Goal: Information Seeking & Learning: Learn about a topic

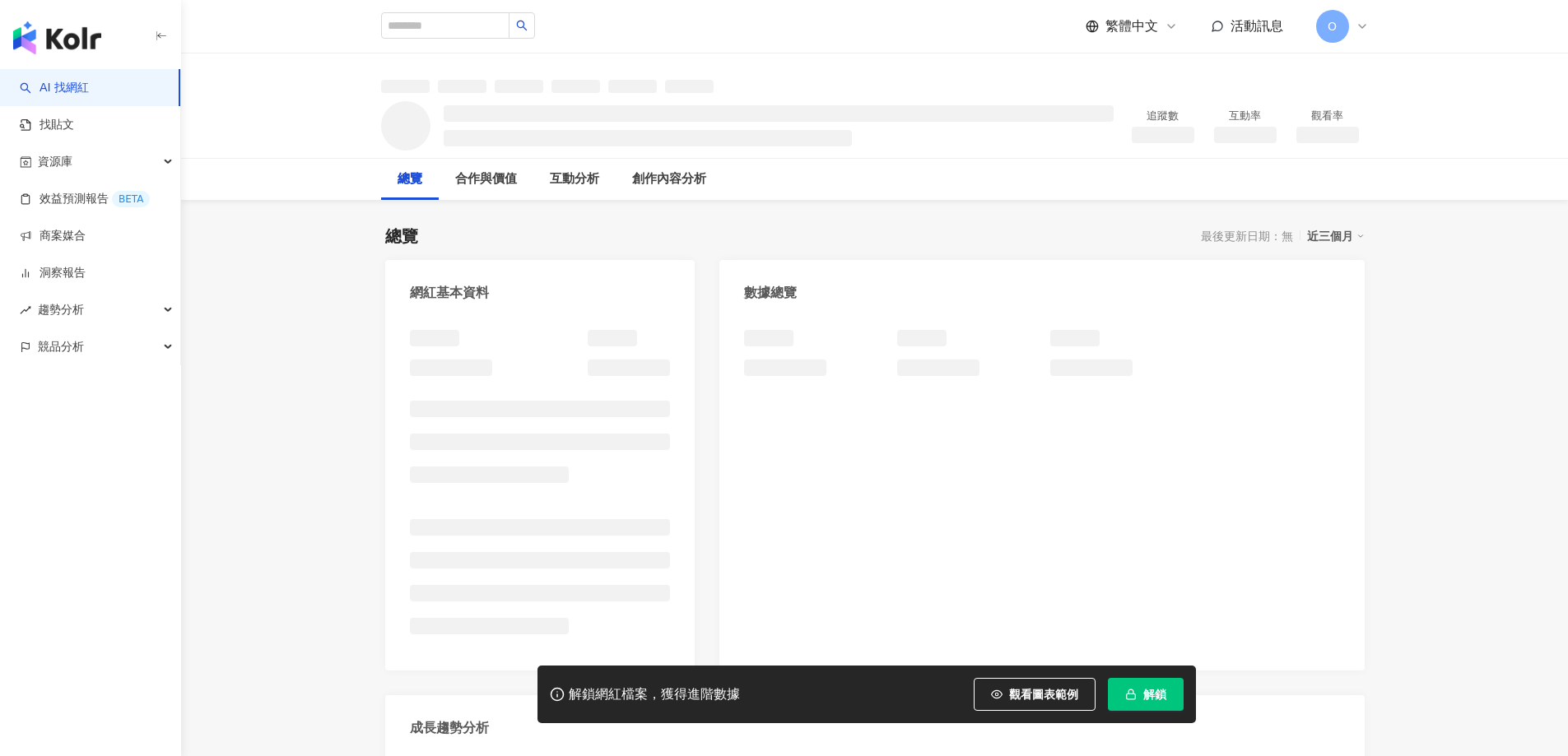
click at [1154, 693] on span "解鎖" at bounding box center [1155, 695] width 23 height 13
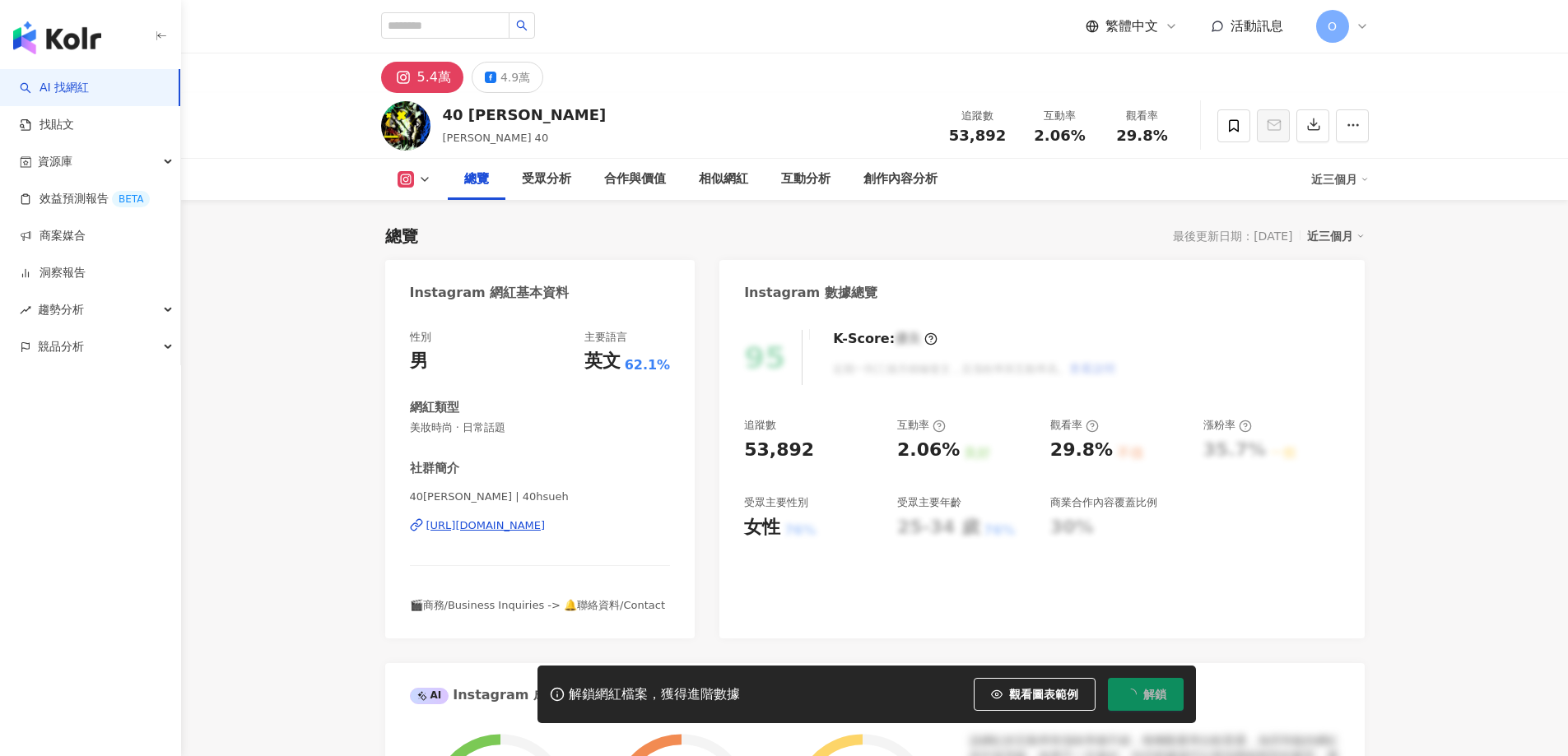
scroll to position [102, 0]
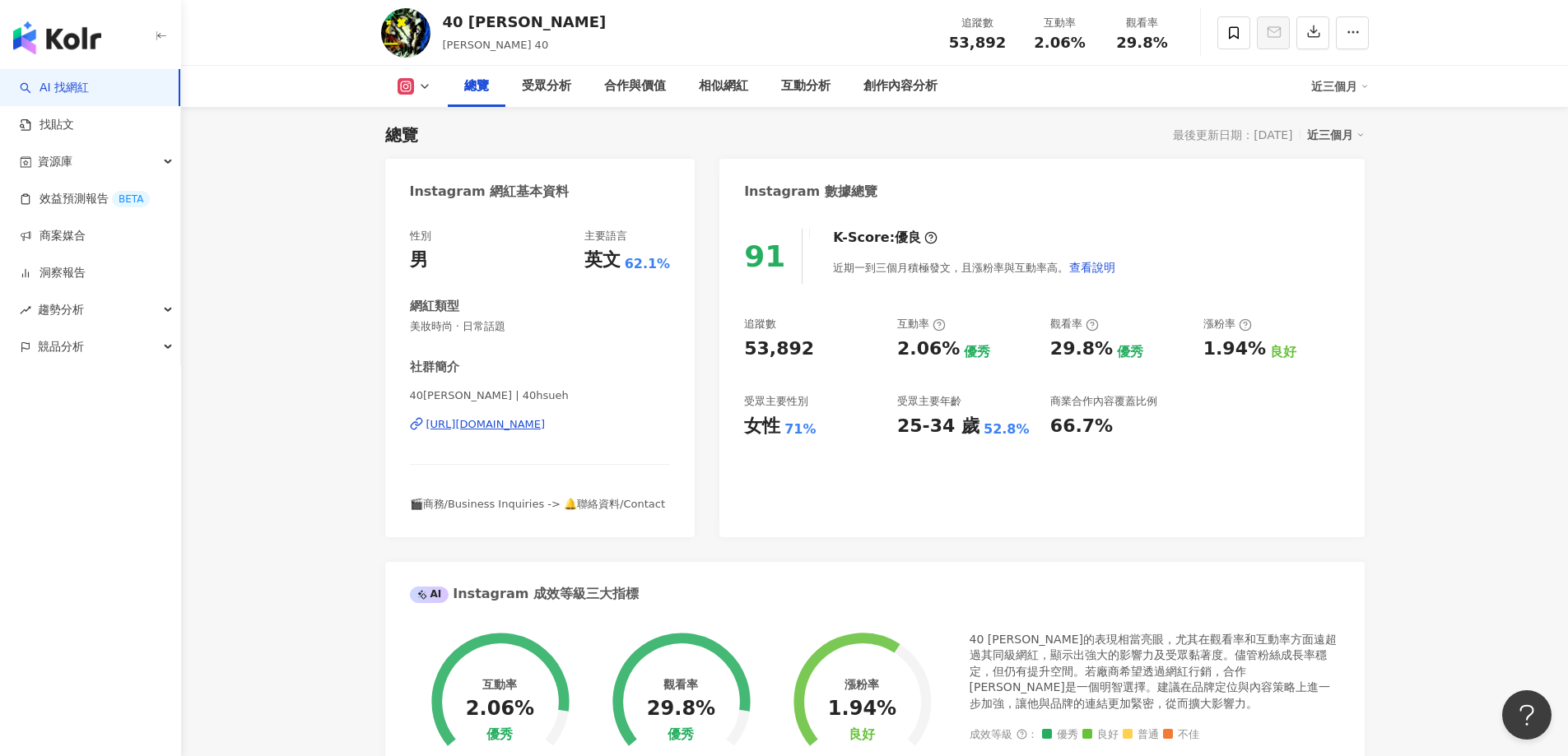
click at [84, 35] on img "button" at bounding box center [57, 38] width 88 height 33
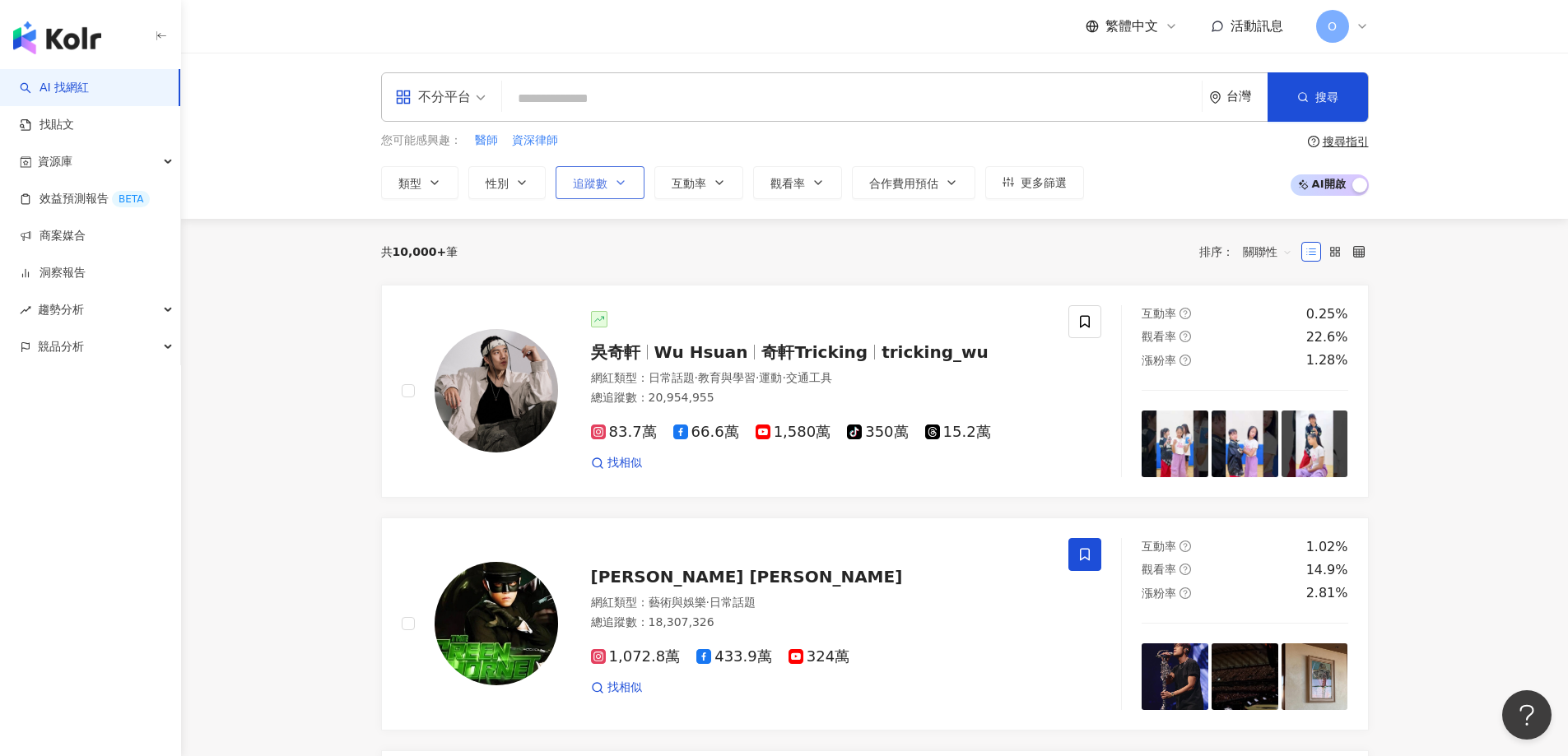
click at [574, 191] on button "追蹤數" at bounding box center [600, 182] width 89 height 33
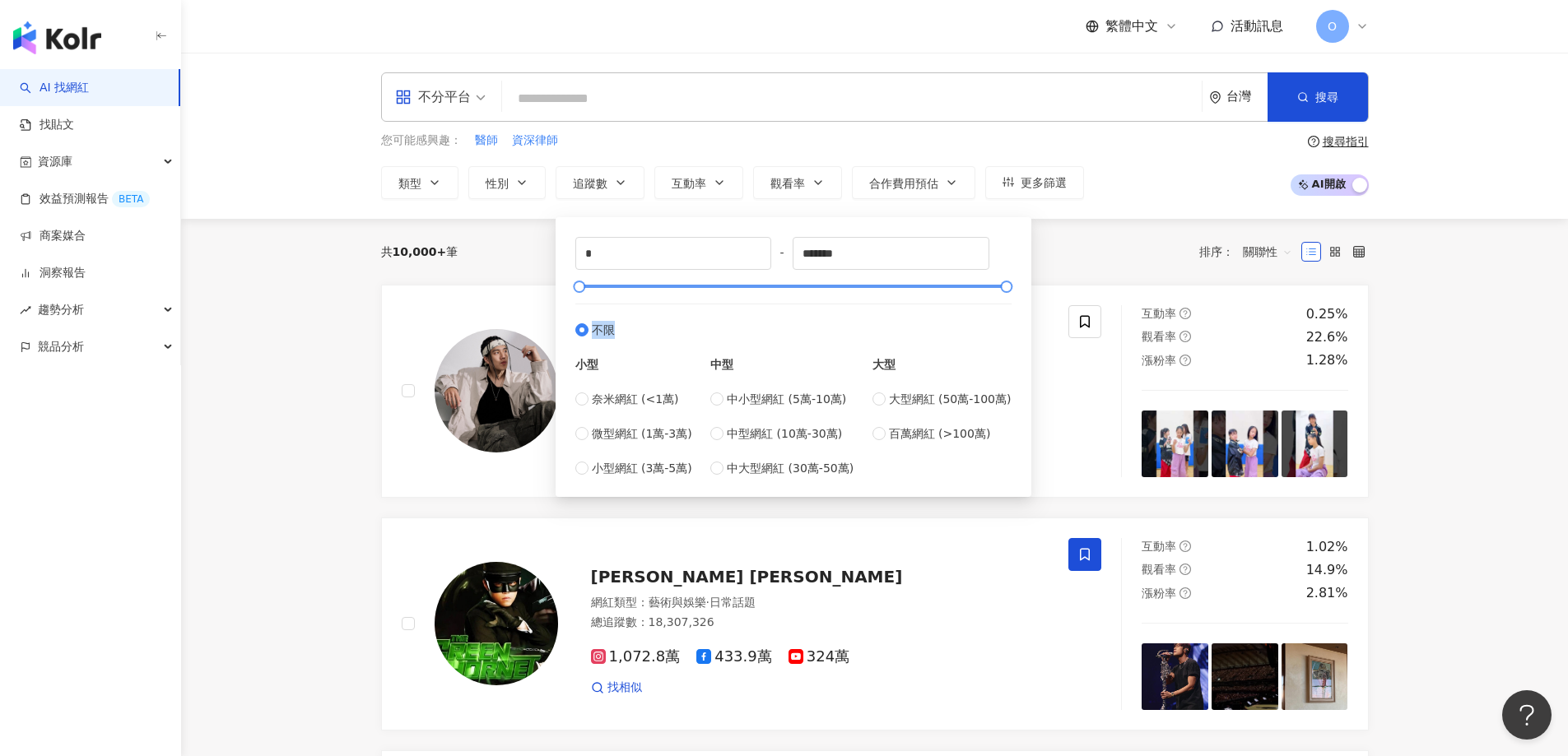
drag, startPoint x: 649, startPoint y: 293, endPoint x: 679, endPoint y: 287, distance: 30.6
click at [679, 287] on div "* - ******* 不限 小型 奈米網紅 (<1萬) 微型網紅 (1萬-3萬) 小型網紅 (3萬-5萬) 中型 中小型網紅 (5萬-10萬) 中型網紅 (…" at bounding box center [793, 357] width 436 height 240
click at [679, 287] on div at bounding box center [793, 286] width 427 height 9
drag, startPoint x: 649, startPoint y: 252, endPoint x: 463, endPoint y: 246, distance: 186.1
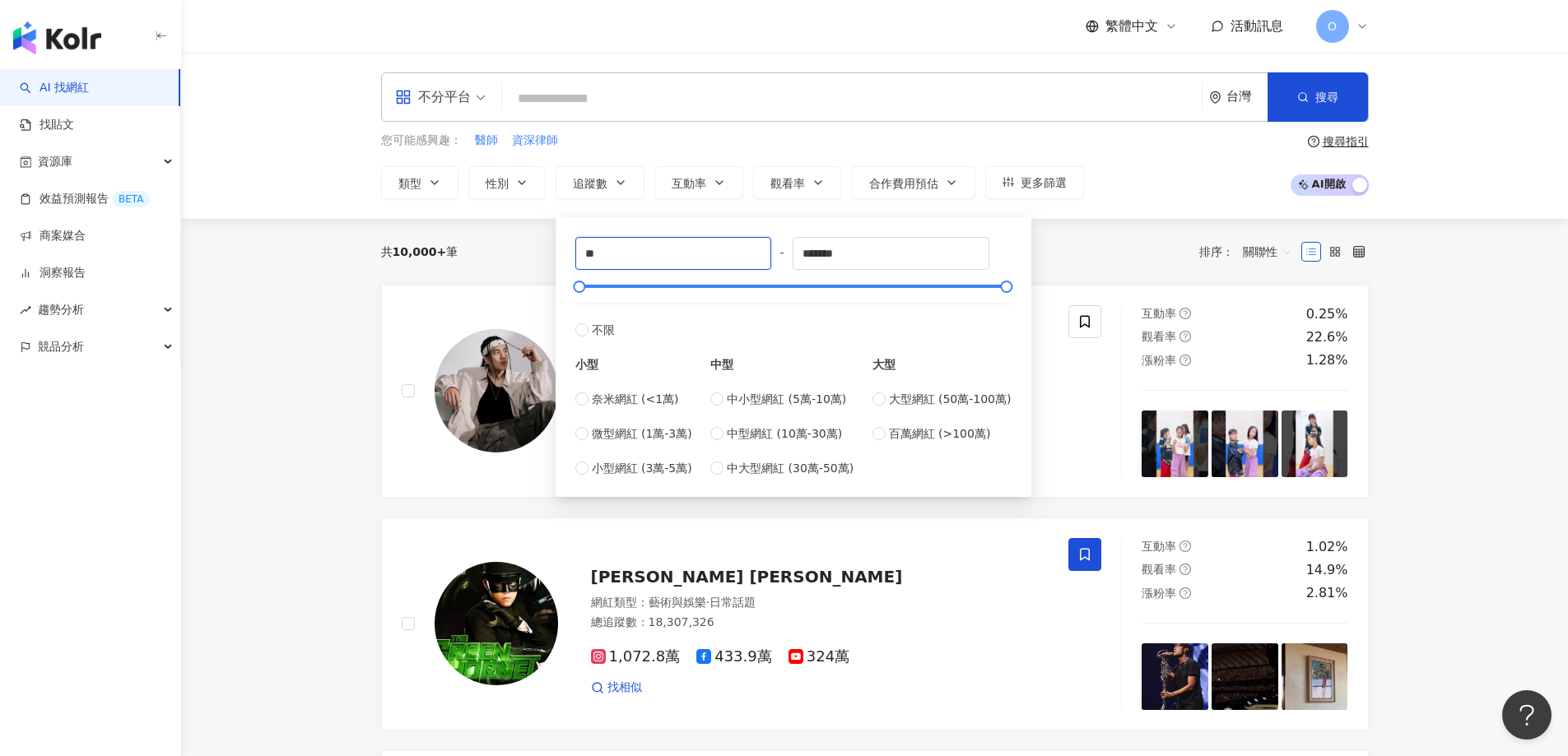
type input "*"
type input "******"
drag, startPoint x: 904, startPoint y: 267, endPoint x: 625, endPoint y: 233, distance: 281.1
click at [742, 246] on div "****** - ******* 不限 小型 奈米網紅 (<1萬) 微型網紅 (1萬-3萬) 小型網紅 (3萬-5萬) 中型 中小型網紅 (5萬-10萬) 中…" at bounding box center [793, 357] width 436 height 240
type input "******"
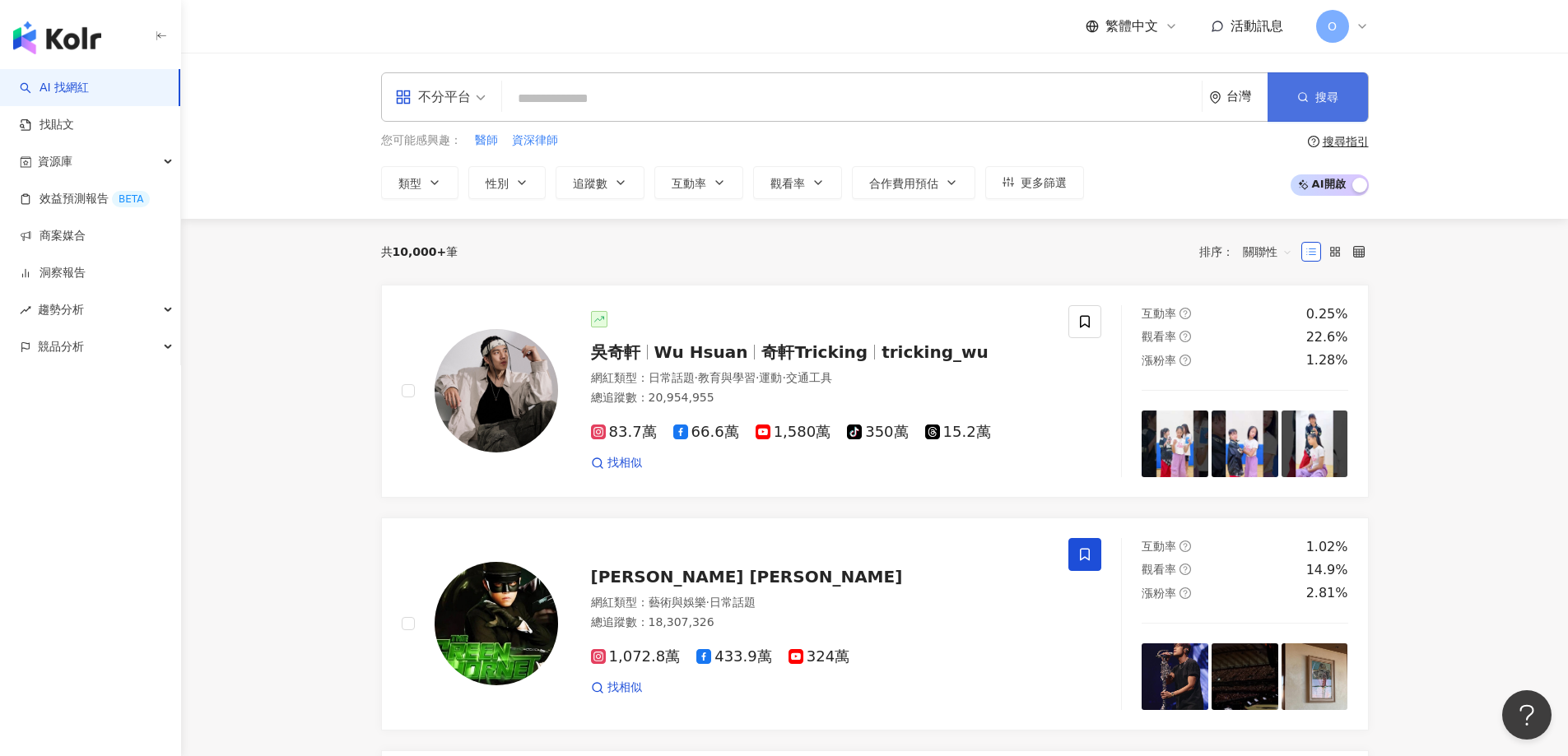
click at [1331, 113] on button "搜尋" at bounding box center [1318, 97] width 101 height 49
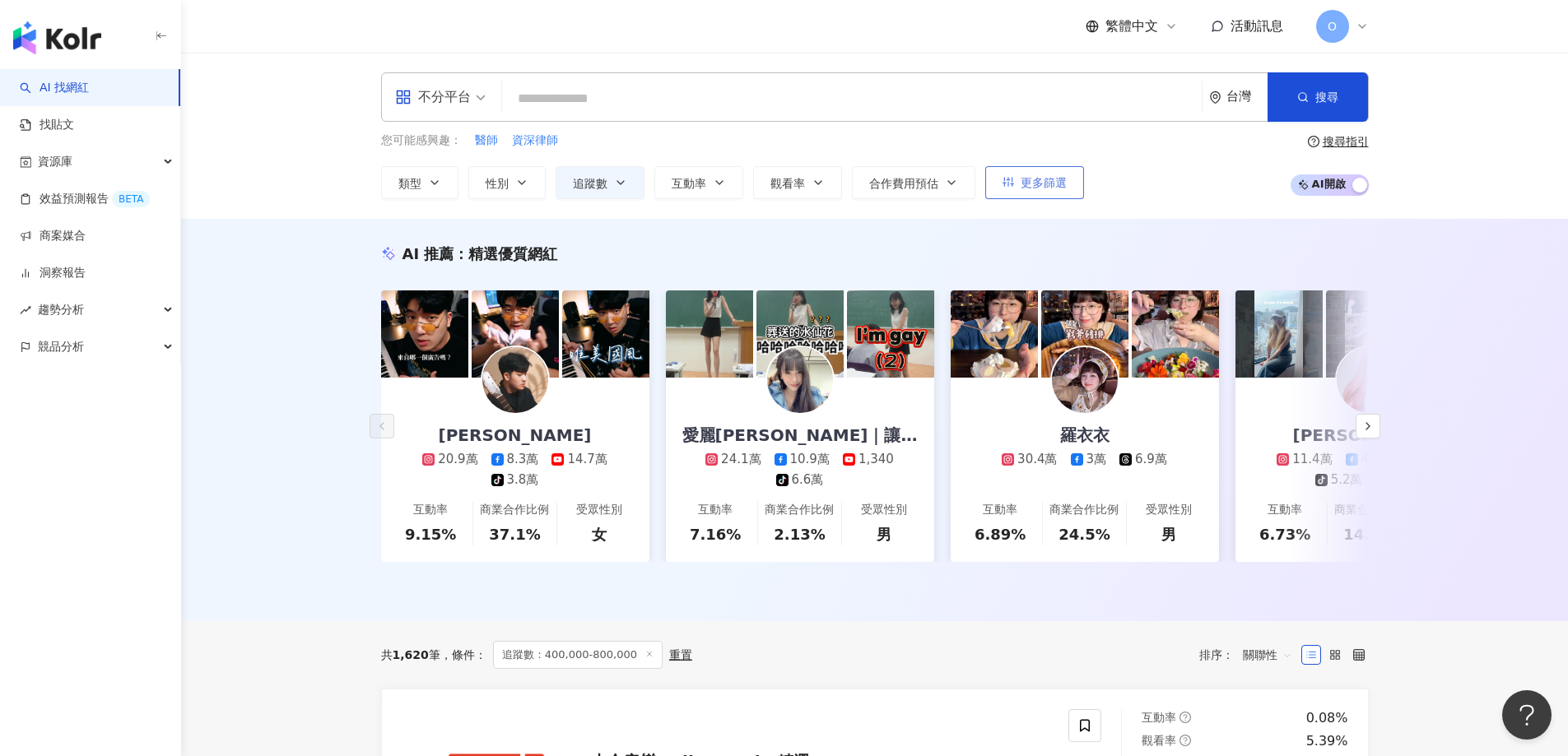
click at [1065, 176] on span "更多篩選" at bounding box center [1044, 182] width 47 height 13
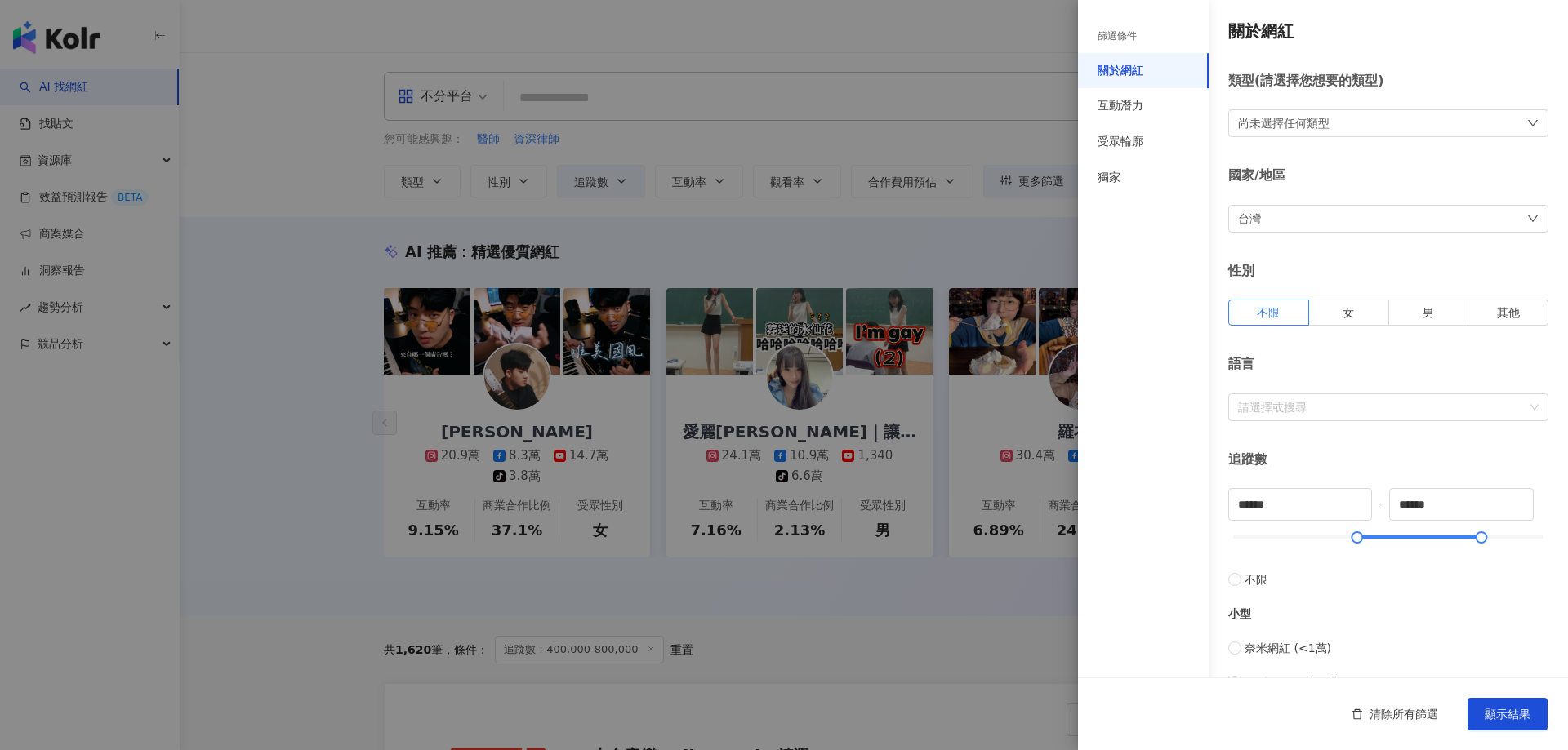
click at [1293, 110] on div "尚未選擇任何類型" at bounding box center [1388, 122] width 320 height 27
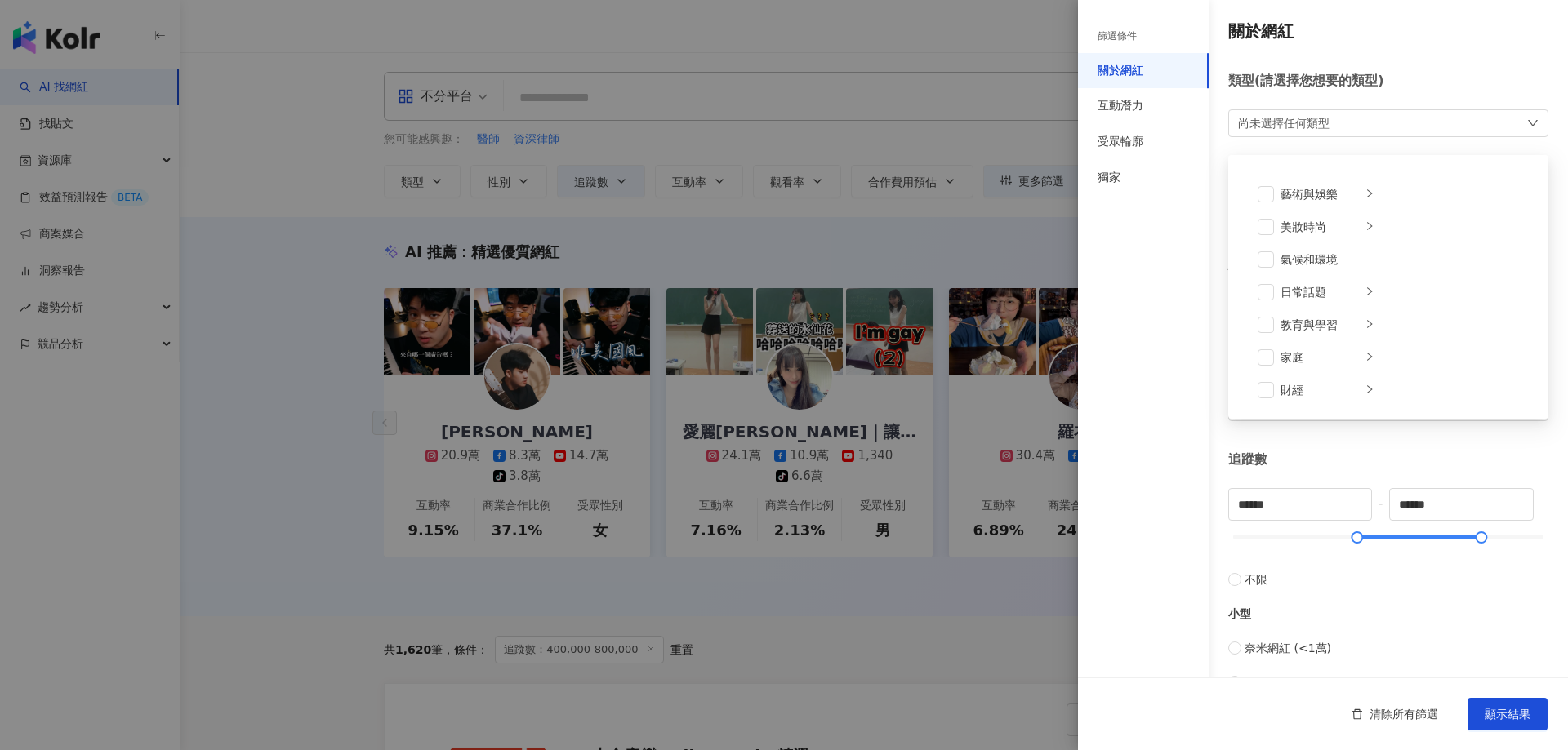
click at [1373, 78] on div "類型 ( 請選擇您想要的類型 )" at bounding box center [1388, 80] width 320 height 18
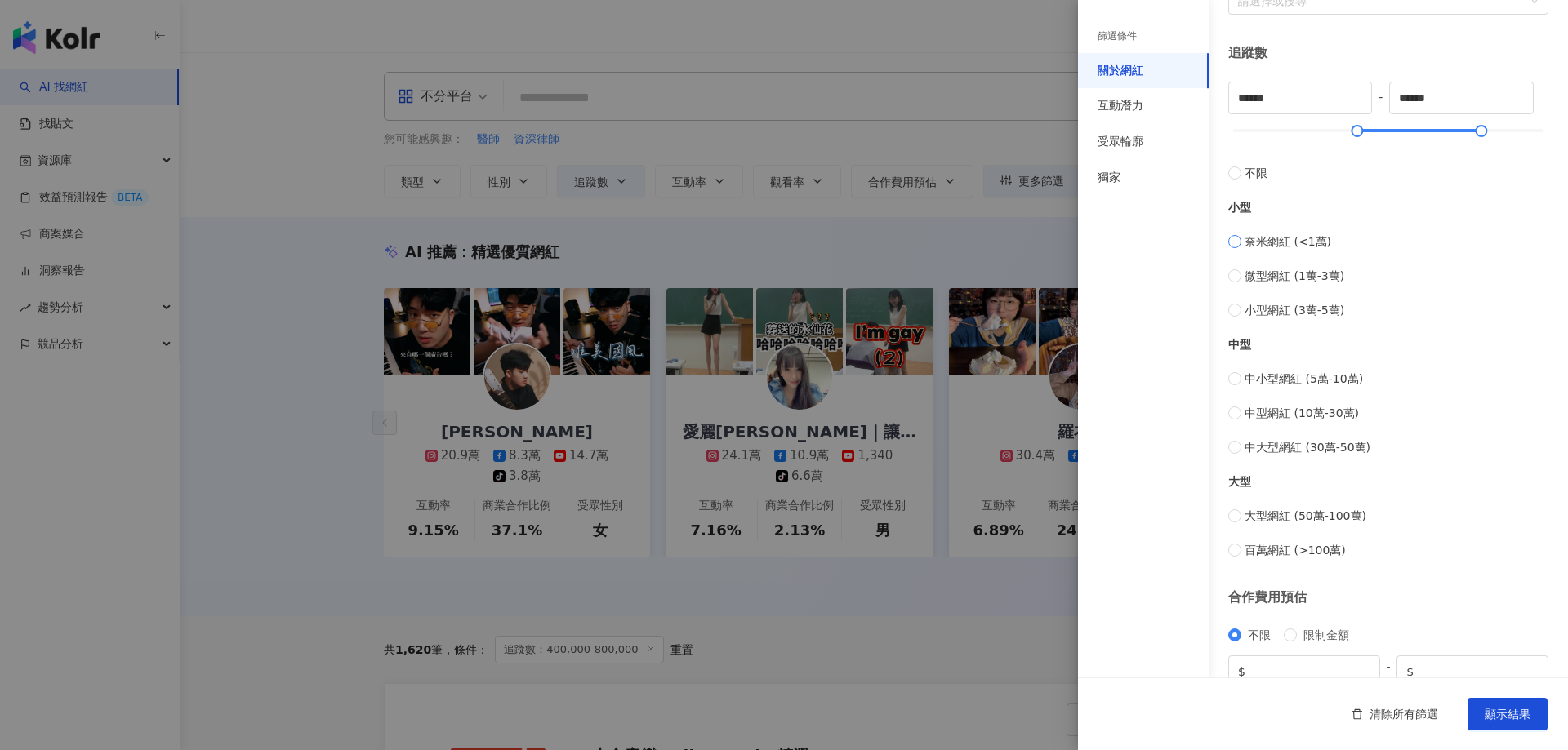
scroll to position [482, 0]
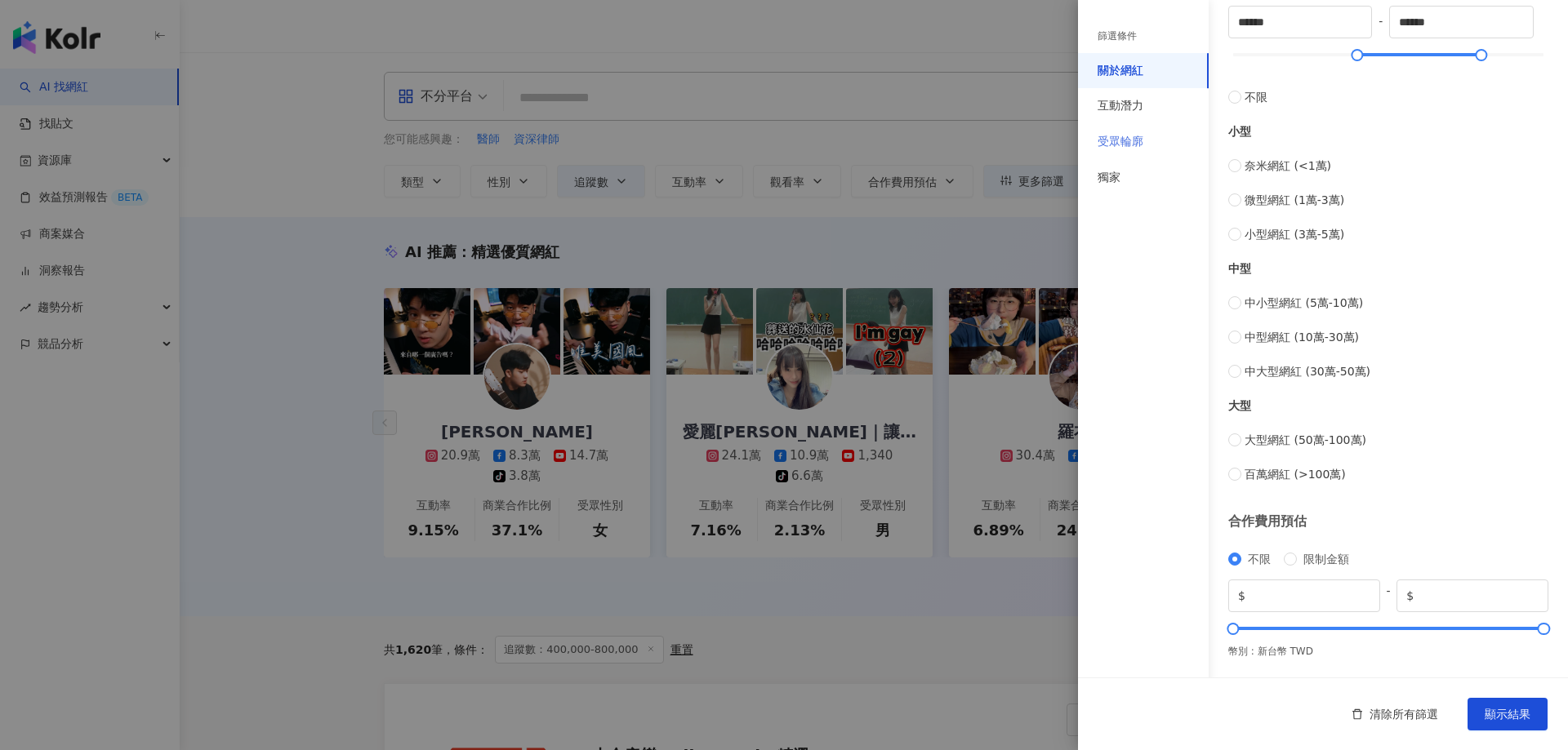
click at [1135, 126] on div "受眾輪廓" at bounding box center [1143, 142] width 131 height 36
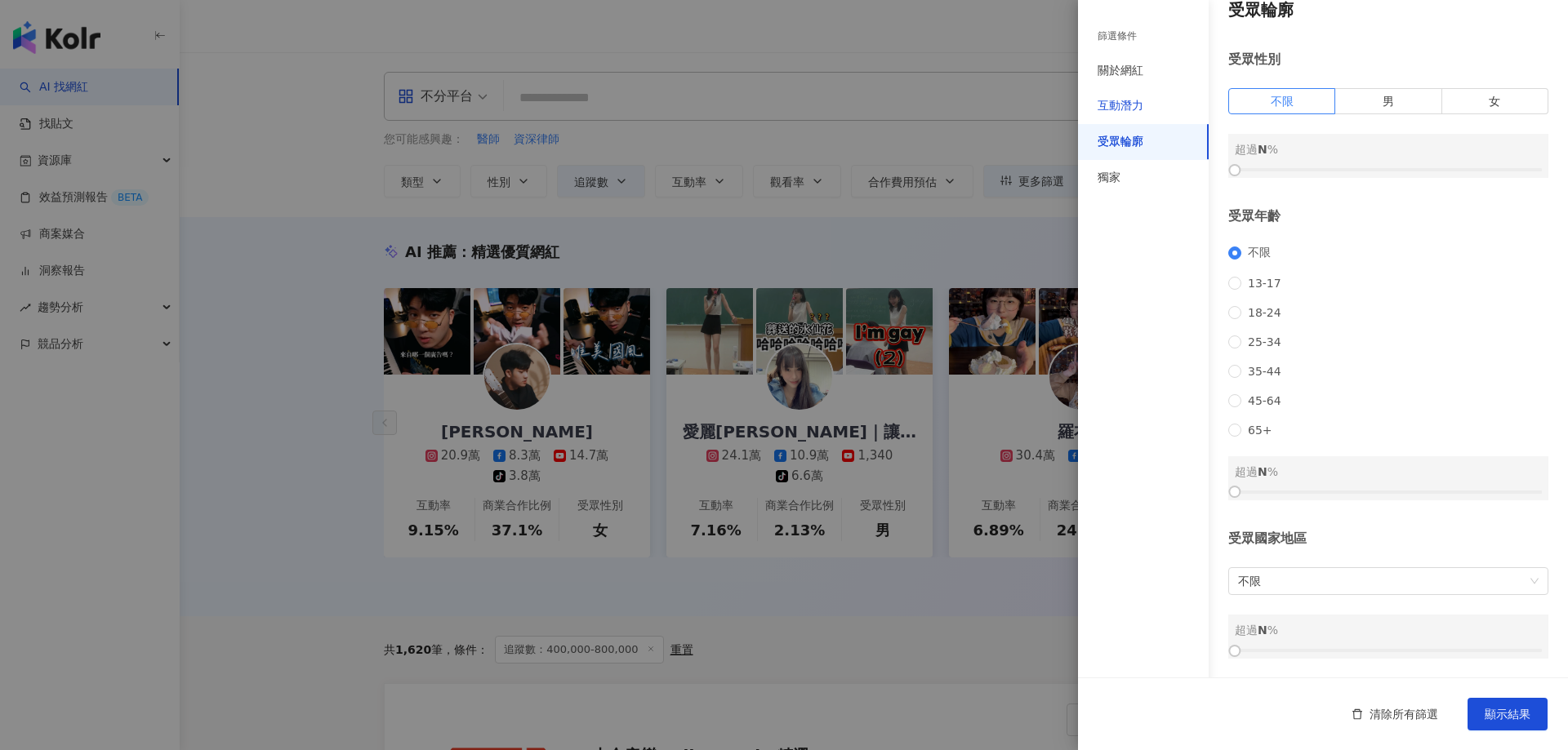
click at [1136, 101] on div "互動潛力" at bounding box center [1120, 106] width 46 height 16
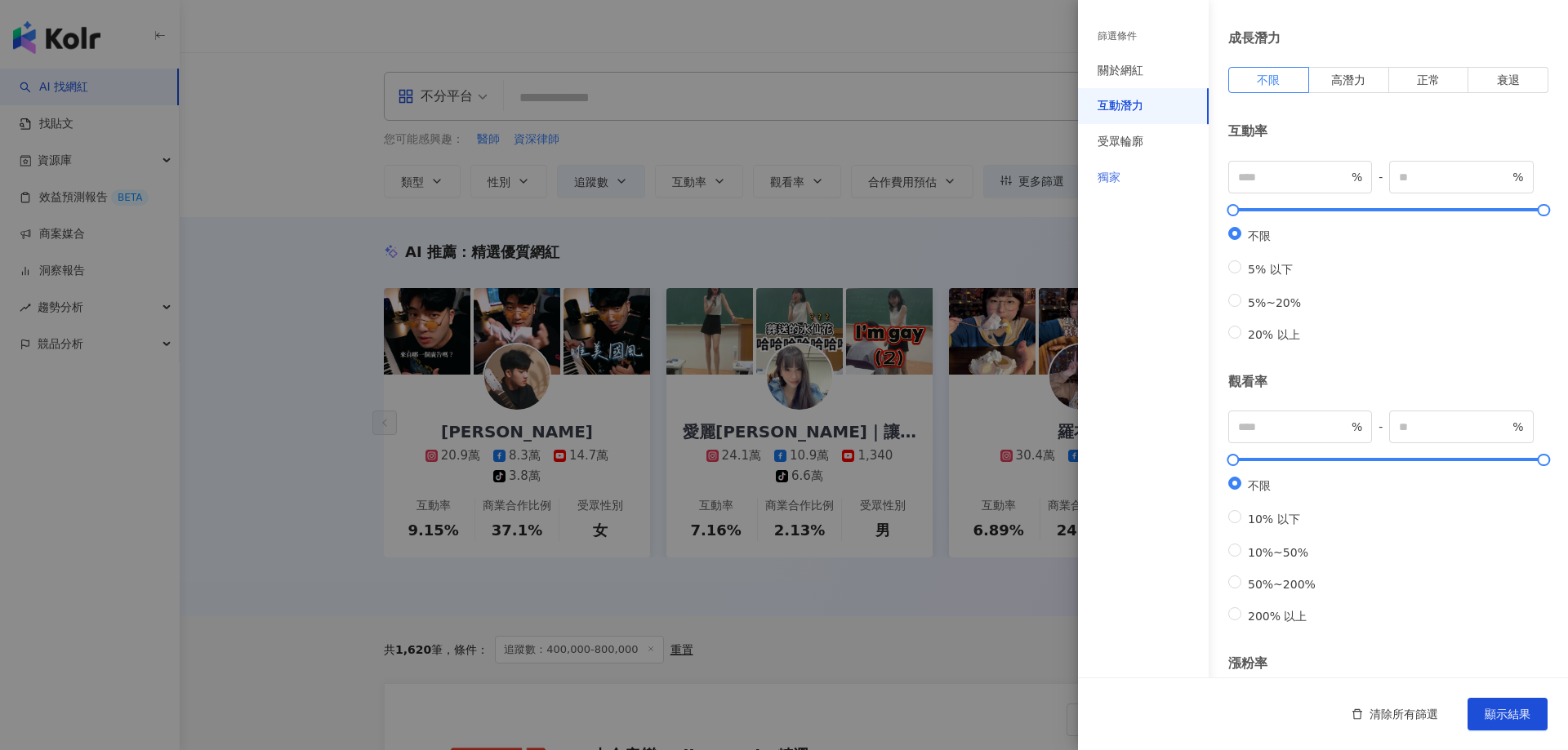
click at [1132, 177] on div "獨家" at bounding box center [1143, 178] width 131 height 36
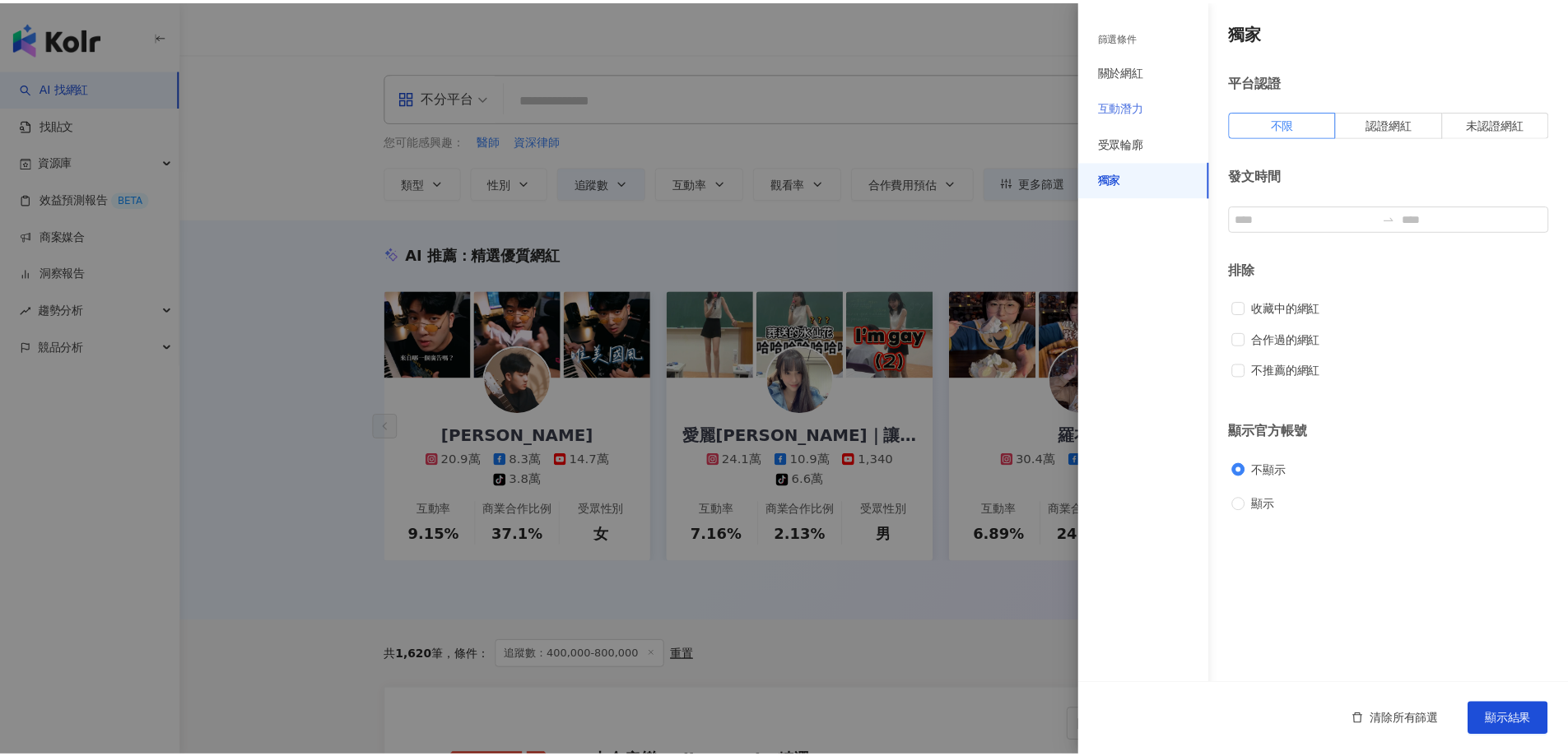
scroll to position [0, 0]
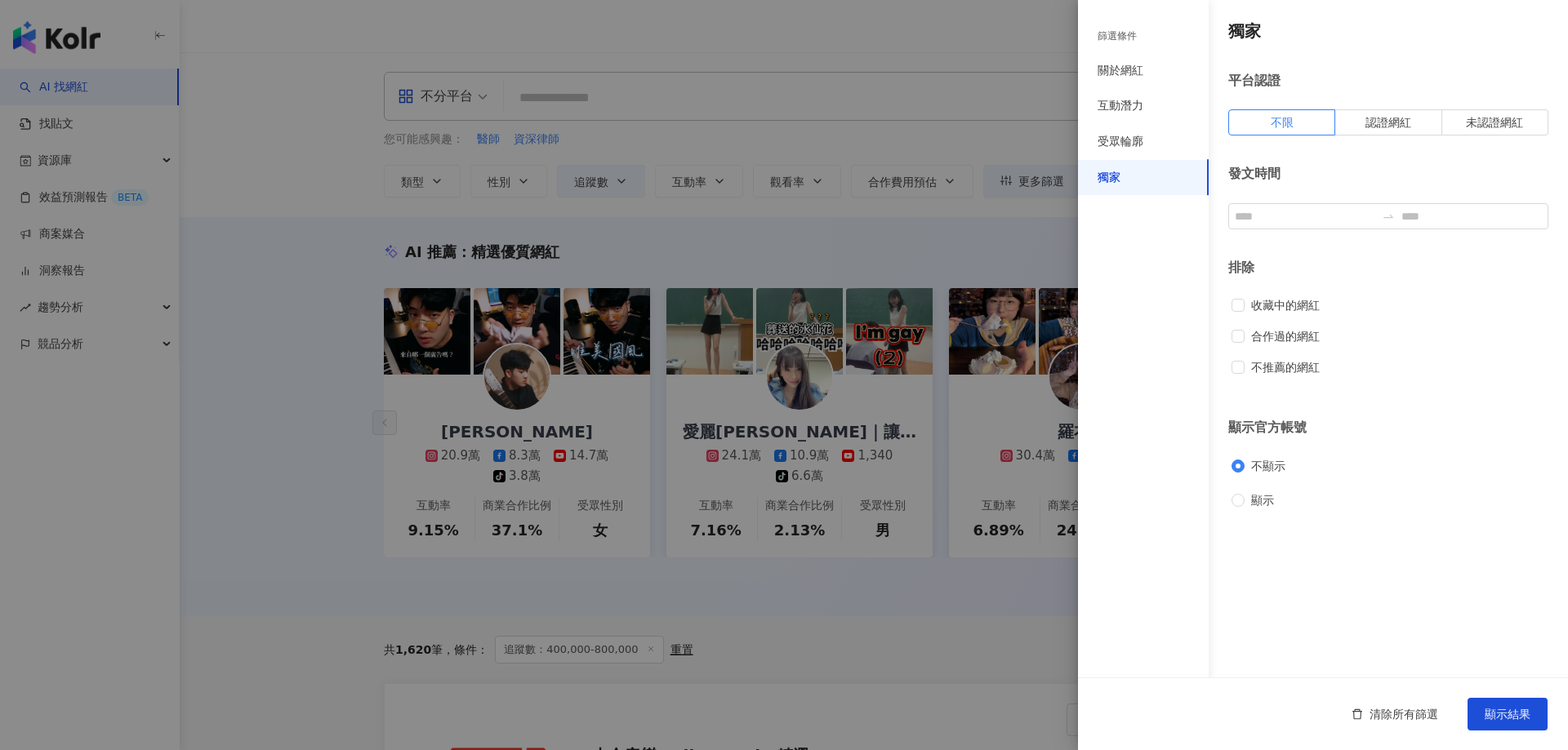
click at [1138, 46] on div "篩選條件" at bounding box center [1143, 37] width 131 height 34
click at [1110, 91] on div "互動潛力" at bounding box center [1143, 106] width 131 height 36
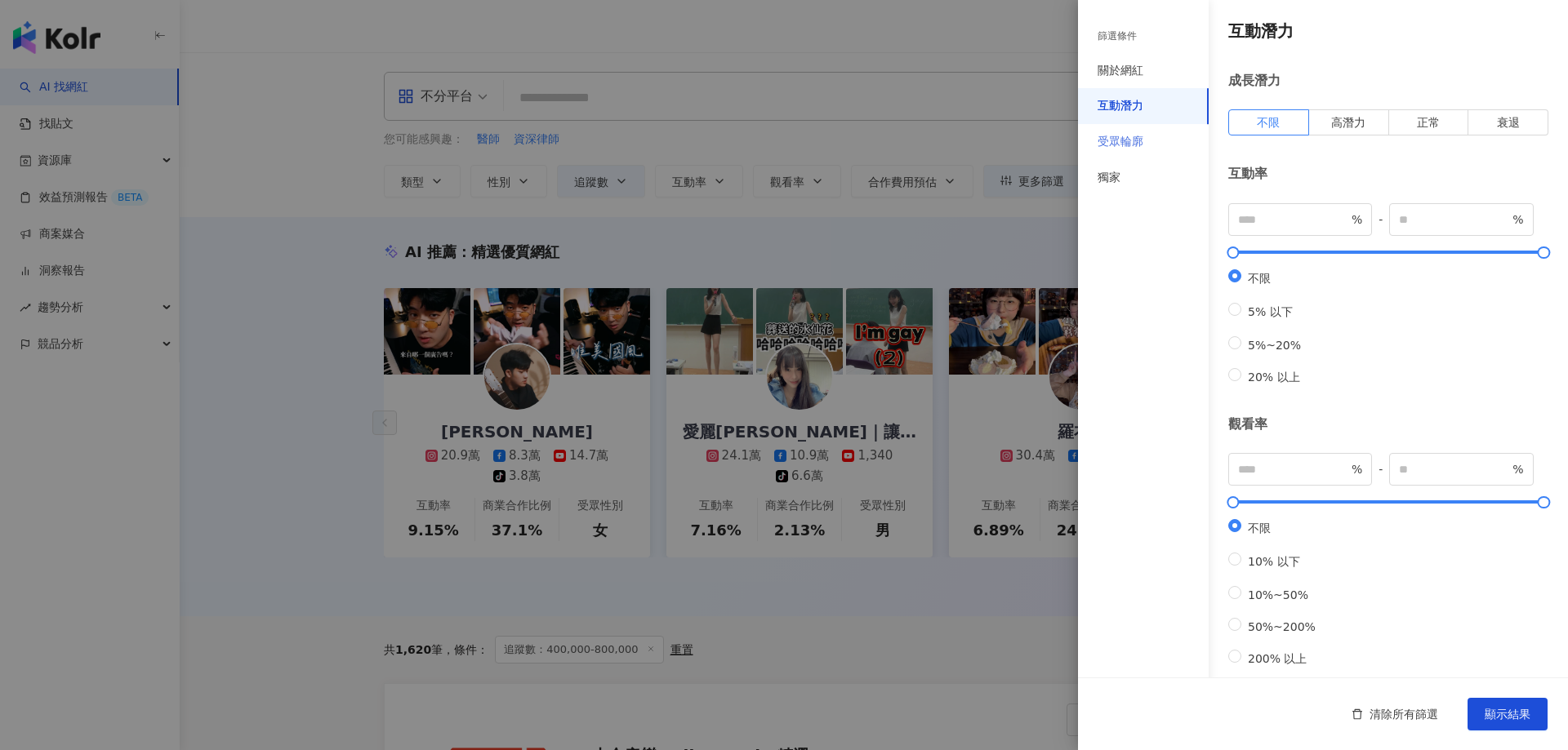
click at [1124, 124] on div "受眾輪廓" at bounding box center [1143, 142] width 131 height 36
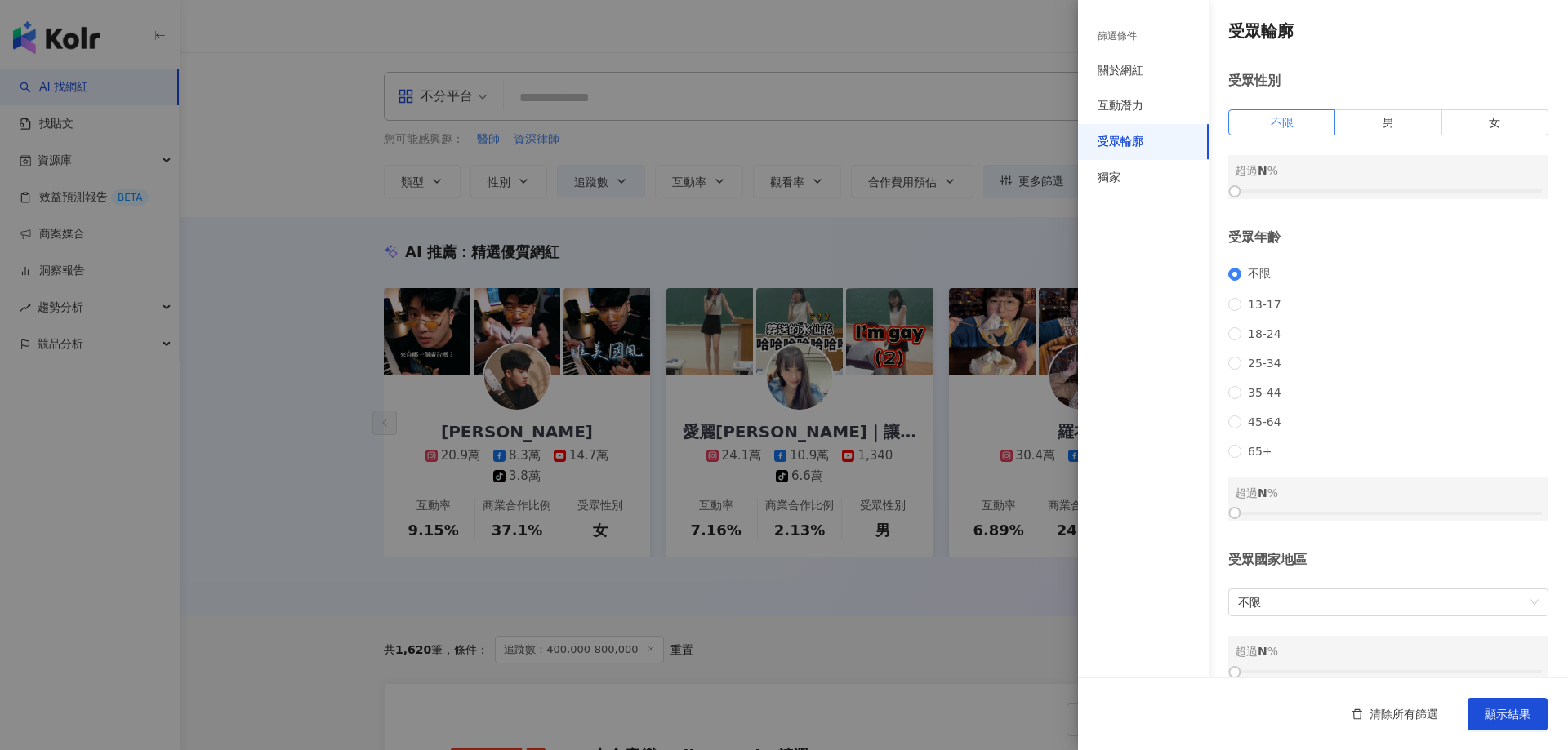
click at [757, 363] on div at bounding box center [784, 375] width 1568 height 750
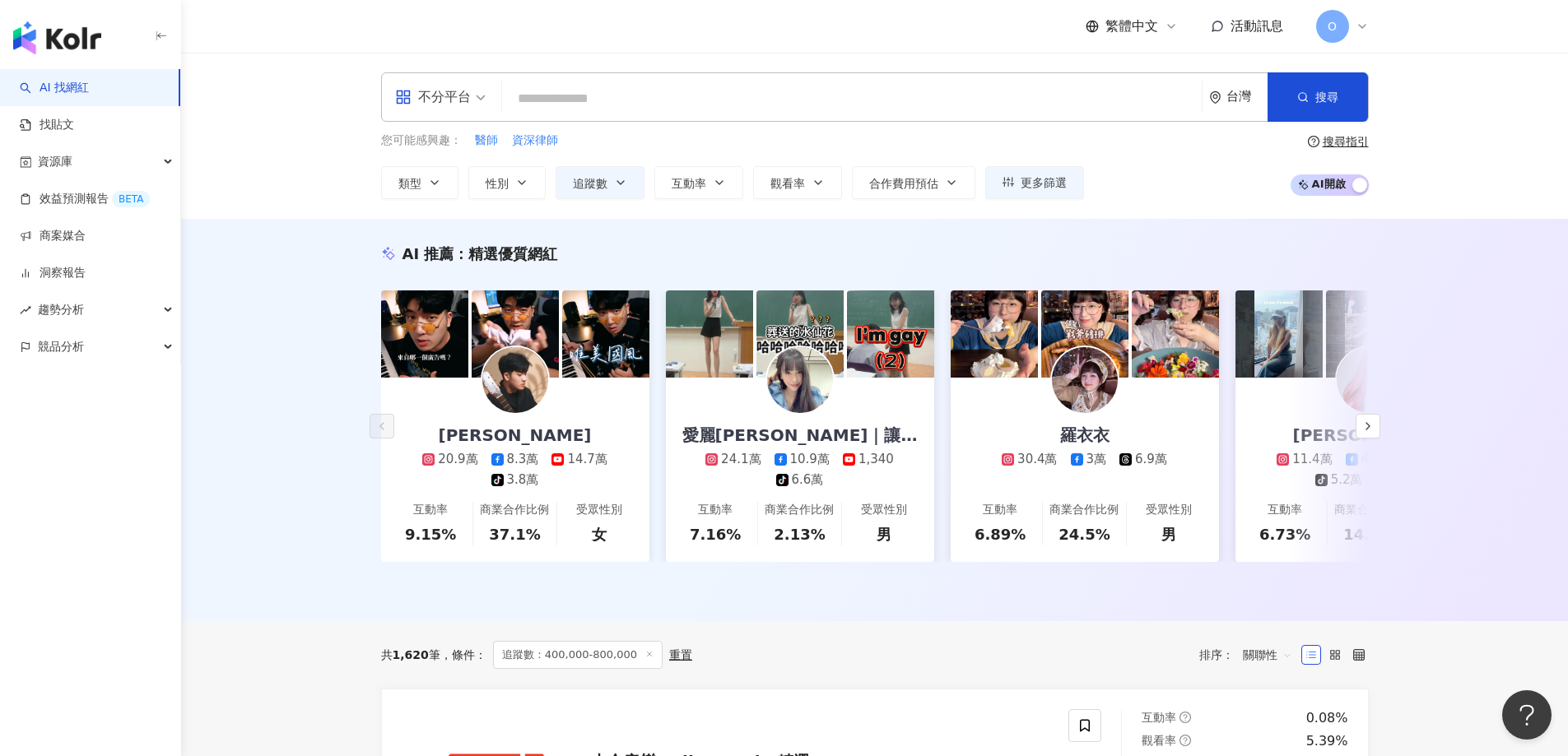
click at [456, 106] on div "不分平台" at bounding box center [433, 97] width 76 height 27
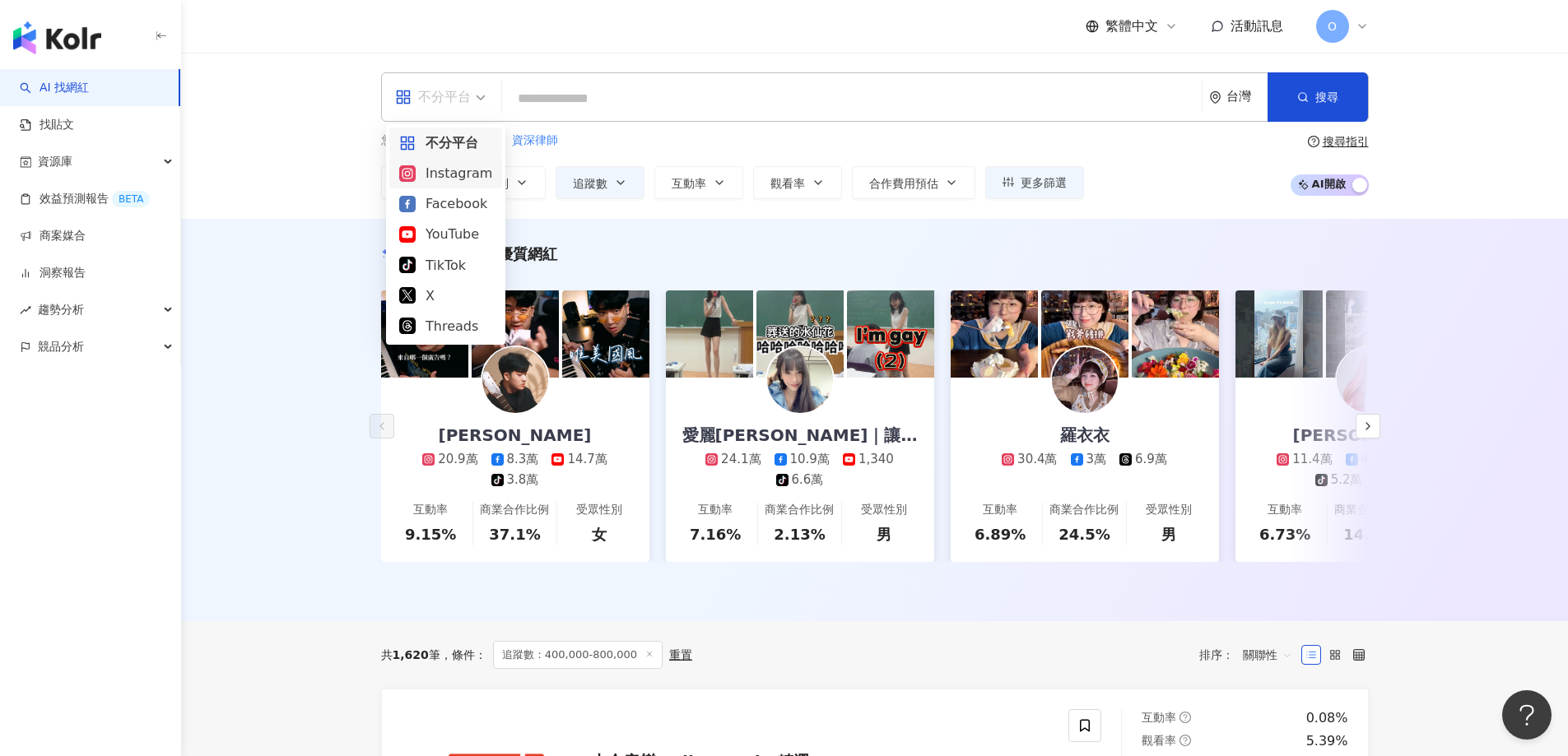
click at [442, 180] on div "Instagram" at bounding box center [445, 174] width 93 height 21
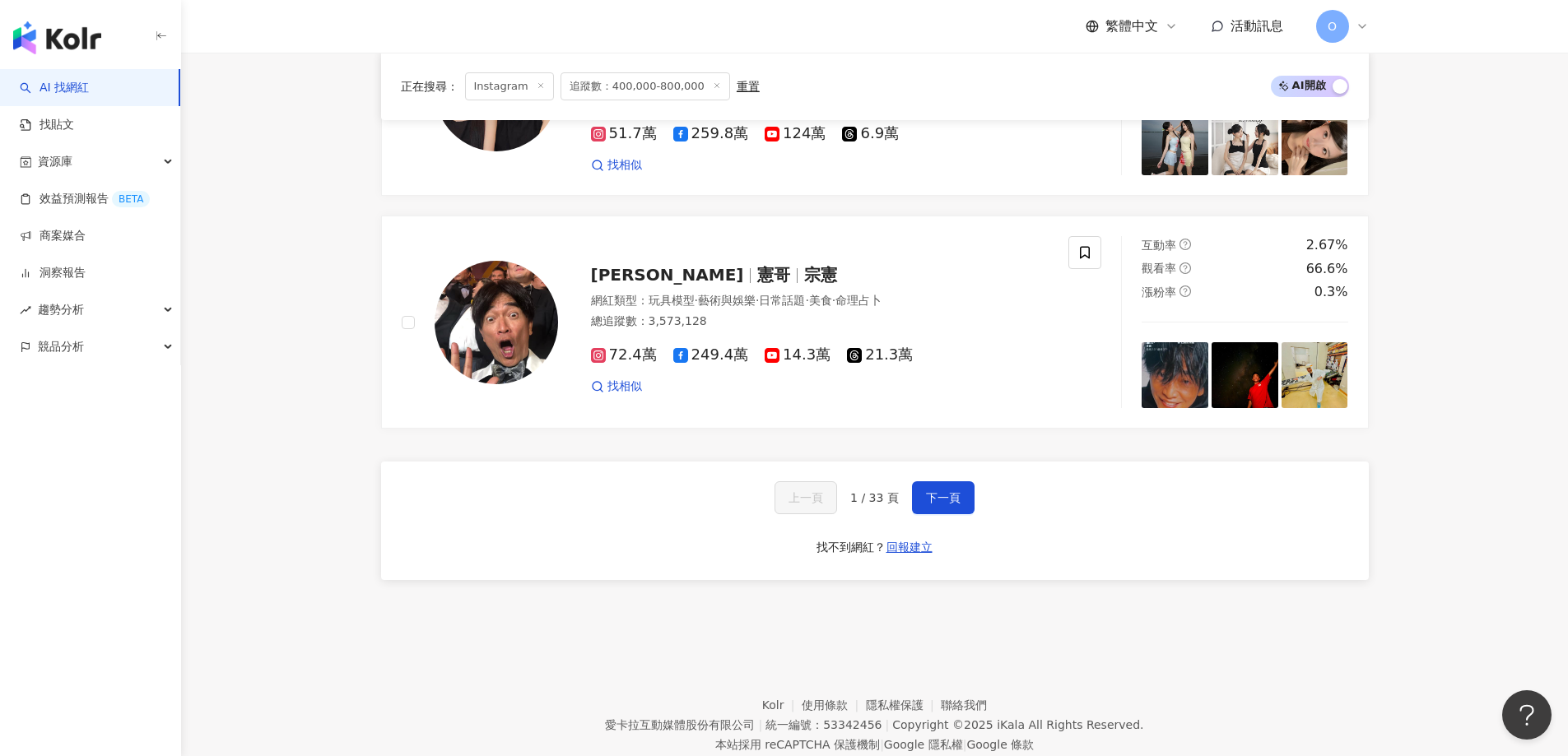
scroll to position [2716, 0]
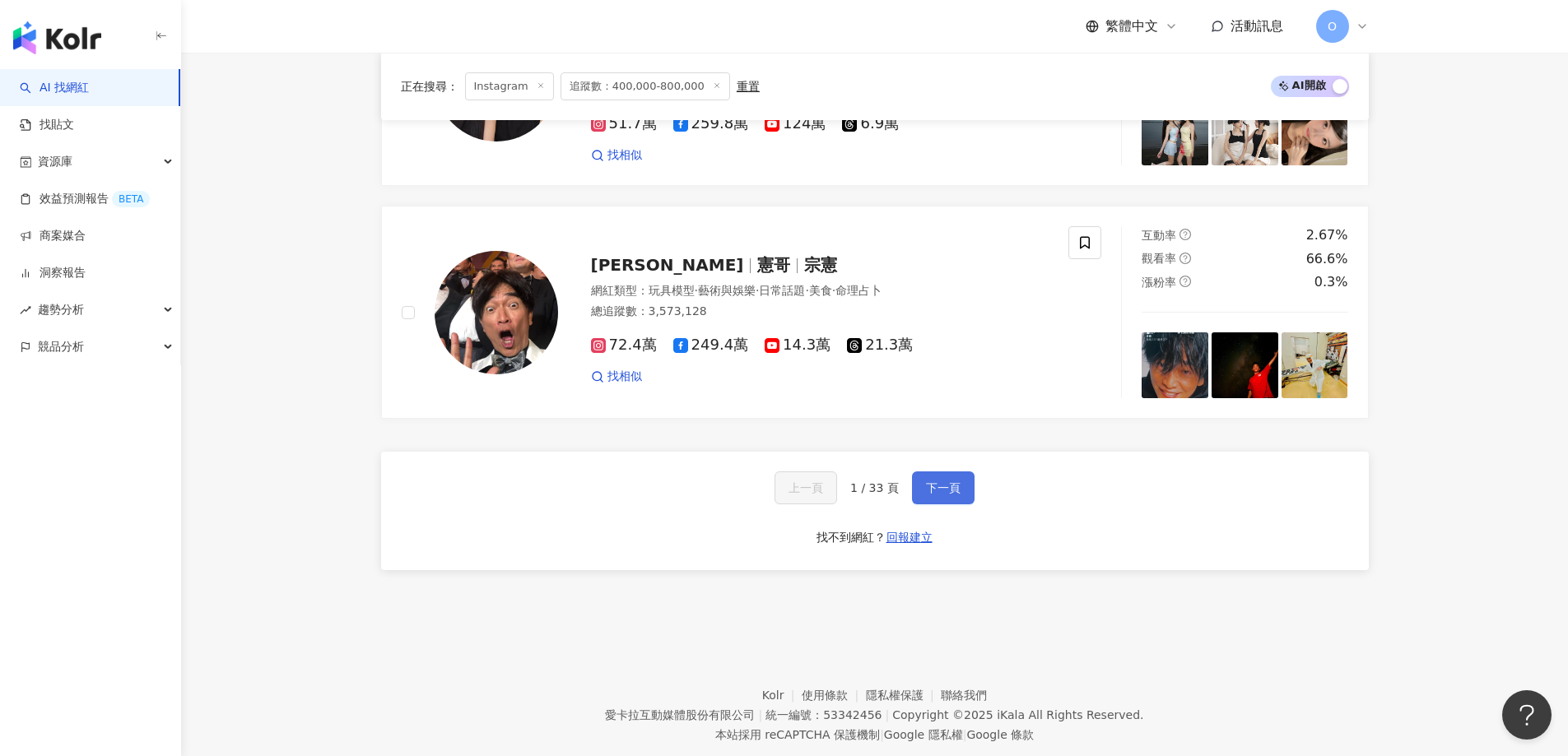
click at [952, 486] on span "下一頁" at bounding box center [943, 488] width 34 height 13
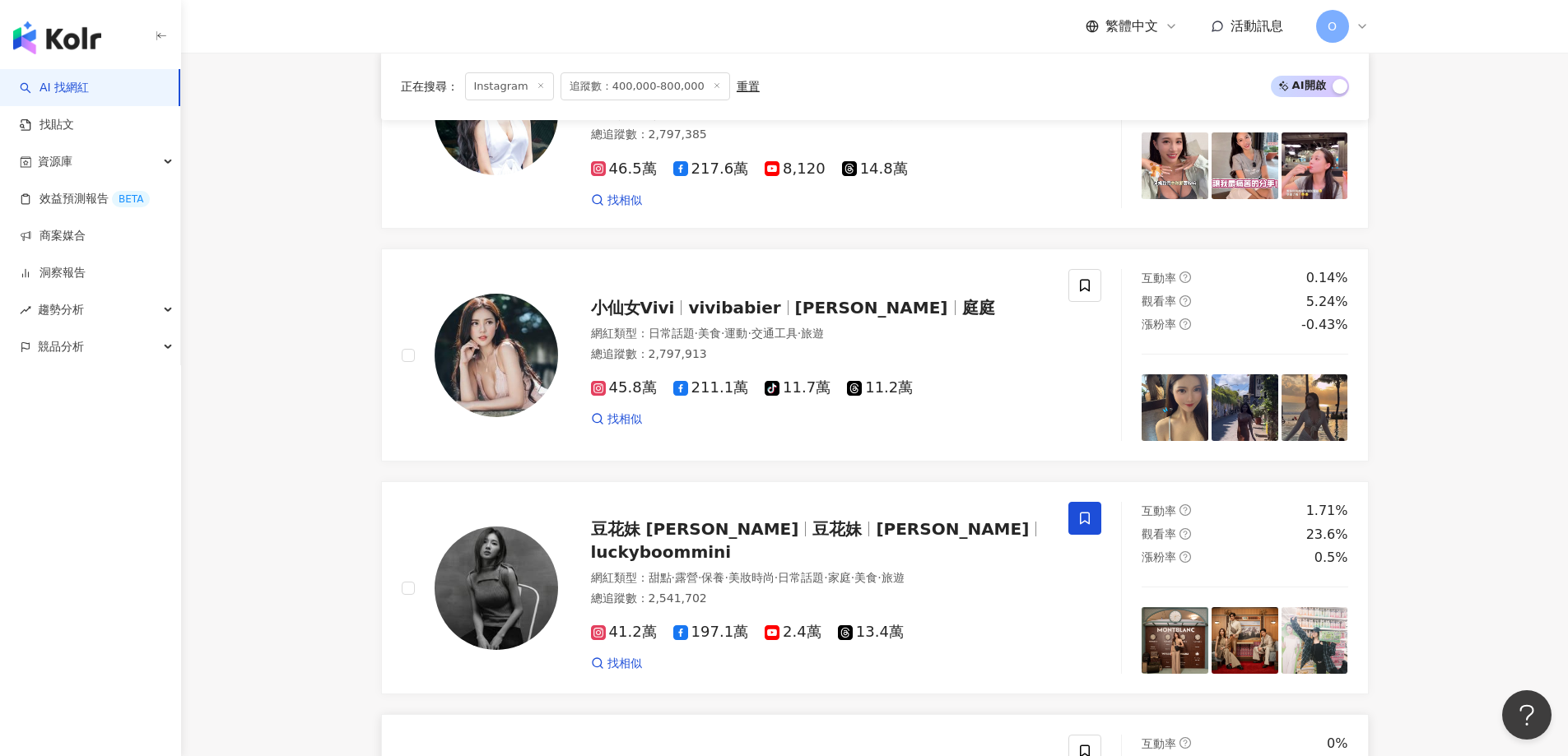
scroll to position [799, 0]
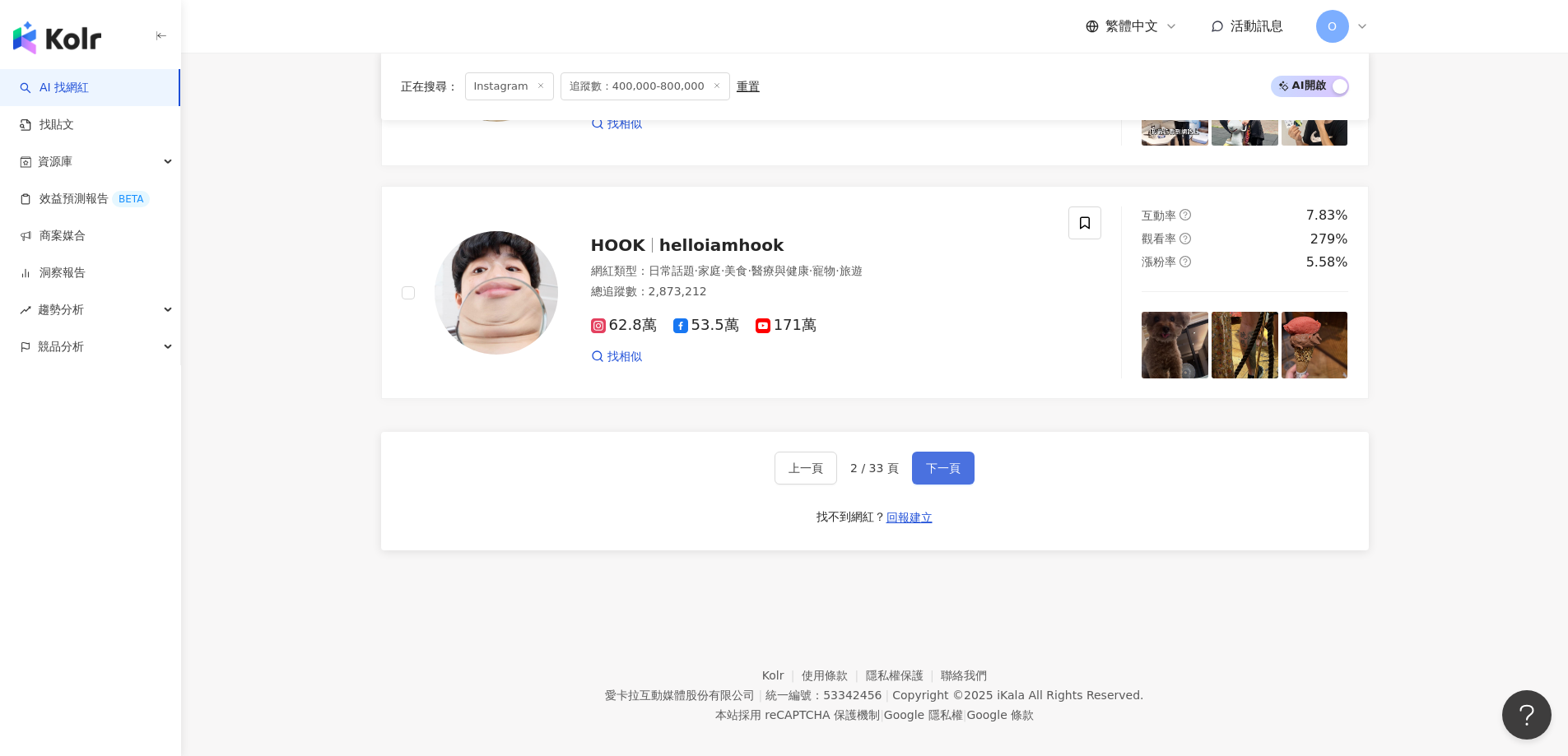
click at [937, 462] on span "下一頁" at bounding box center [943, 468] width 34 height 13
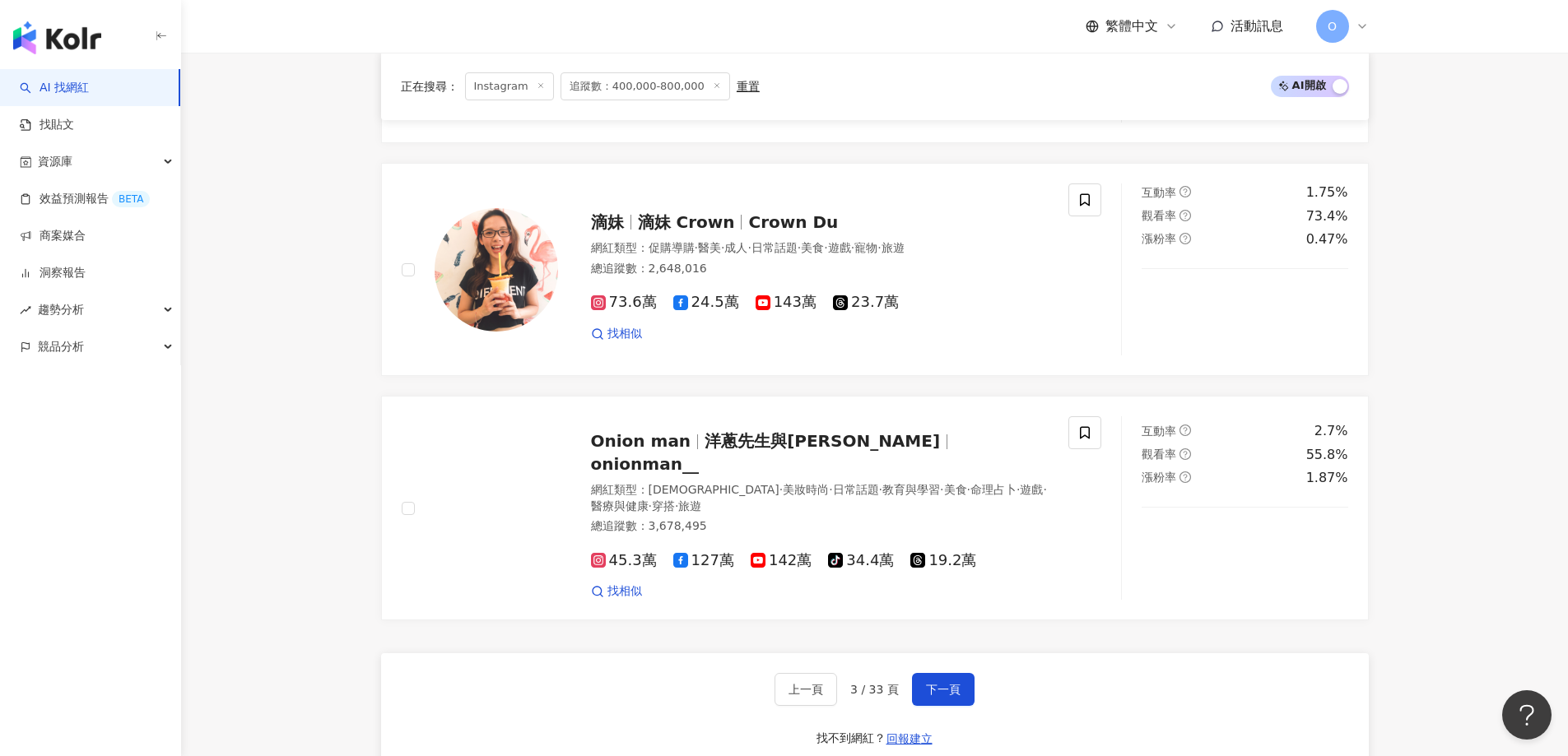
scroll to position [2772, 0]
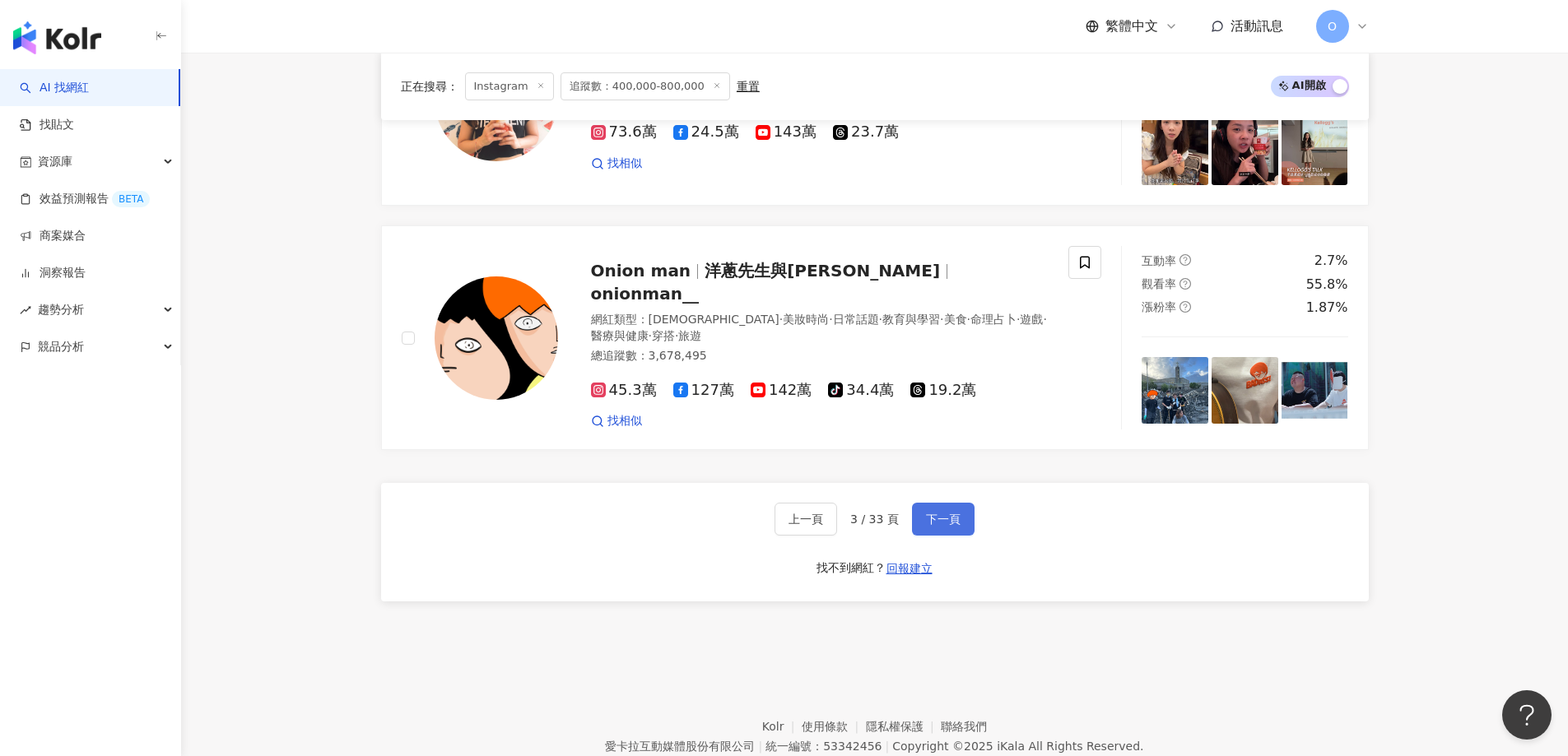
click at [939, 503] on button "下一頁" at bounding box center [943, 520] width 63 height 33
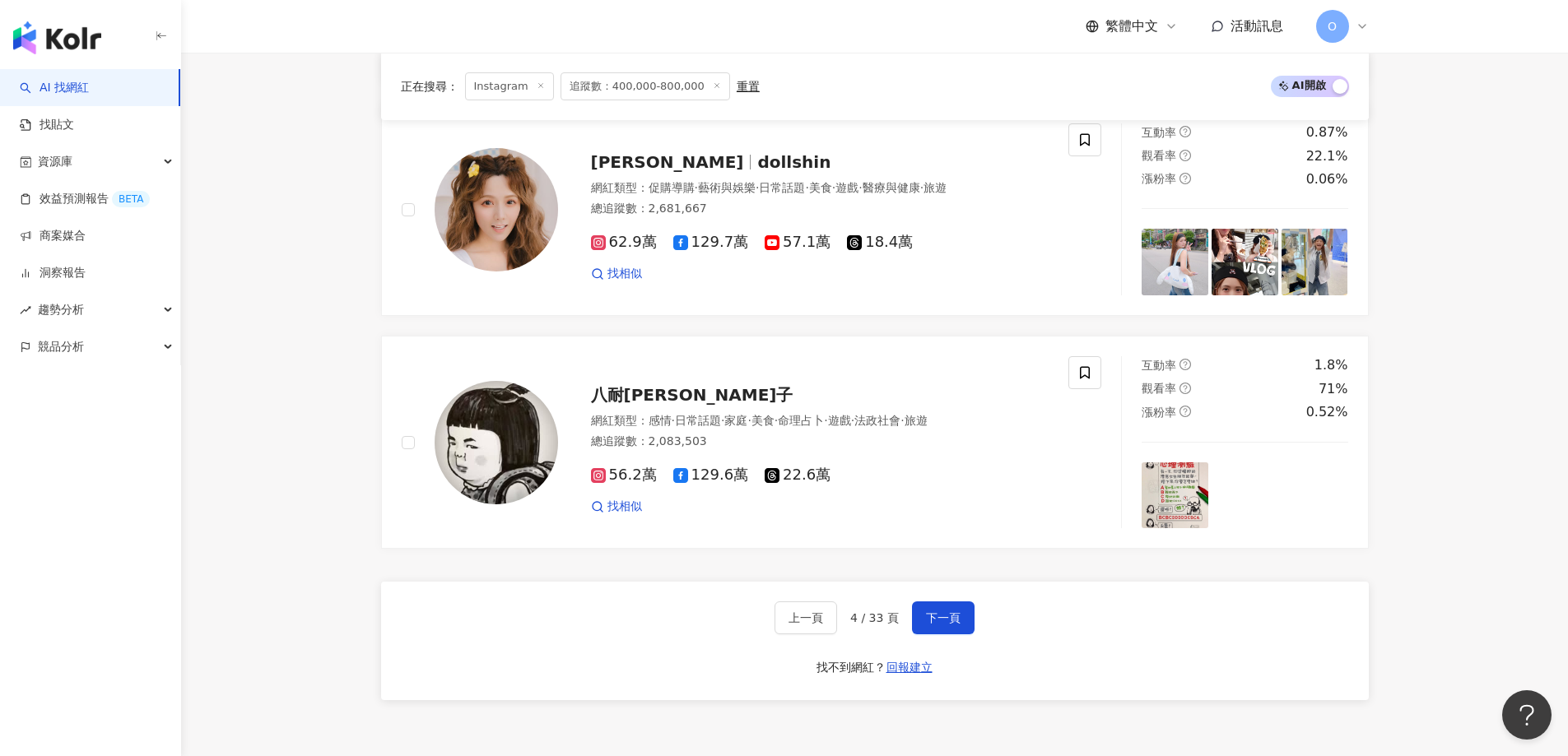
scroll to position [2754, 0]
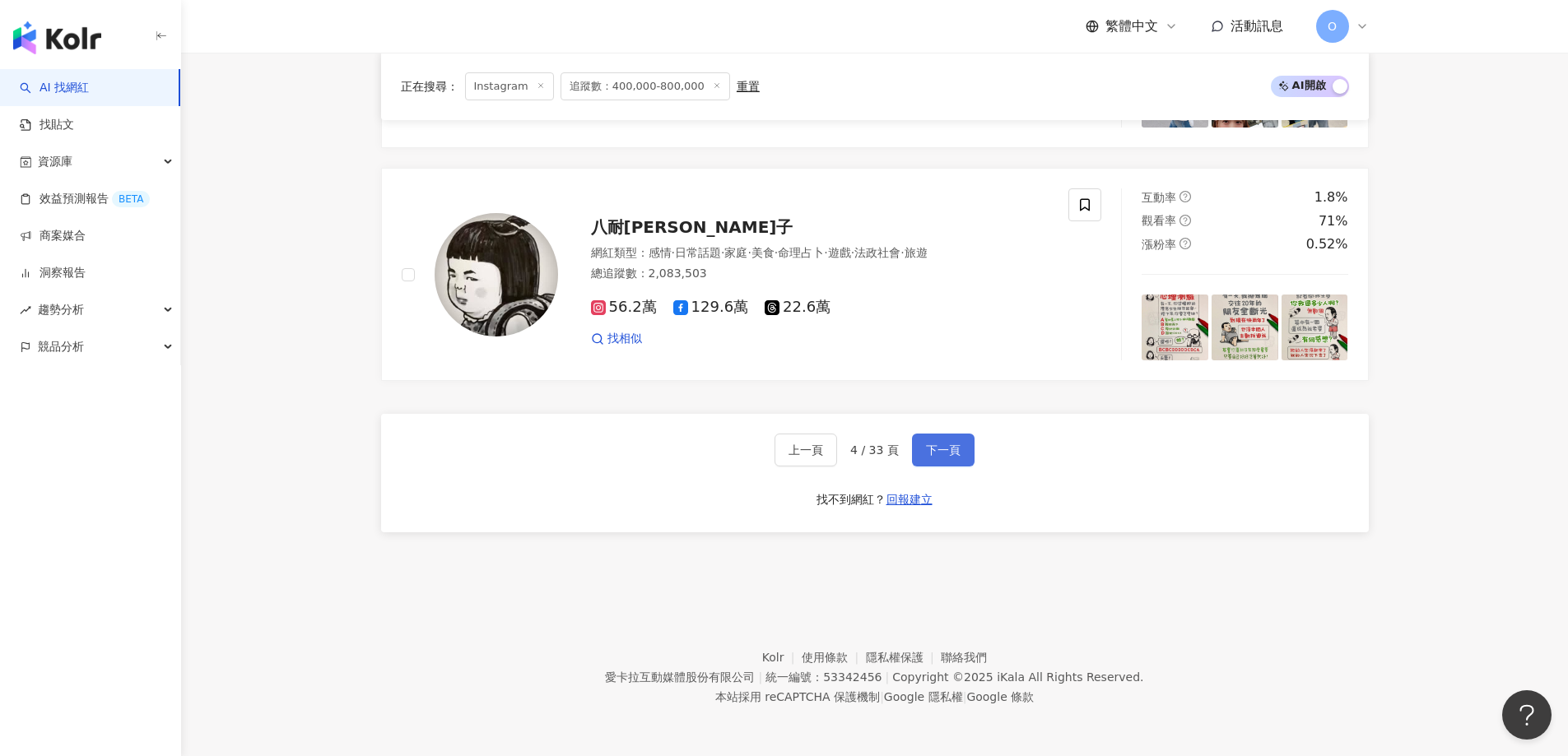
click at [929, 463] on button "下一頁" at bounding box center [943, 450] width 63 height 33
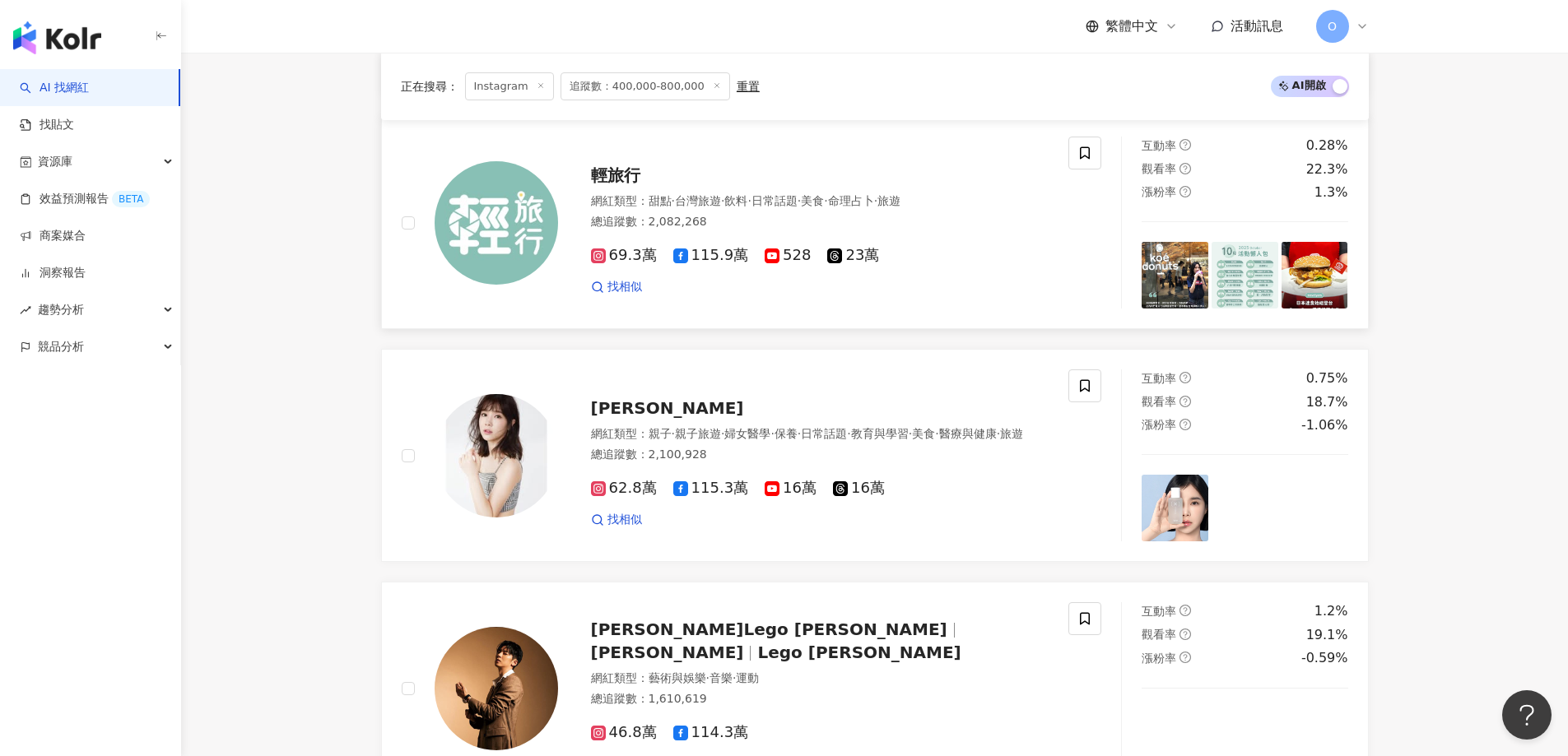
scroll to position [2343, 0]
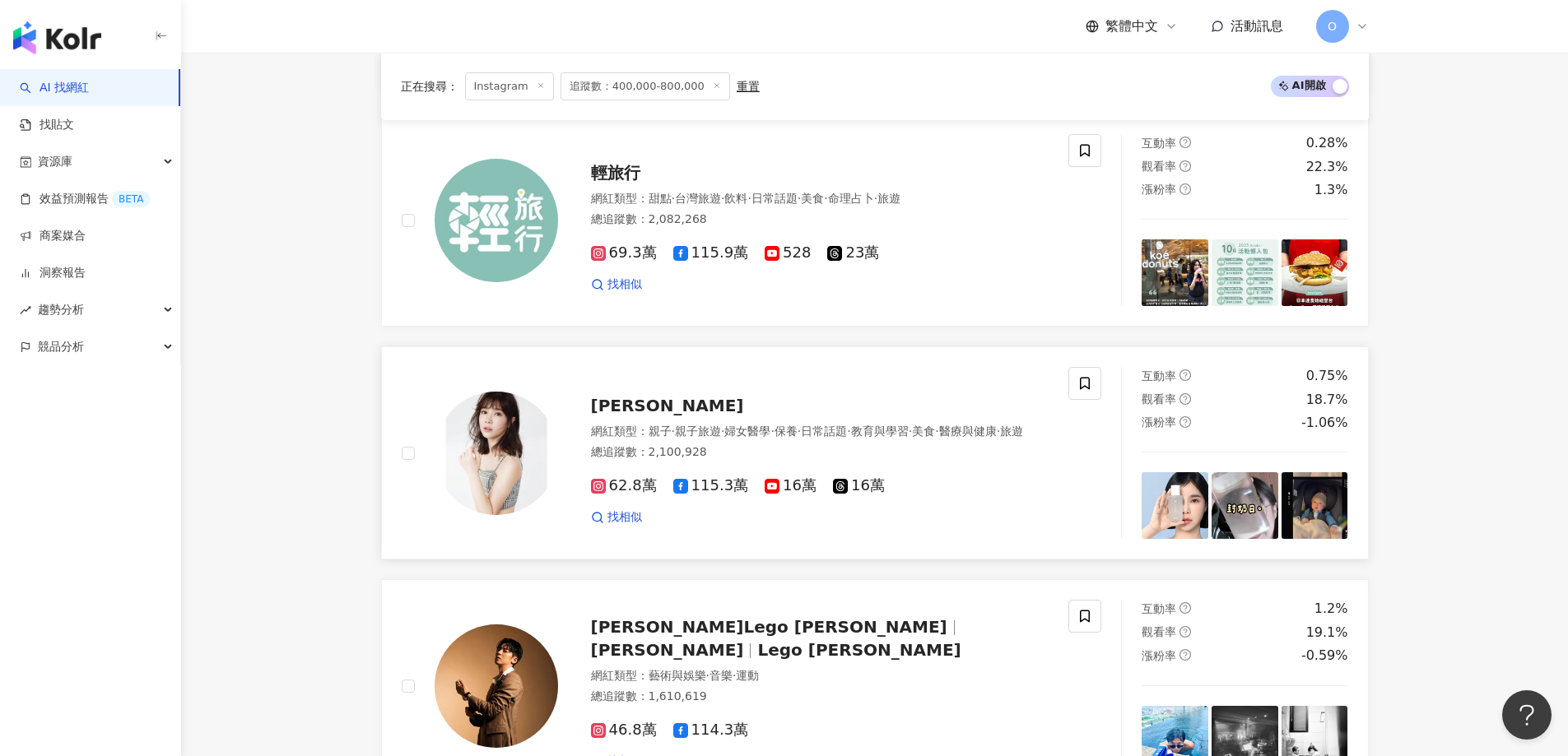
click at [627, 406] on span "李佳穎" at bounding box center [667, 406] width 153 height 20
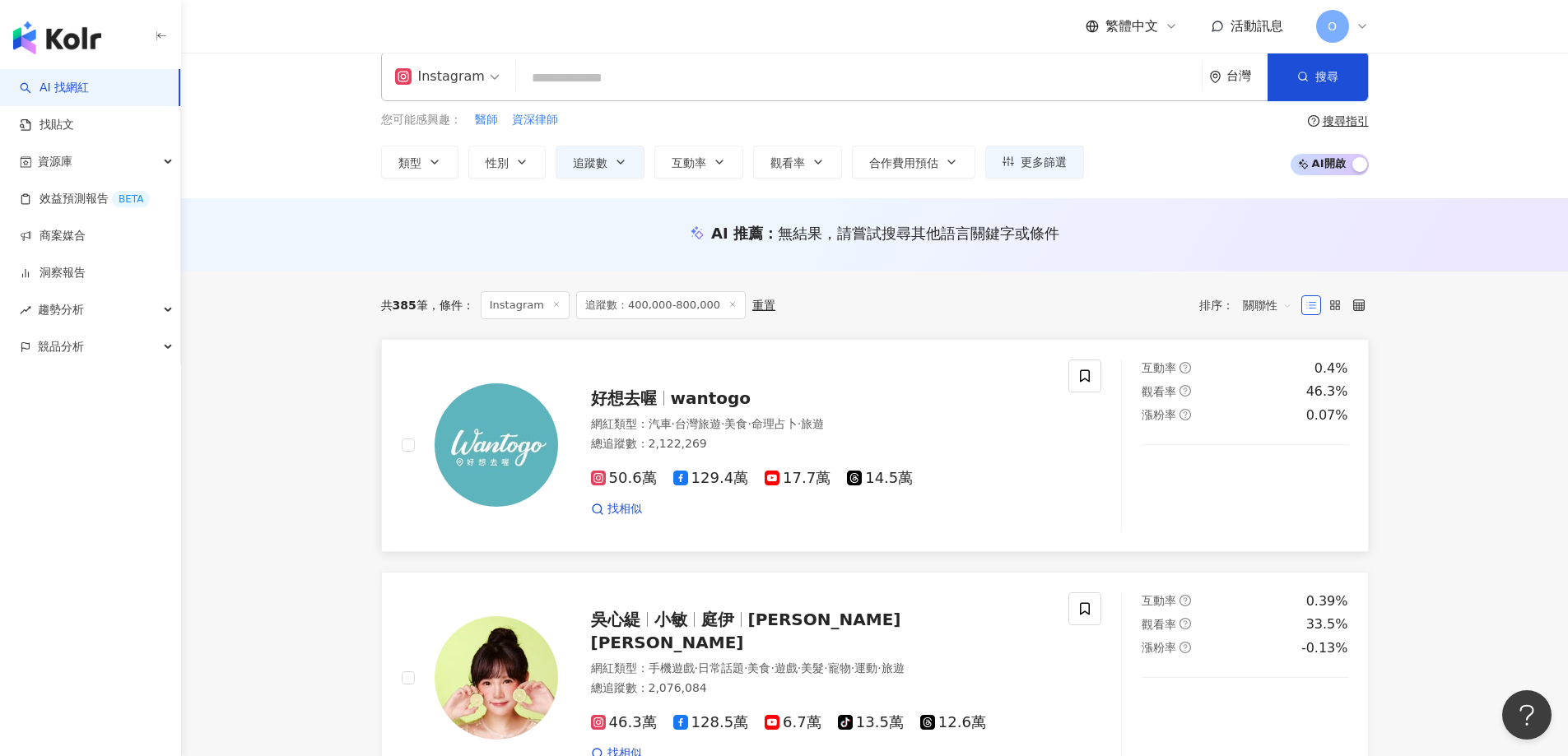
scroll to position [0, 0]
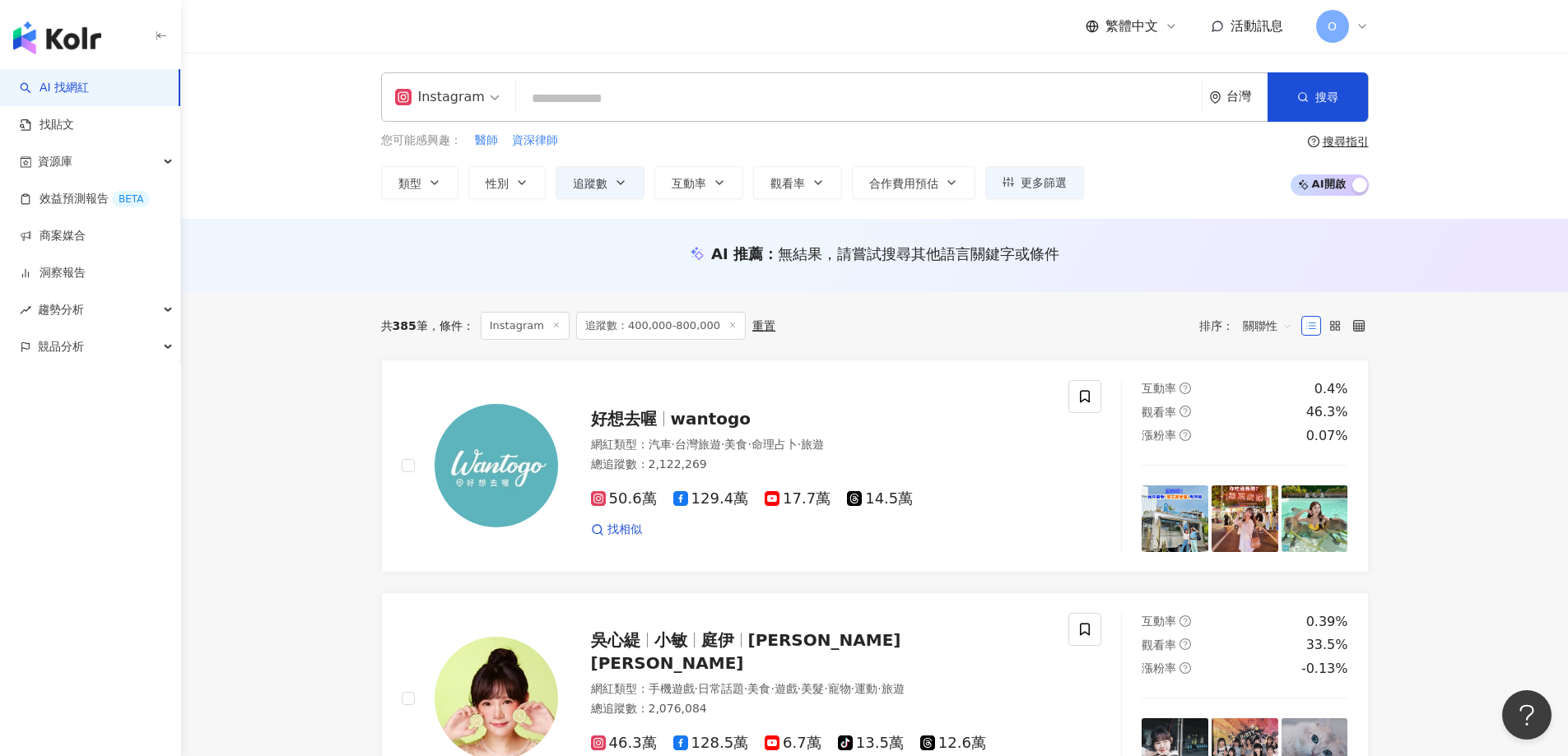
click at [711, 161] on div "您可能感興趣： 醫師 資深律師 類型 性別 追蹤數 互動率 觀看率 合作費用預估 更多篩選 篩選條件 關於網紅 互動潛力 受眾輪廓 獨家 關於網紅 類型 ( …" at bounding box center [732, 165] width 703 height 67
click at [711, 166] on button "互動率" at bounding box center [699, 182] width 89 height 33
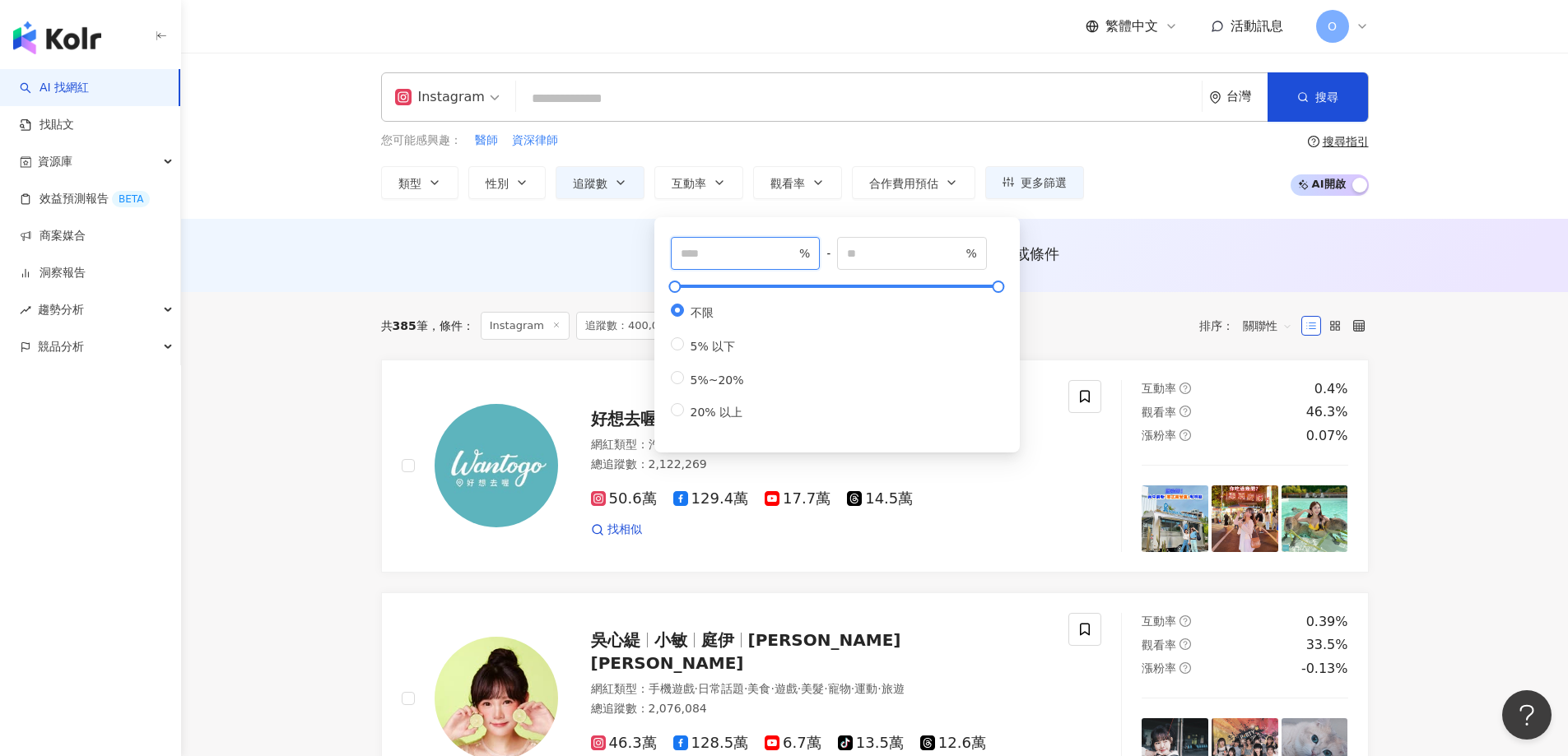
click at [708, 262] on input "number" at bounding box center [738, 253] width 115 height 18
type input "*"
click at [923, 248] on input "number" at bounding box center [904, 253] width 115 height 18
click at [1318, 96] on span "搜尋" at bounding box center [1327, 97] width 23 height 13
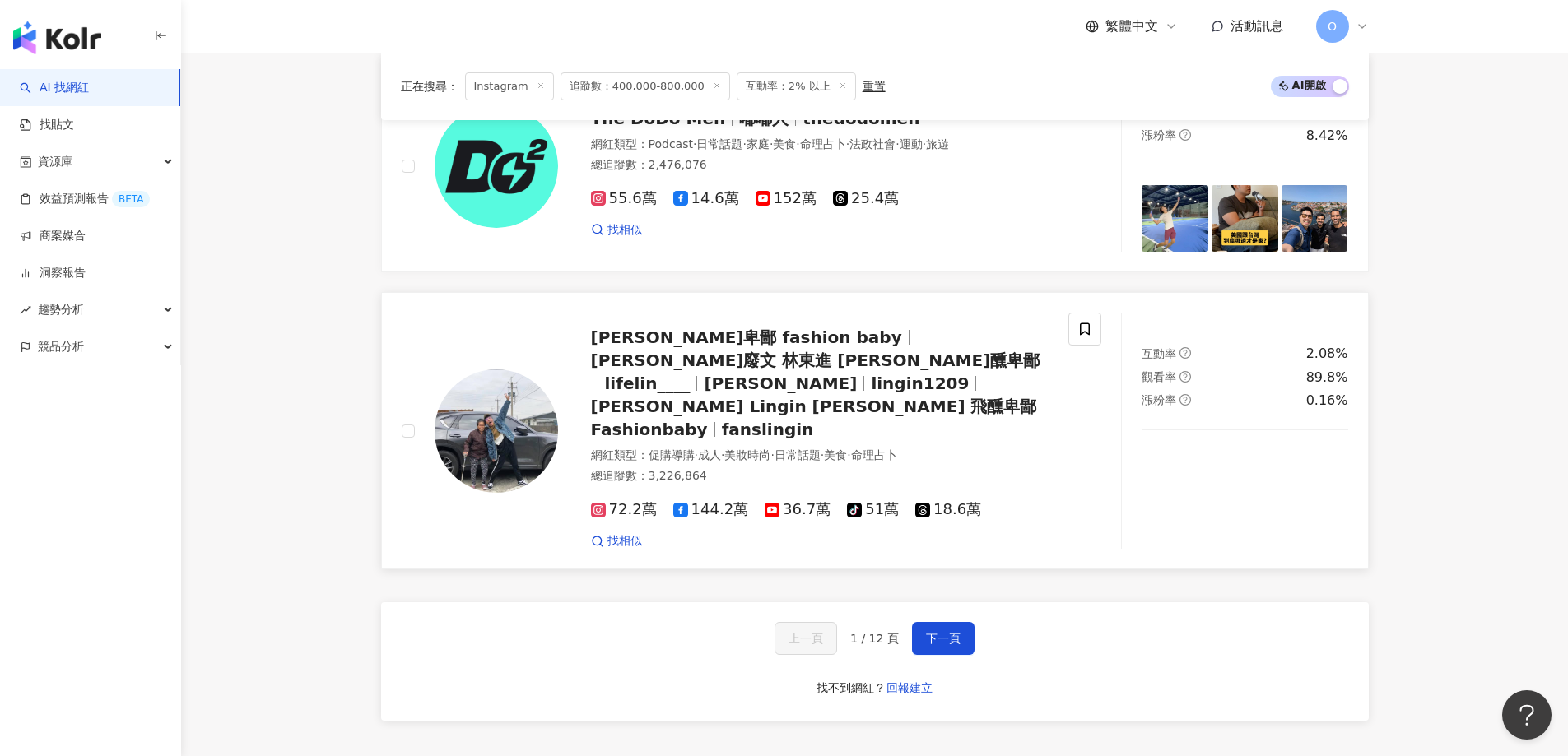
scroll to position [2772, 0]
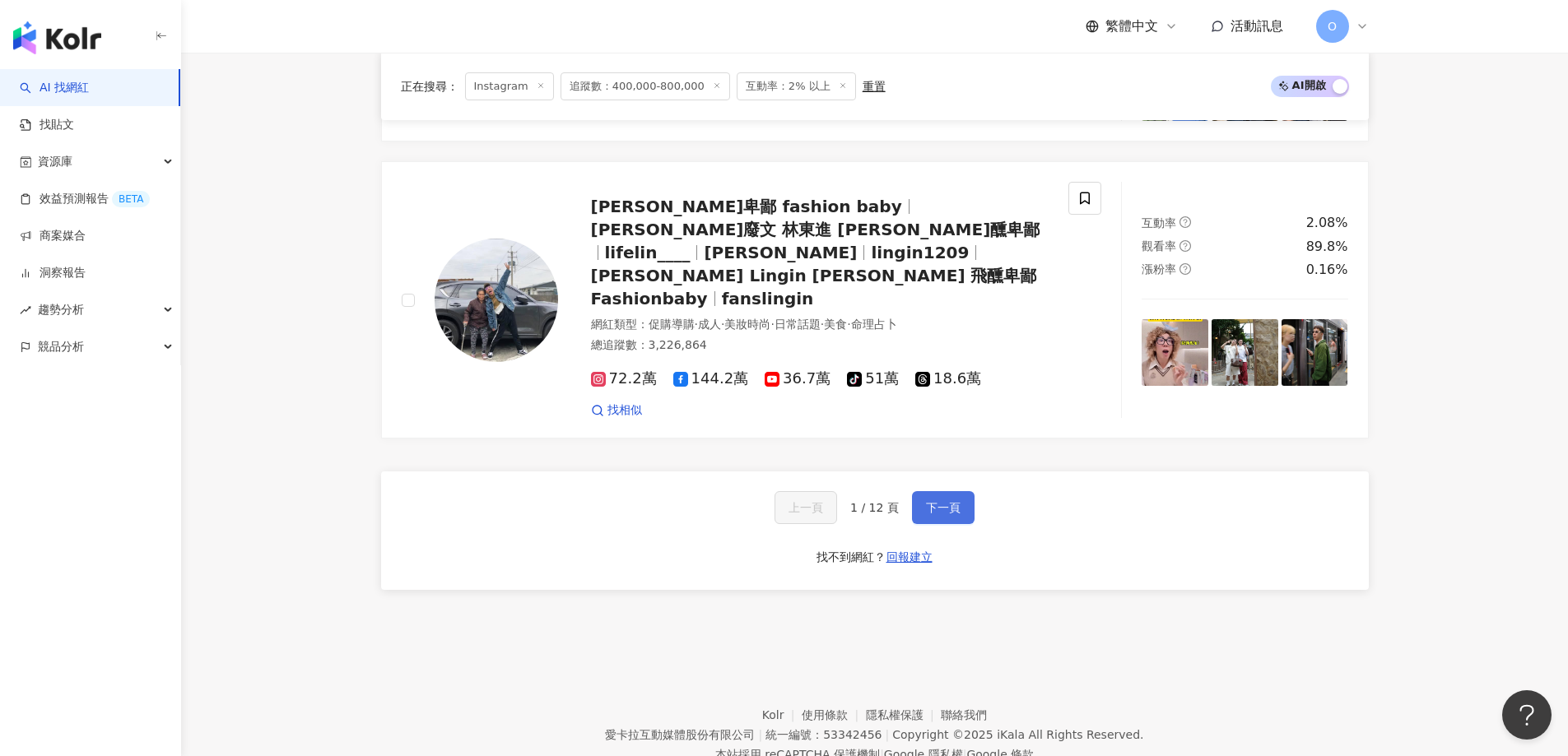
click at [926, 501] on span "下一頁" at bounding box center [943, 508] width 34 height 13
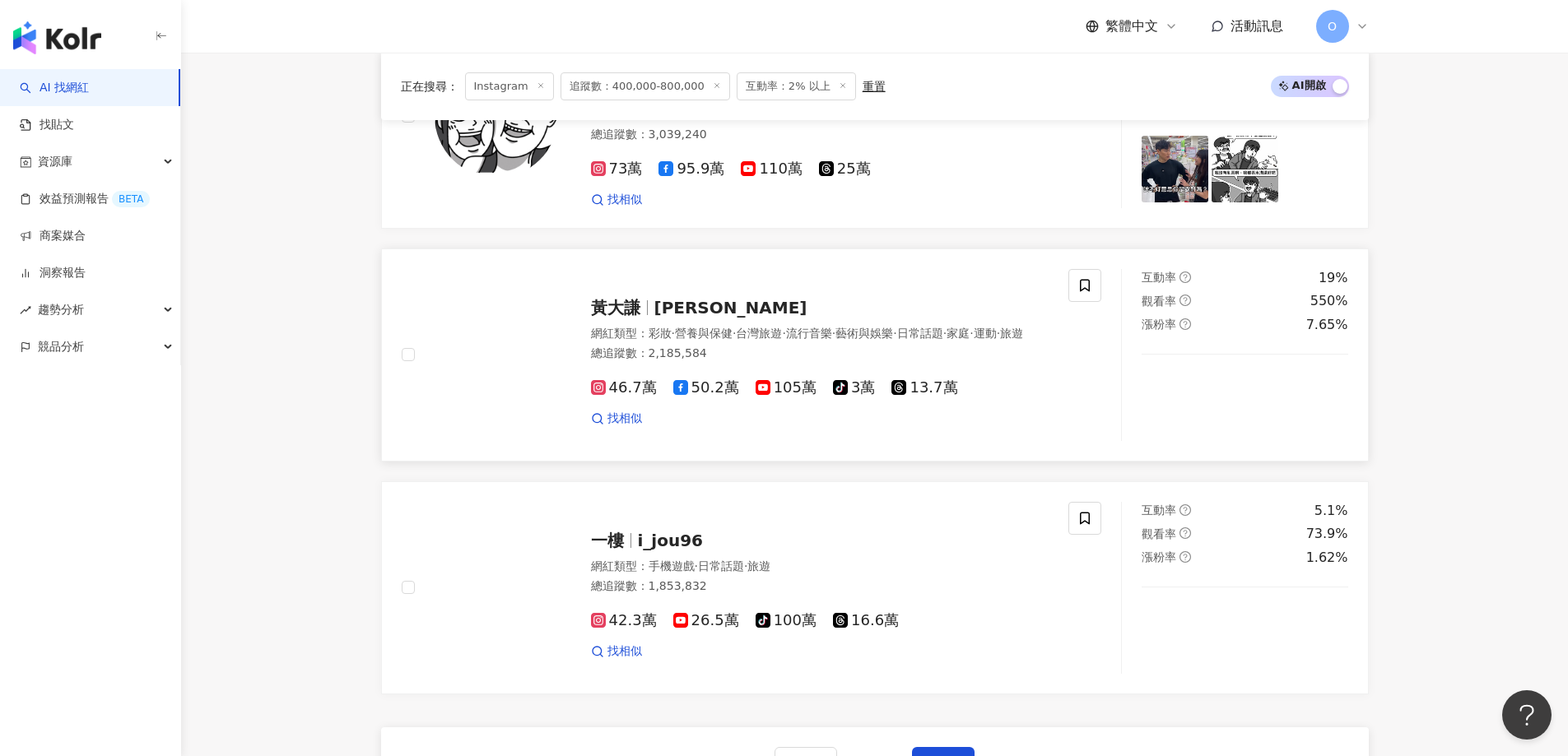
scroll to position [2765, 0]
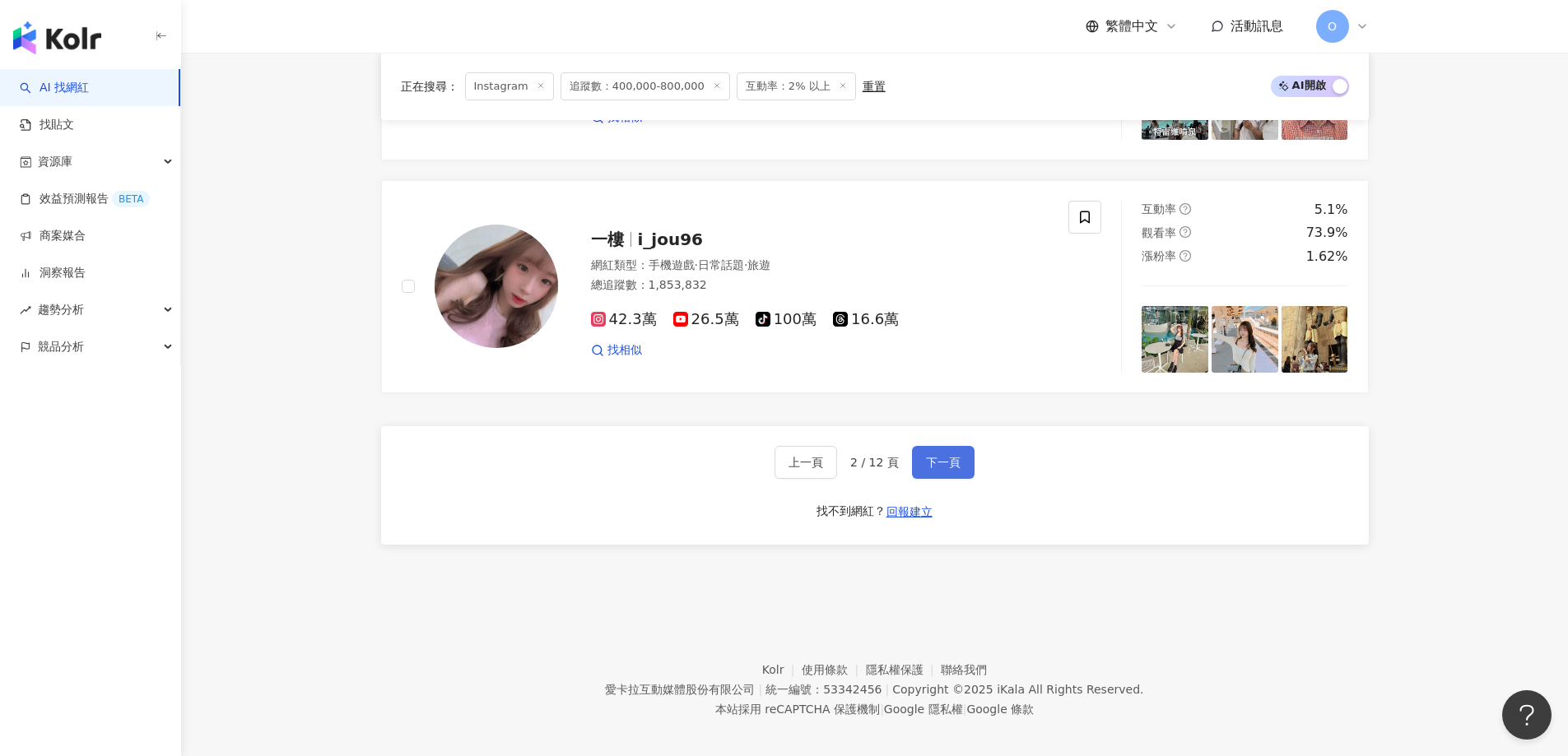
click at [934, 446] on button "下一頁" at bounding box center [943, 463] width 63 height 33
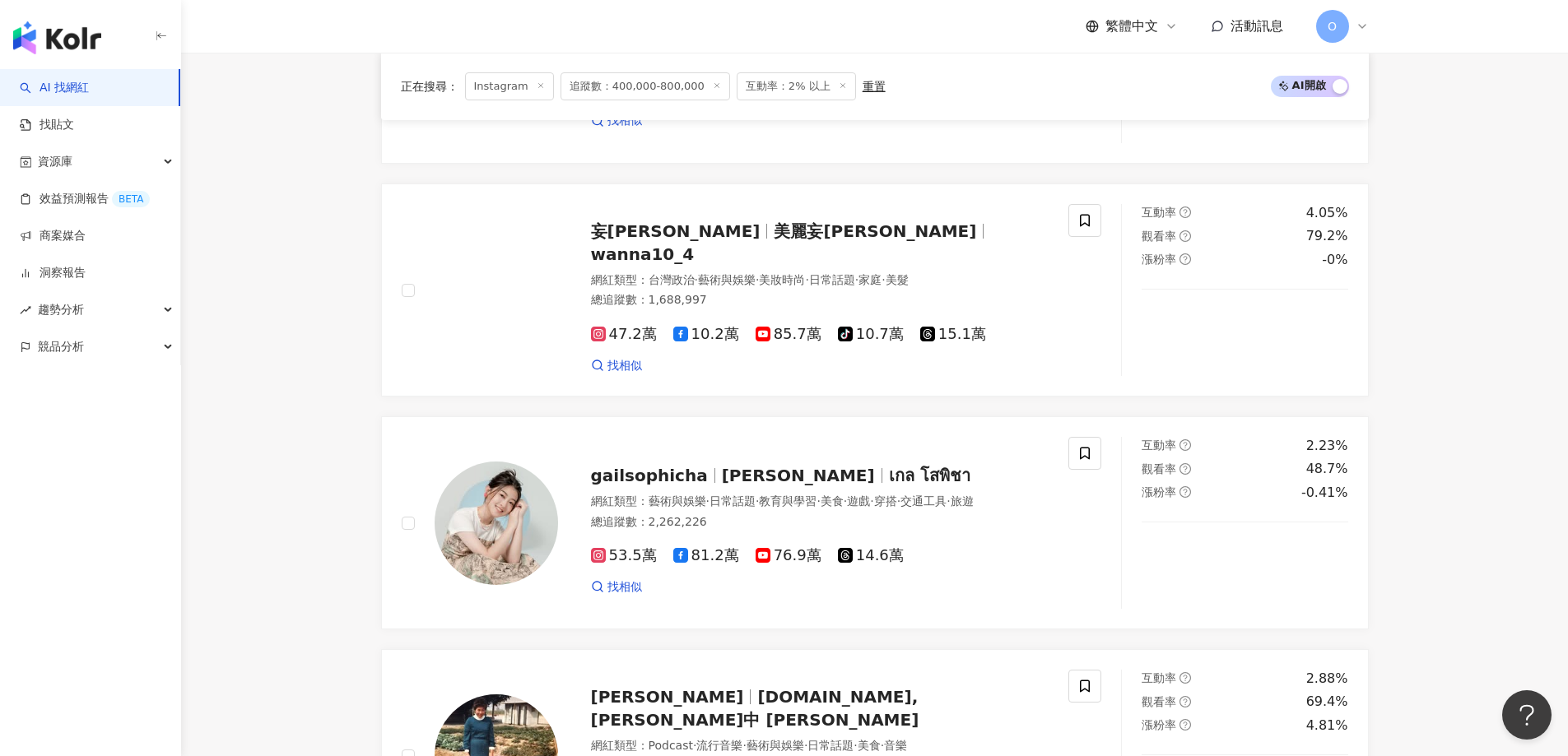
scroll to position [1355, 0]
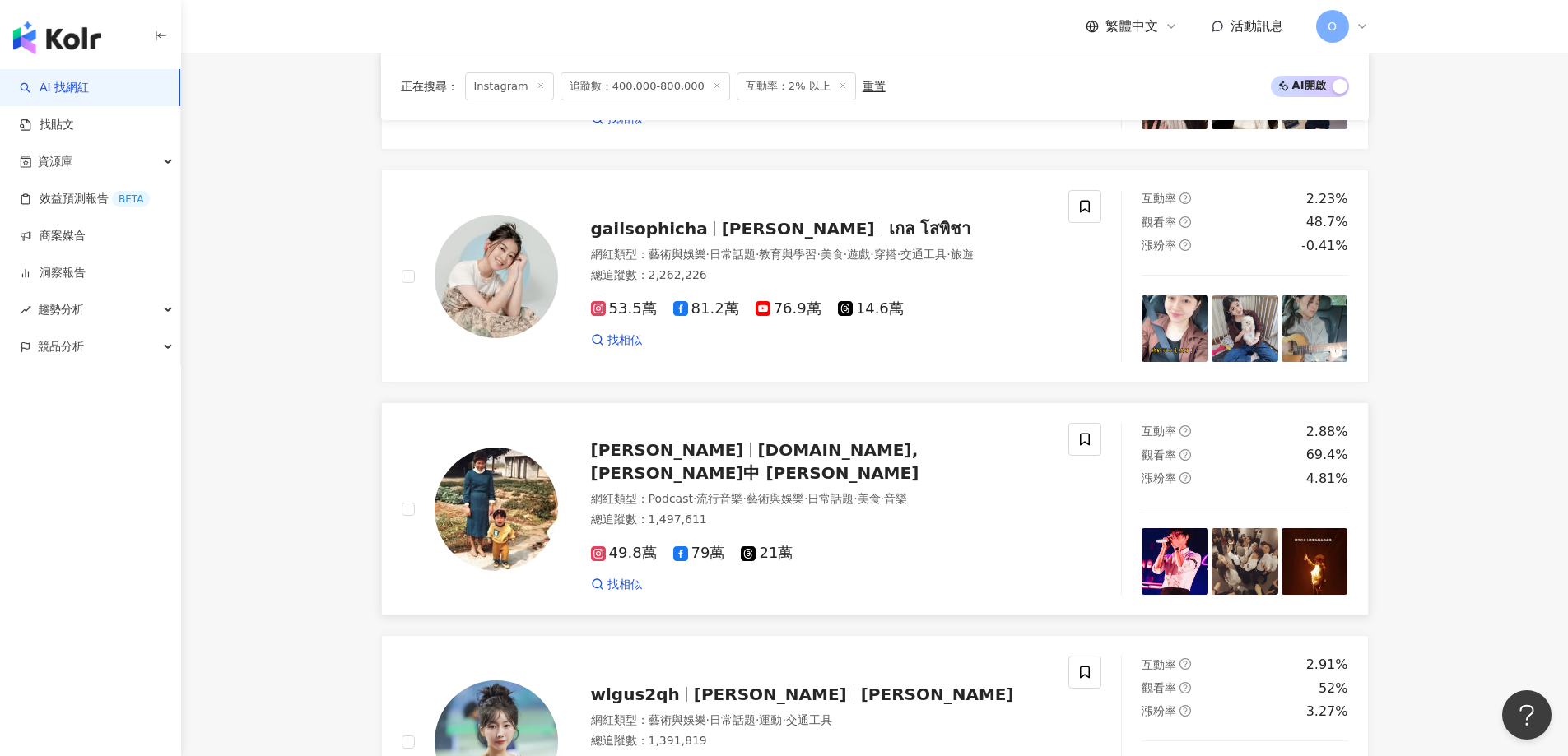
click at [895, 447] on div "盧廣仲 Captain.Lu,盧廣人中 Crowd Lu 網紅類型 ： Podcast · 流行音樂 · 藝術與娛樂 · 日常話題 · 美食 · 音樂 總追蹤…" at bounding box center [803, 509] width 491 height 167
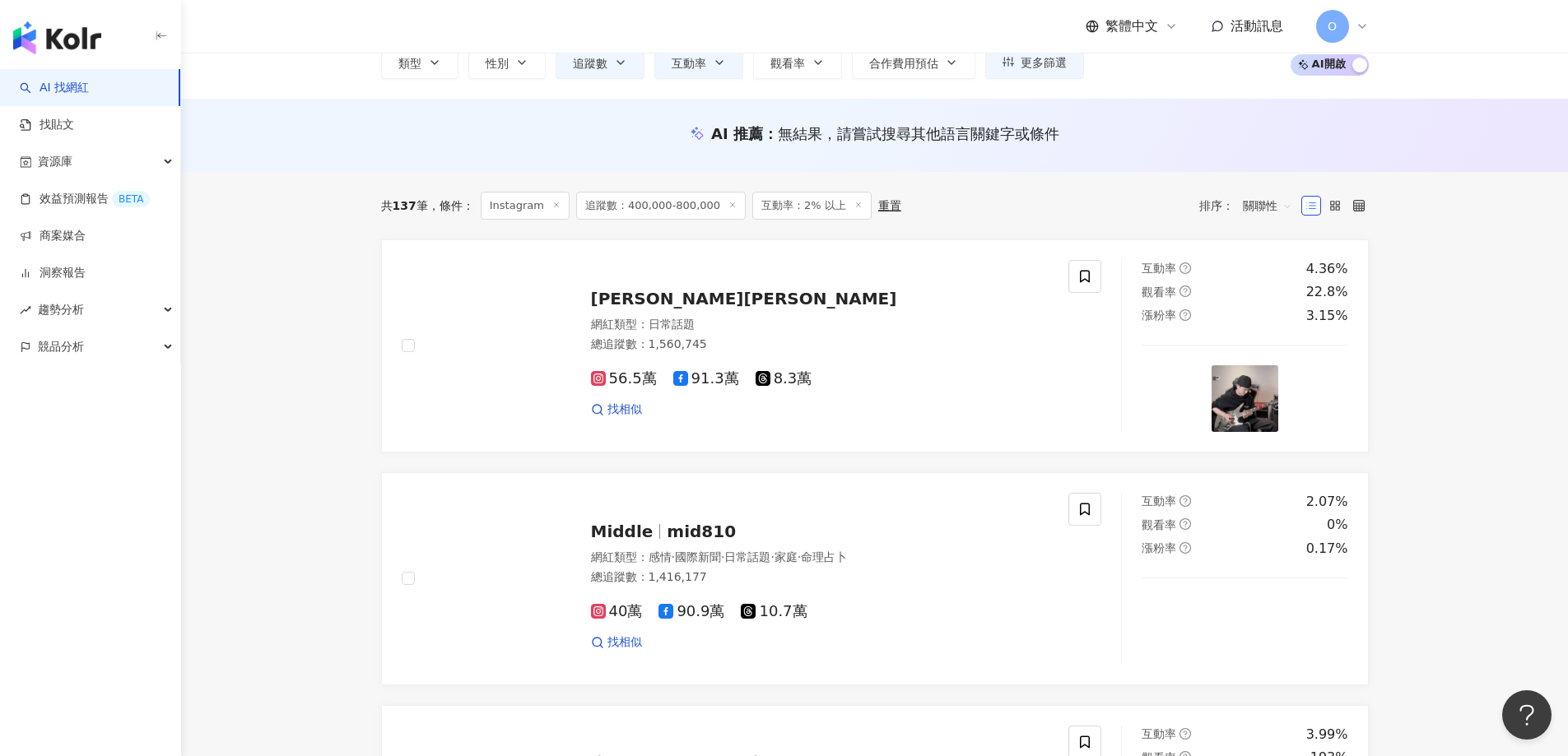
scroll to position [779, 0]
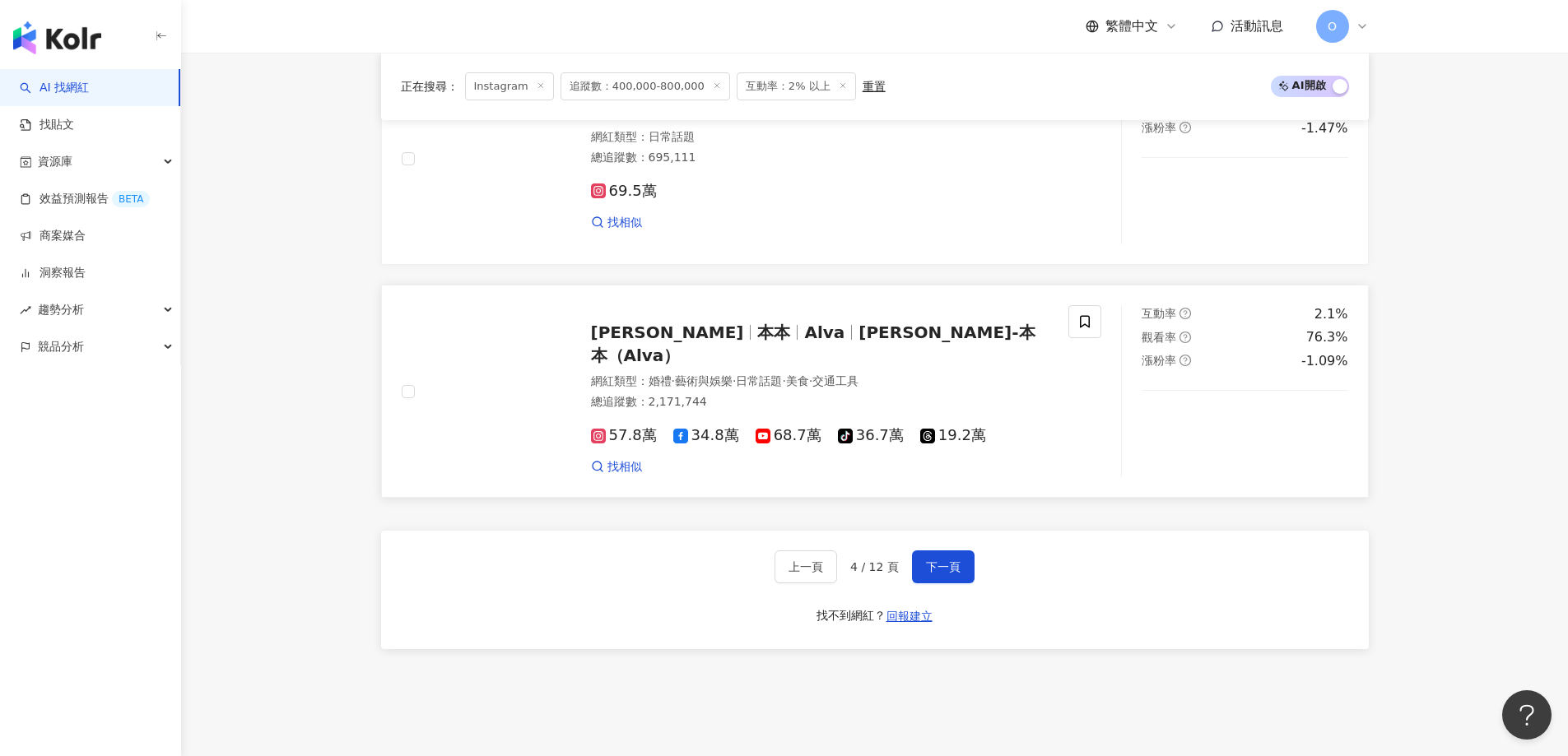
scroll to position [2754, 0]
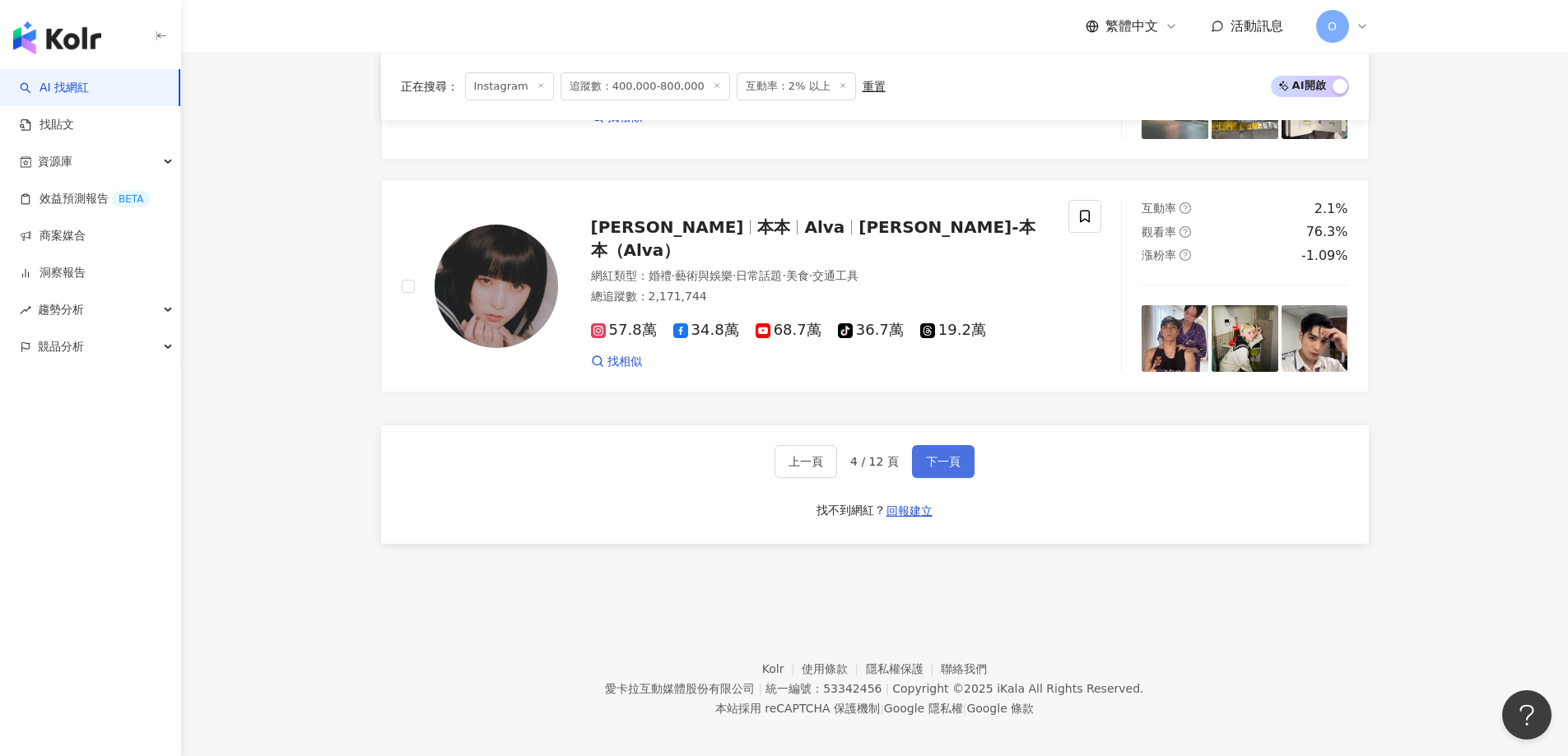
click at [964, 445] on button "下一頁" at bounding box center [943, 462] width 63 height 33
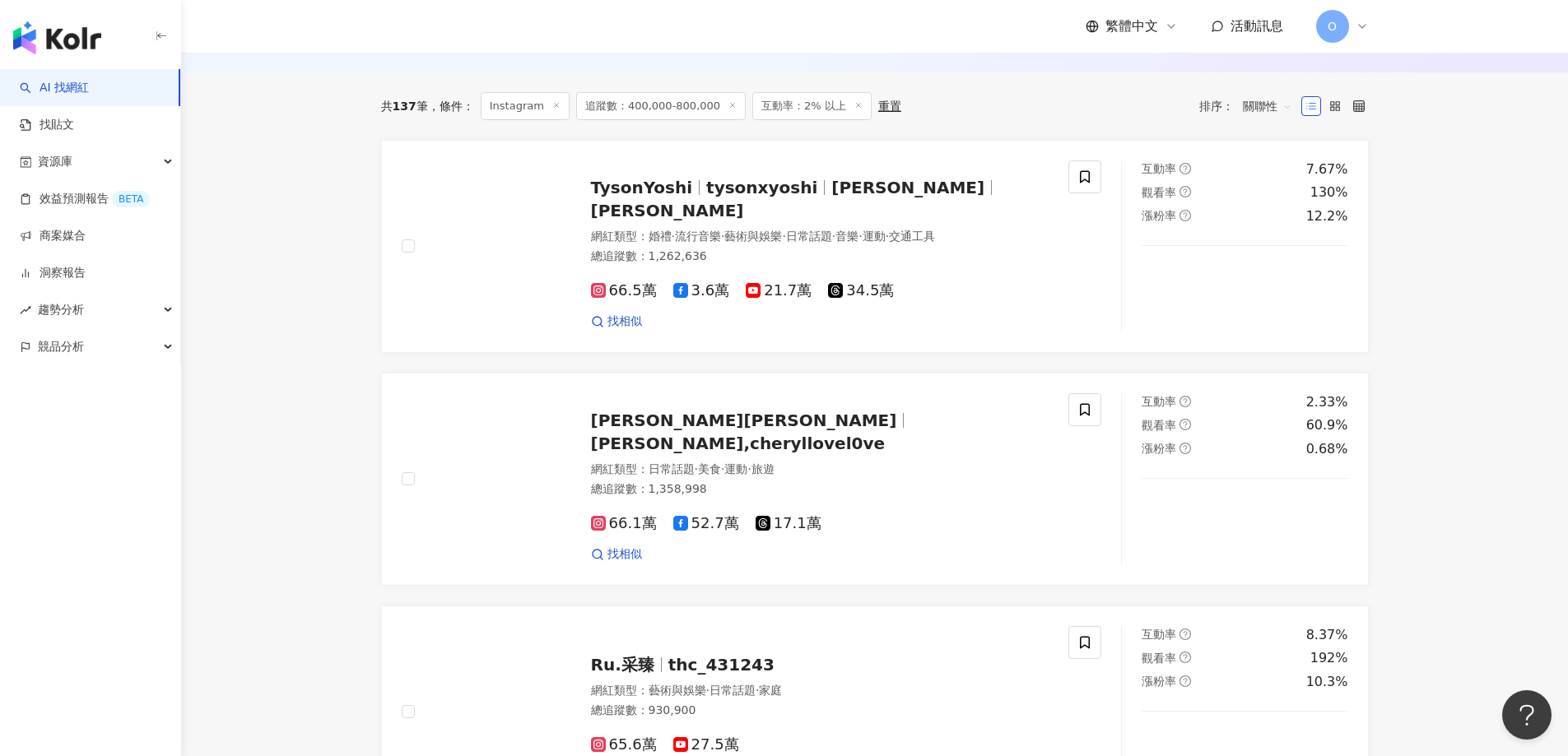
scroll to position [202, 0]
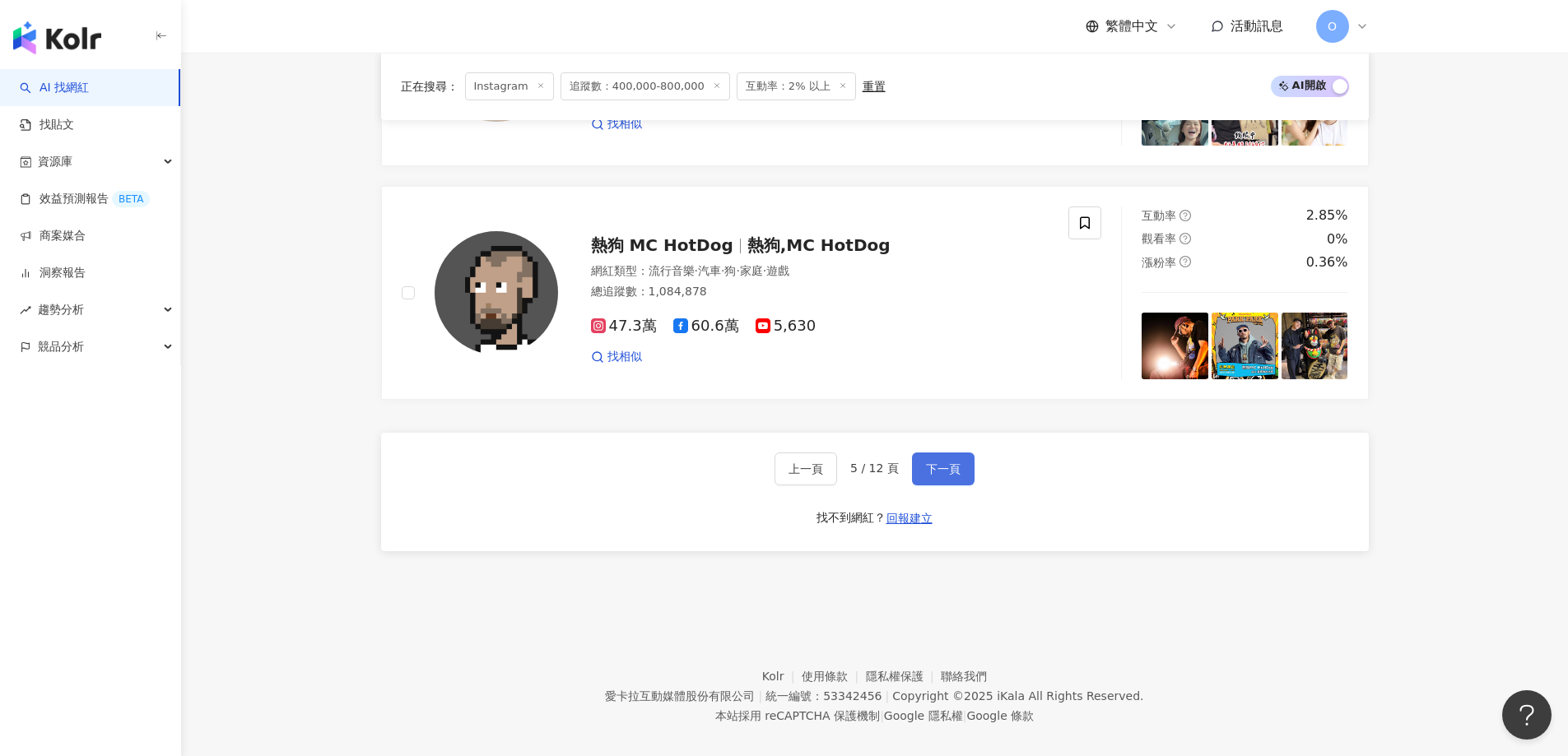
click at [930, 459] on button "下一頁" at bounding box center [943, 469] width 63 height 33
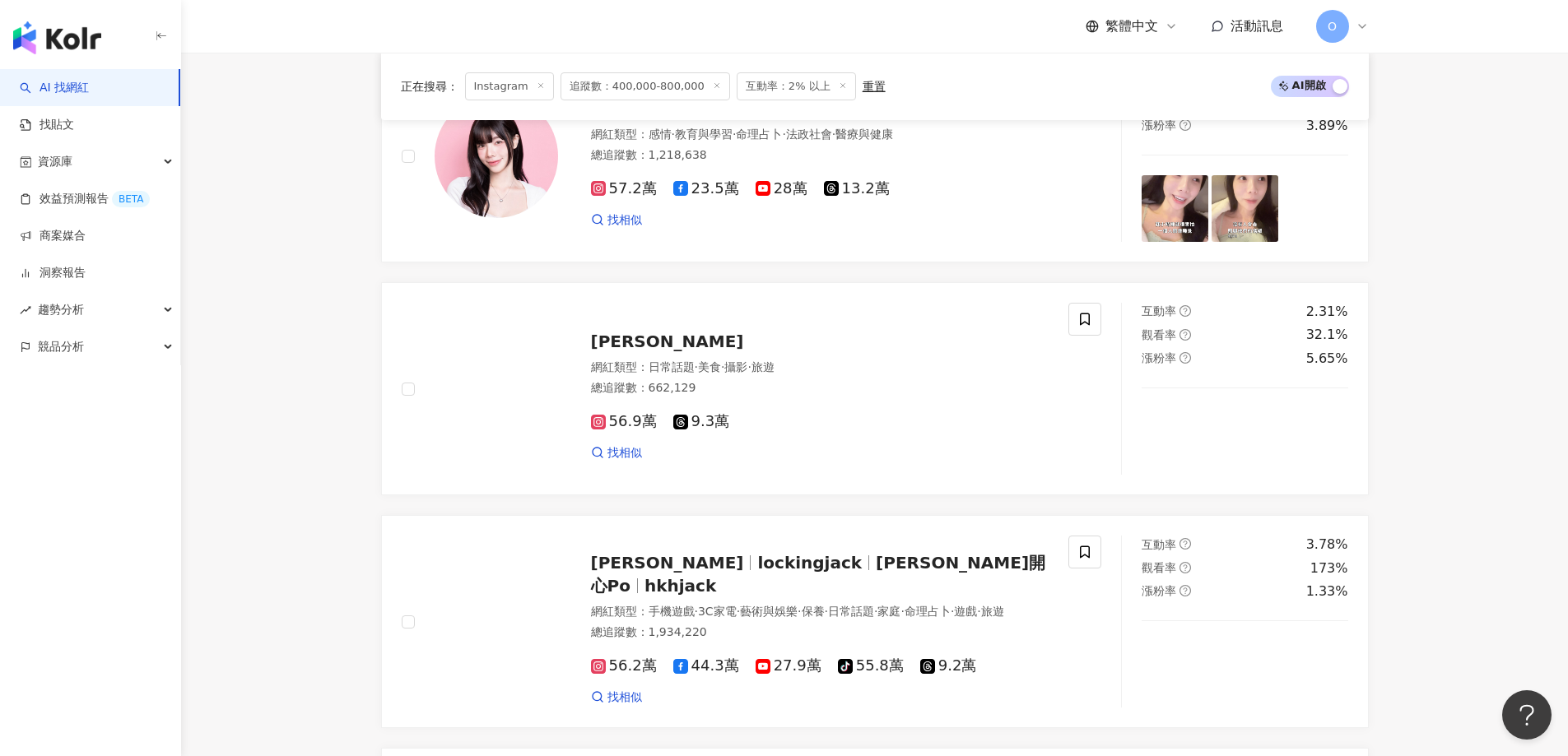
scroll to position [1437, 0]
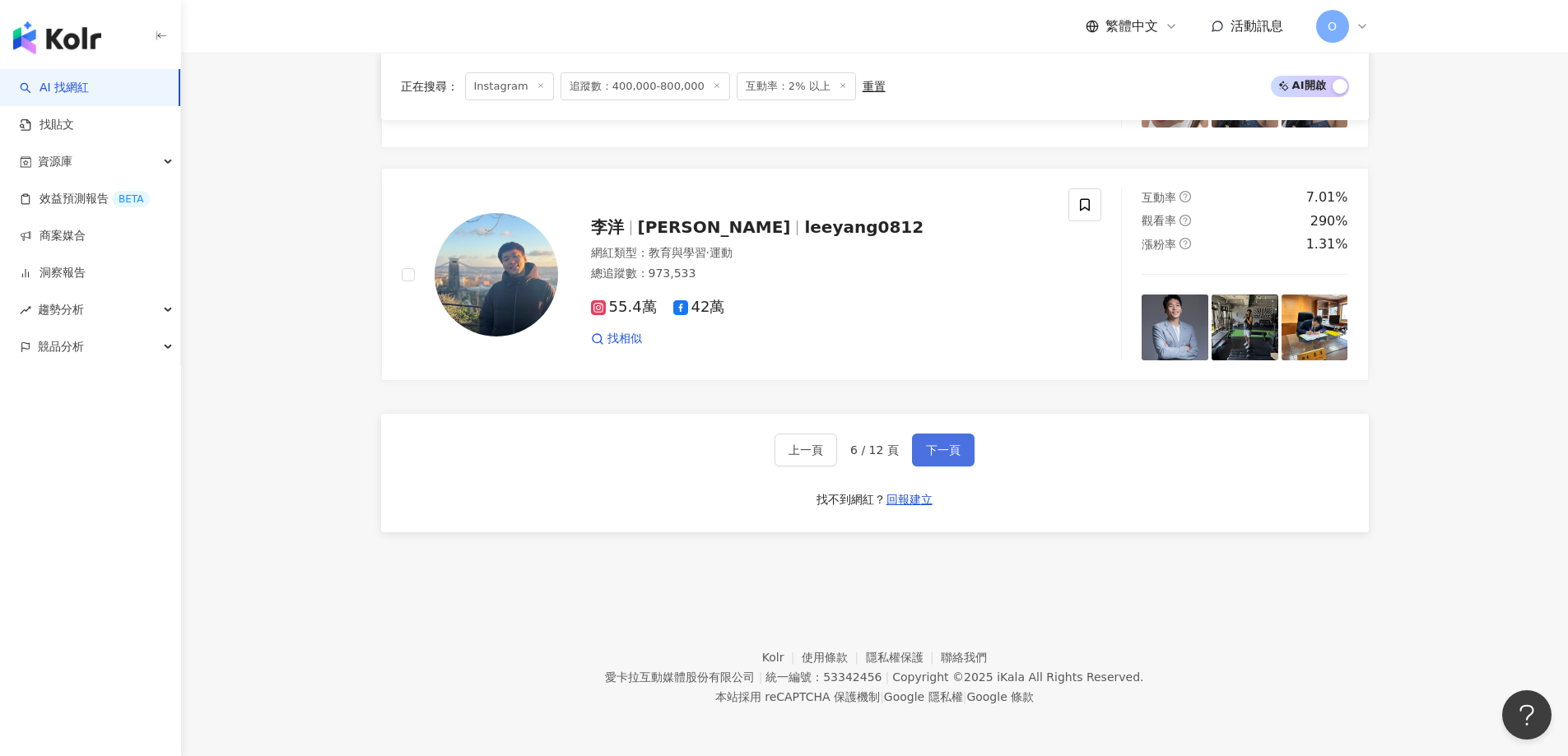
click at [943, 453] on span "下一頁" at bounding box center [943, 450] width 34 height 13
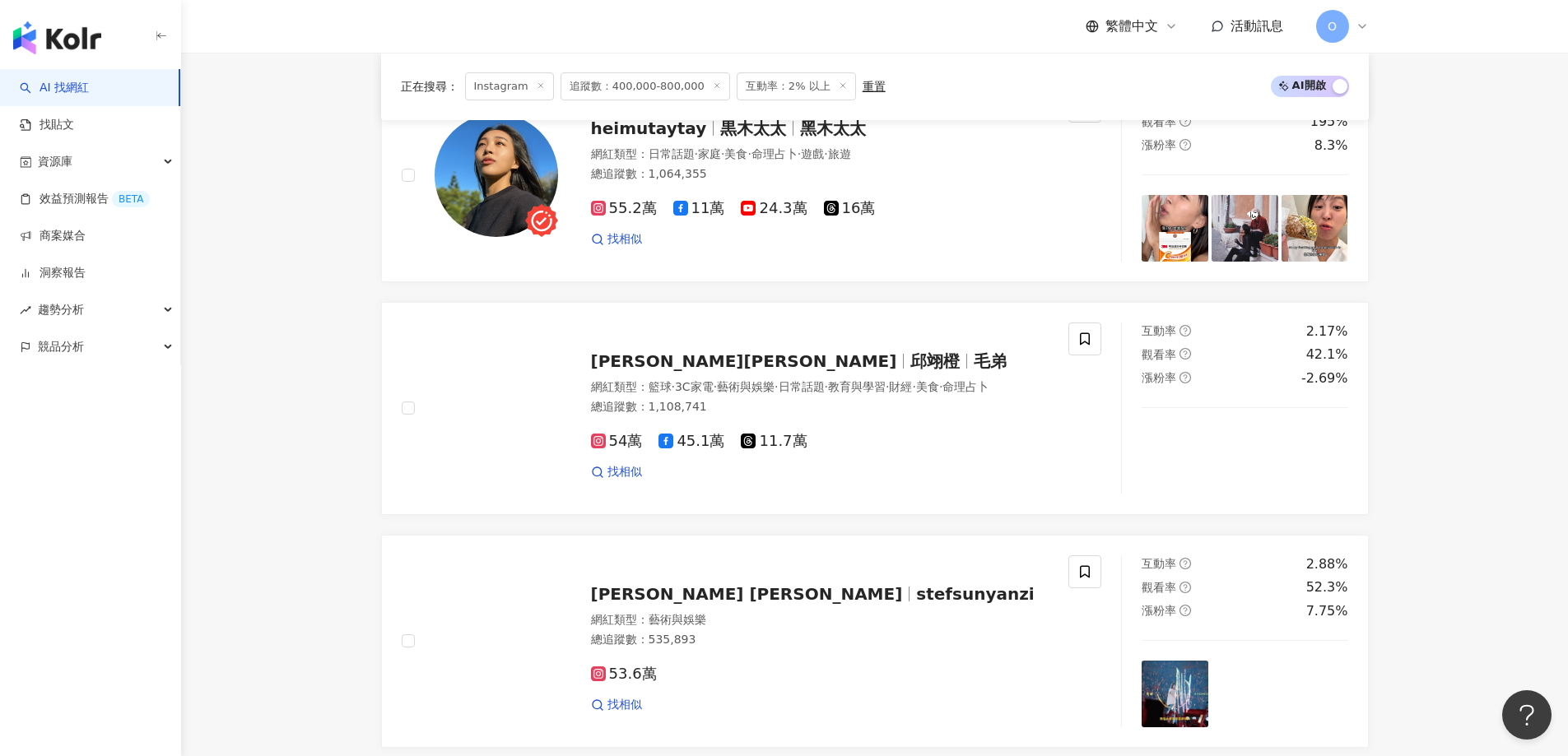
scroll to position [532, 0]
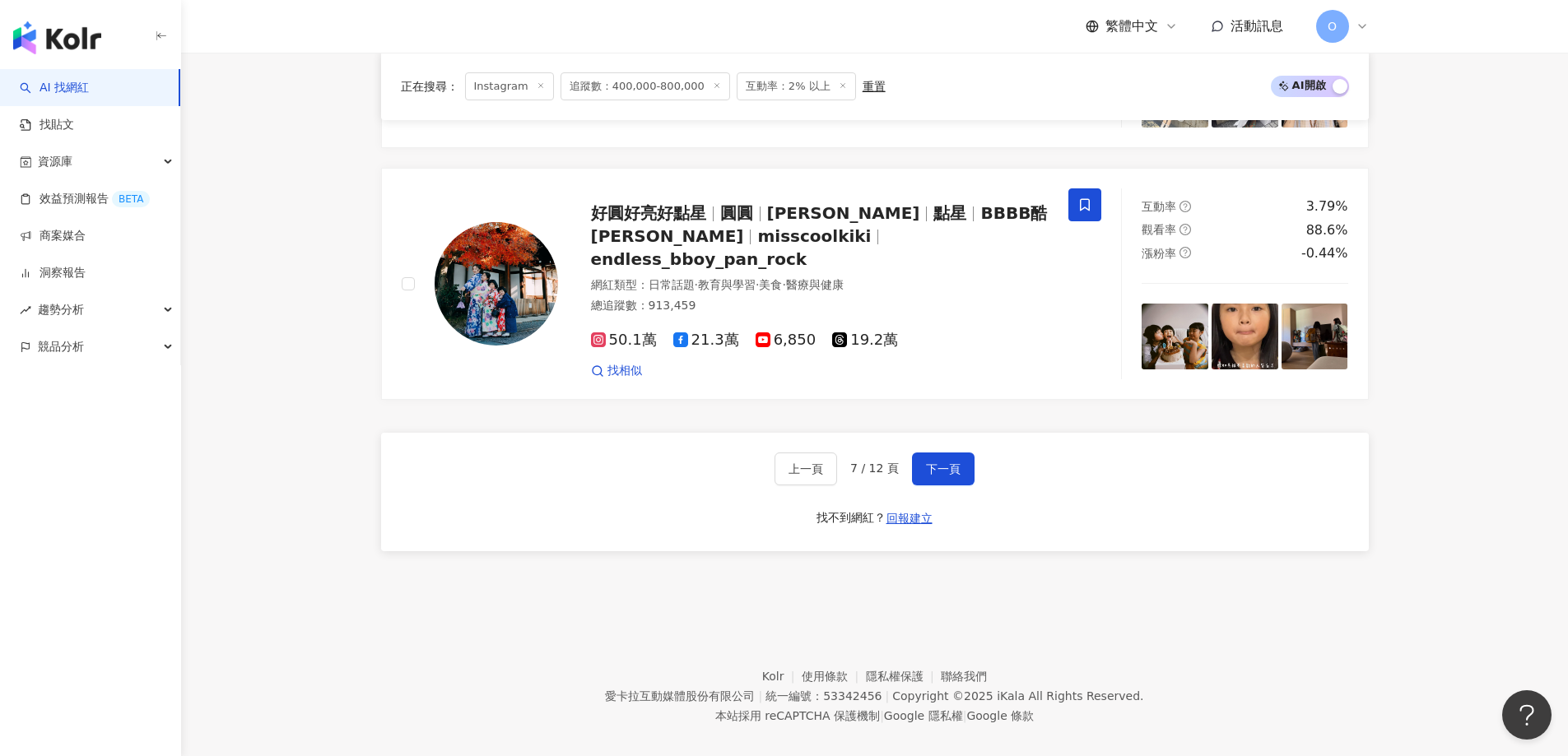
click at [943, 463] on span "下一頁" at bounding box center [943, 469] width 34 height 13
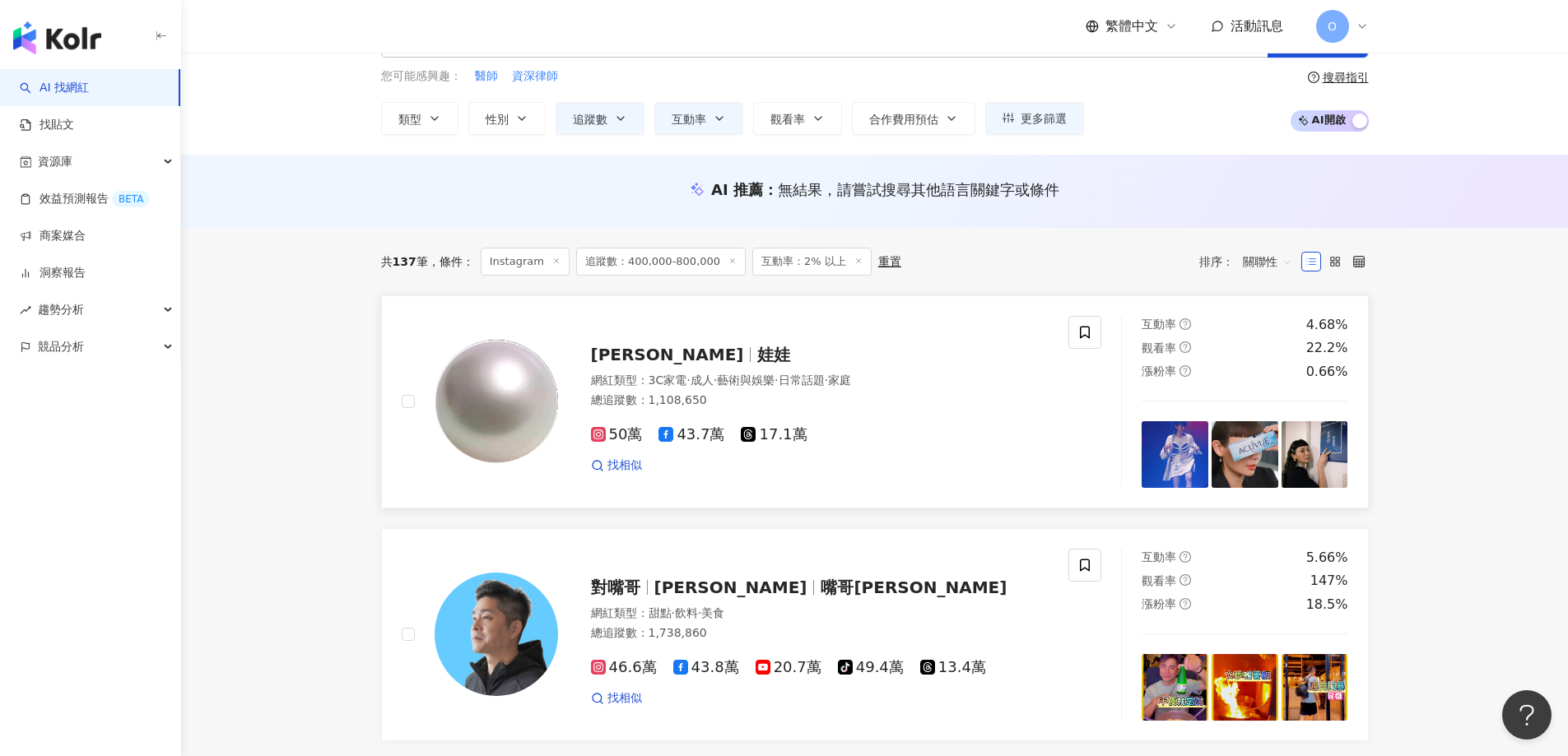
scroll to position [38, 0]
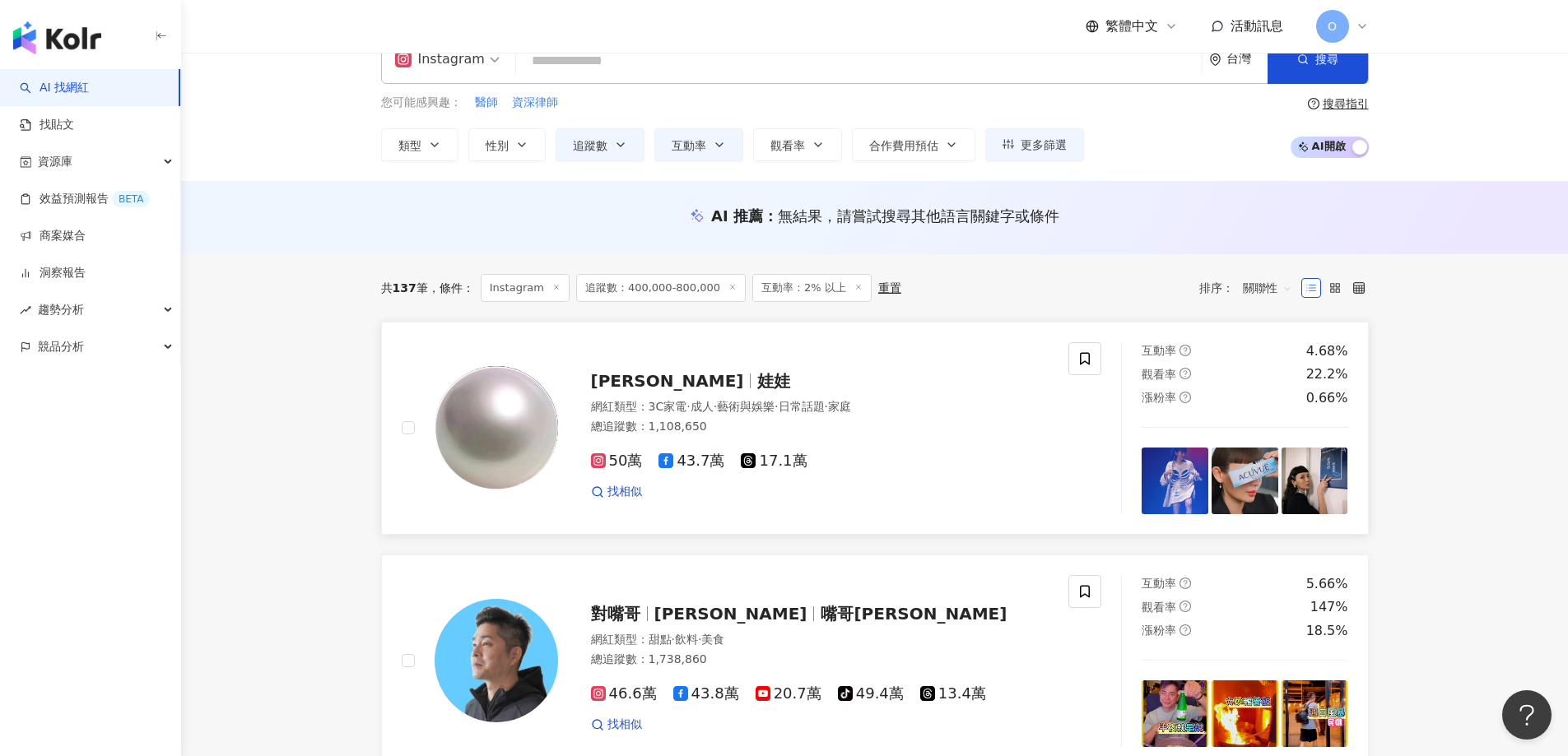
click at [716, 373] on span "魏如萱 waa wei" at bounding box center [674, 381] width 167 height 20
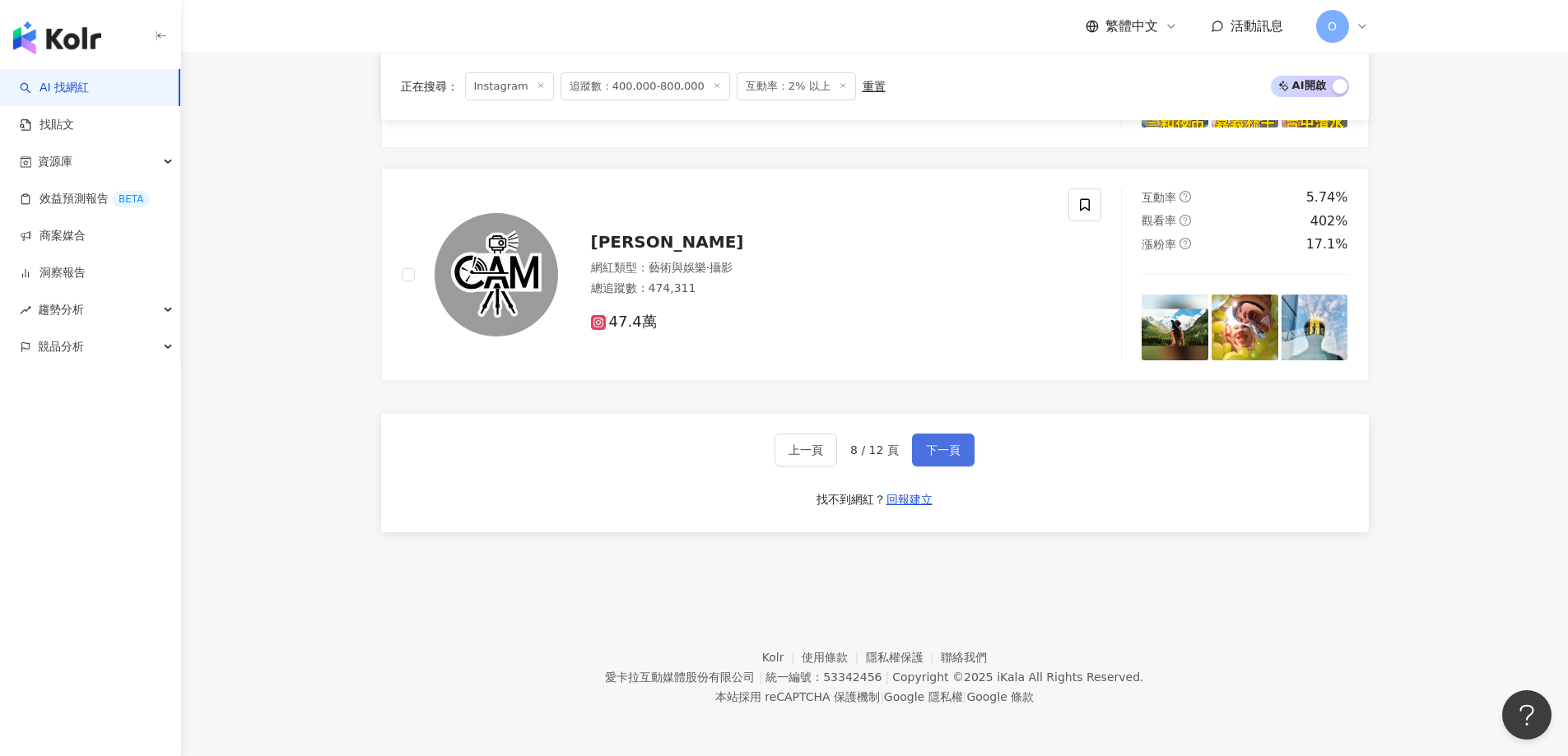
click at [945, 451] on span "下一頁" at bounding box center [943, 450] width 34 height 13
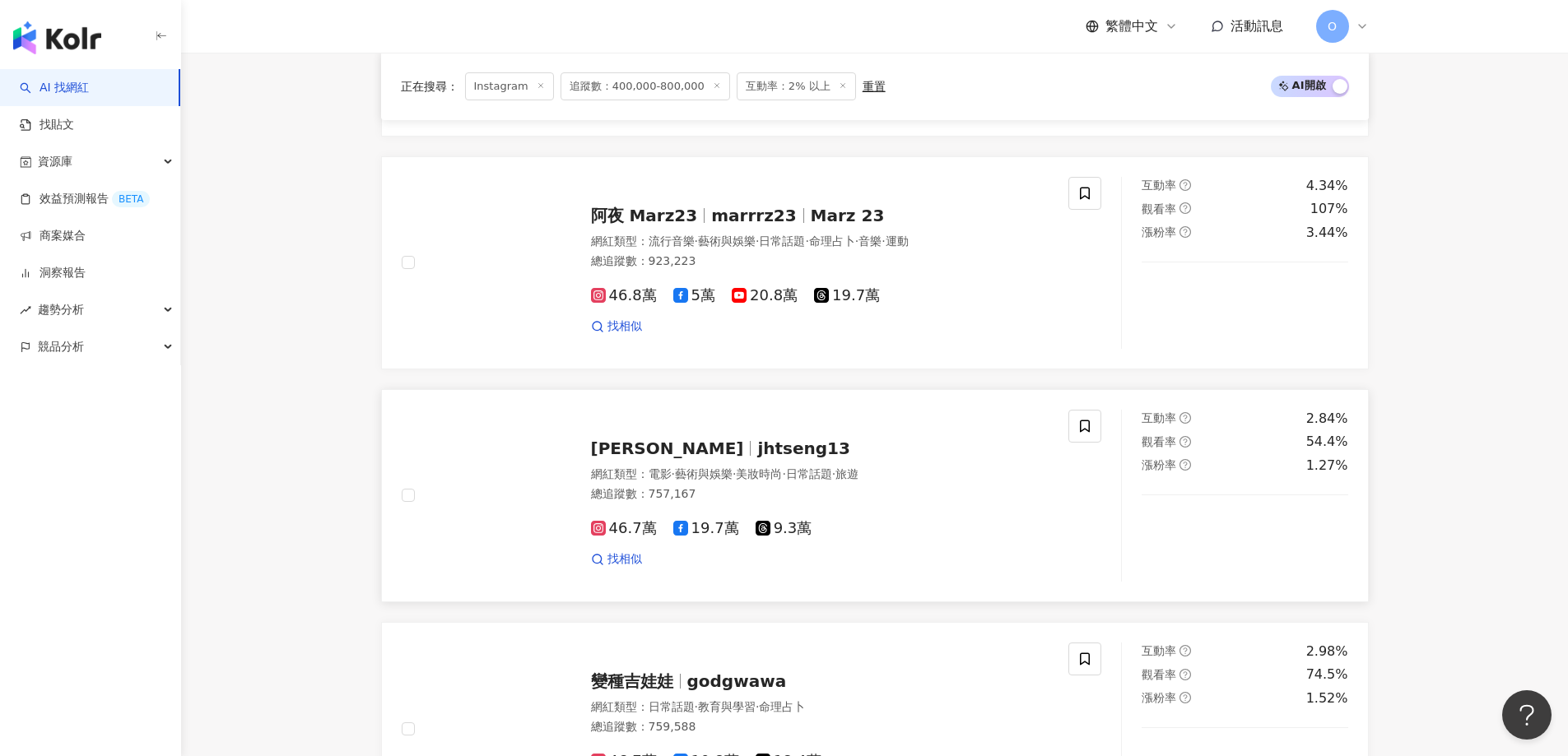
scroll to position [696, 0]
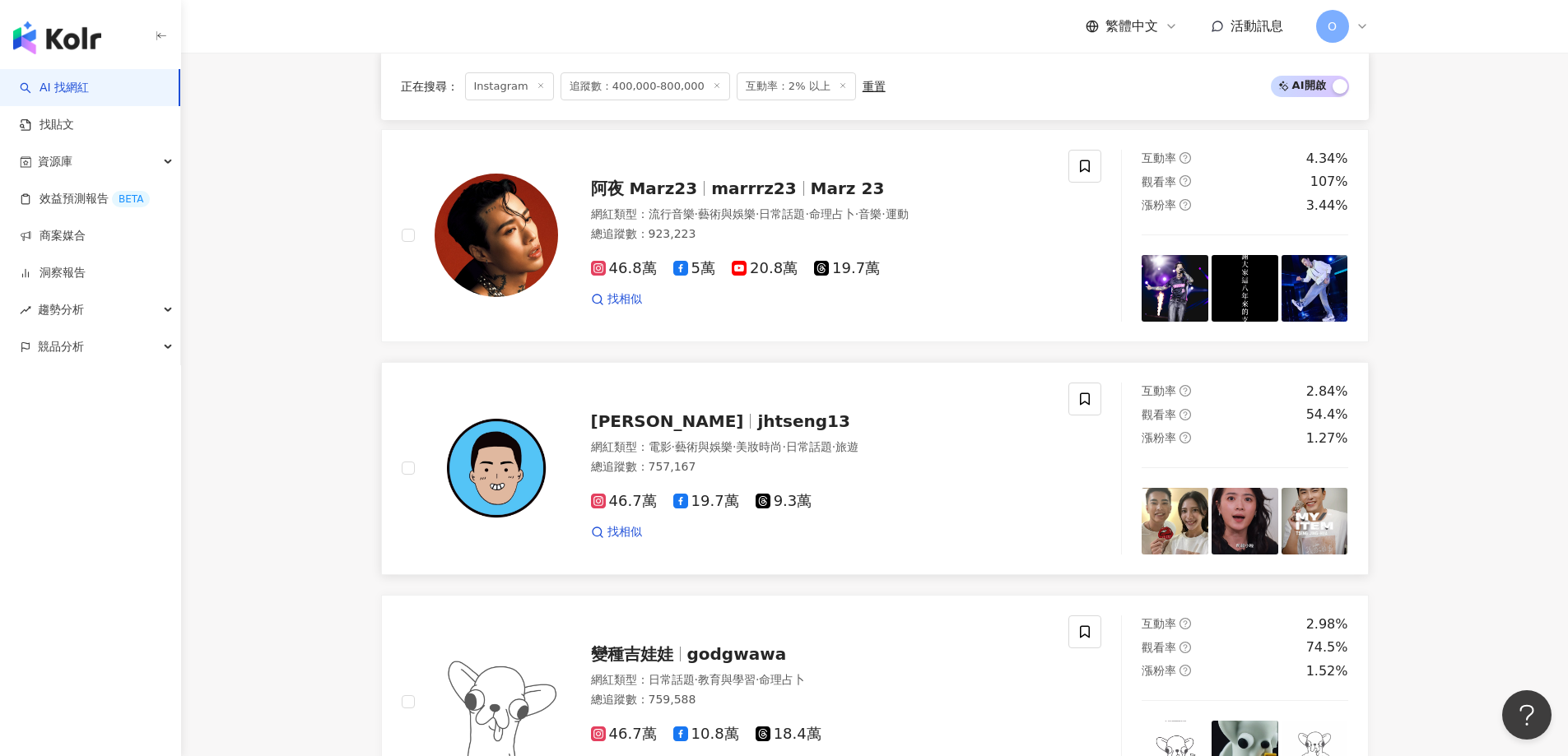
click at [757, 425] on span "jhtseng13" at bounding box center [803, 421] width 93 height 20
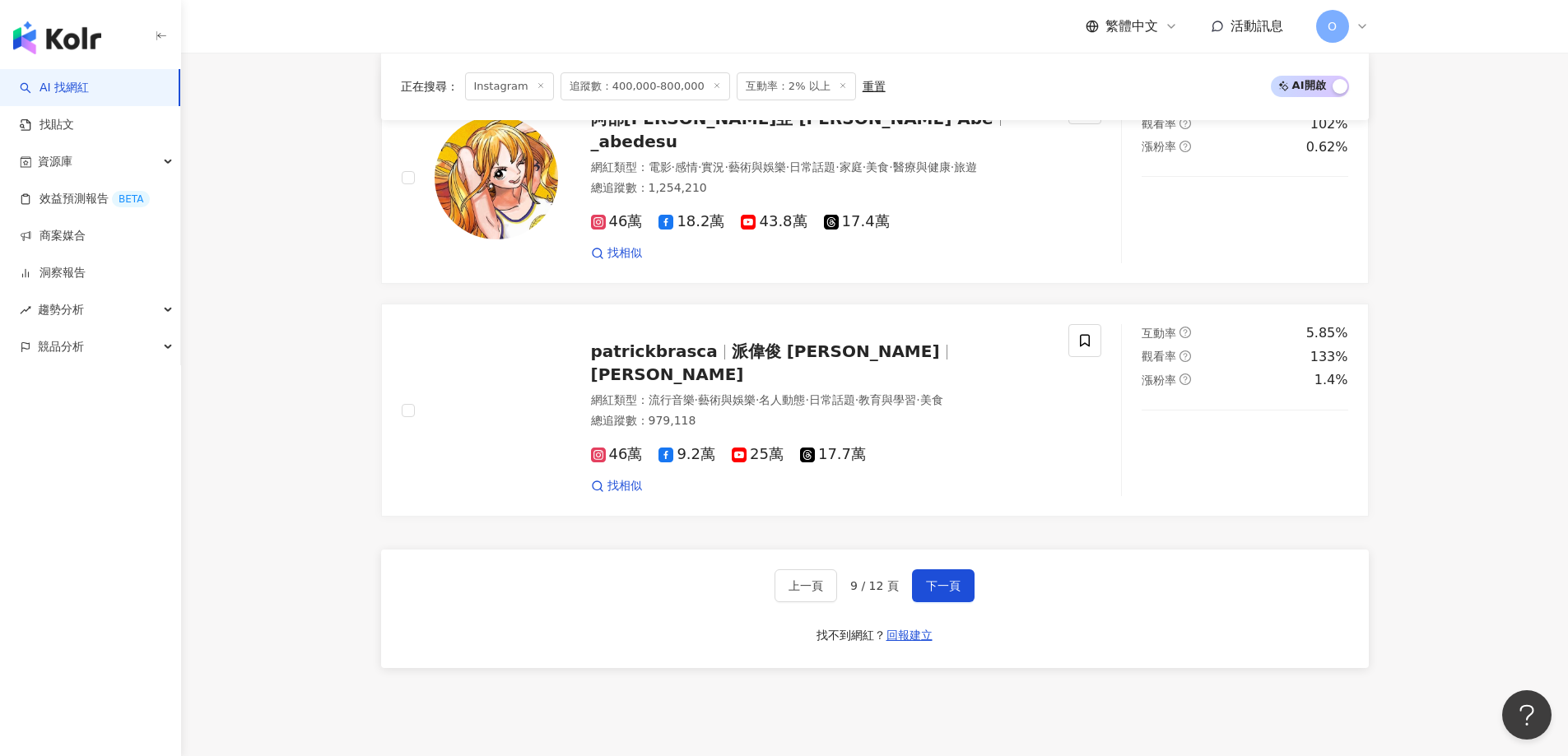
scroll to position [2754, 0]
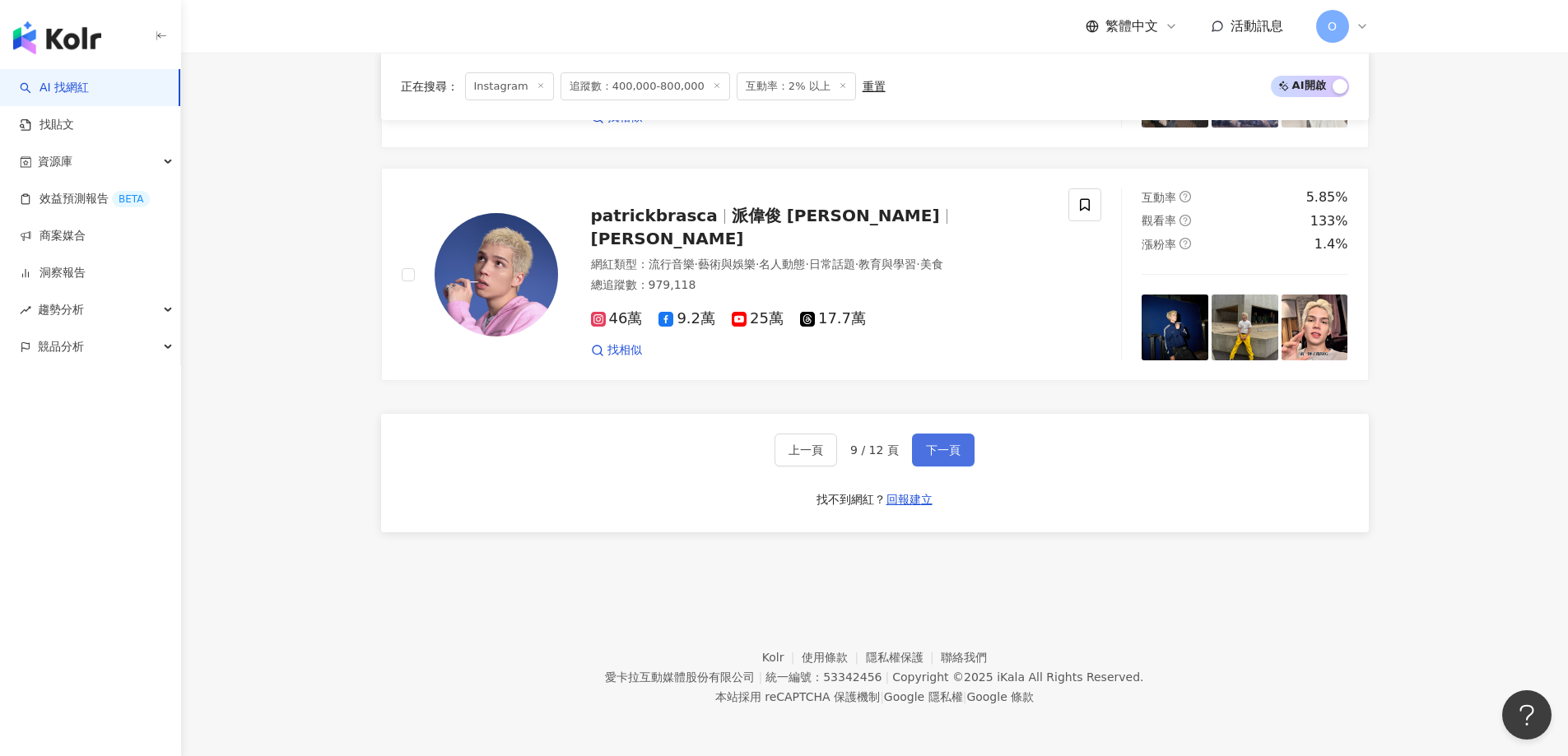
click at [935, 454] on span "下一頁" at bounding box center [943, 450] width 34 height 13
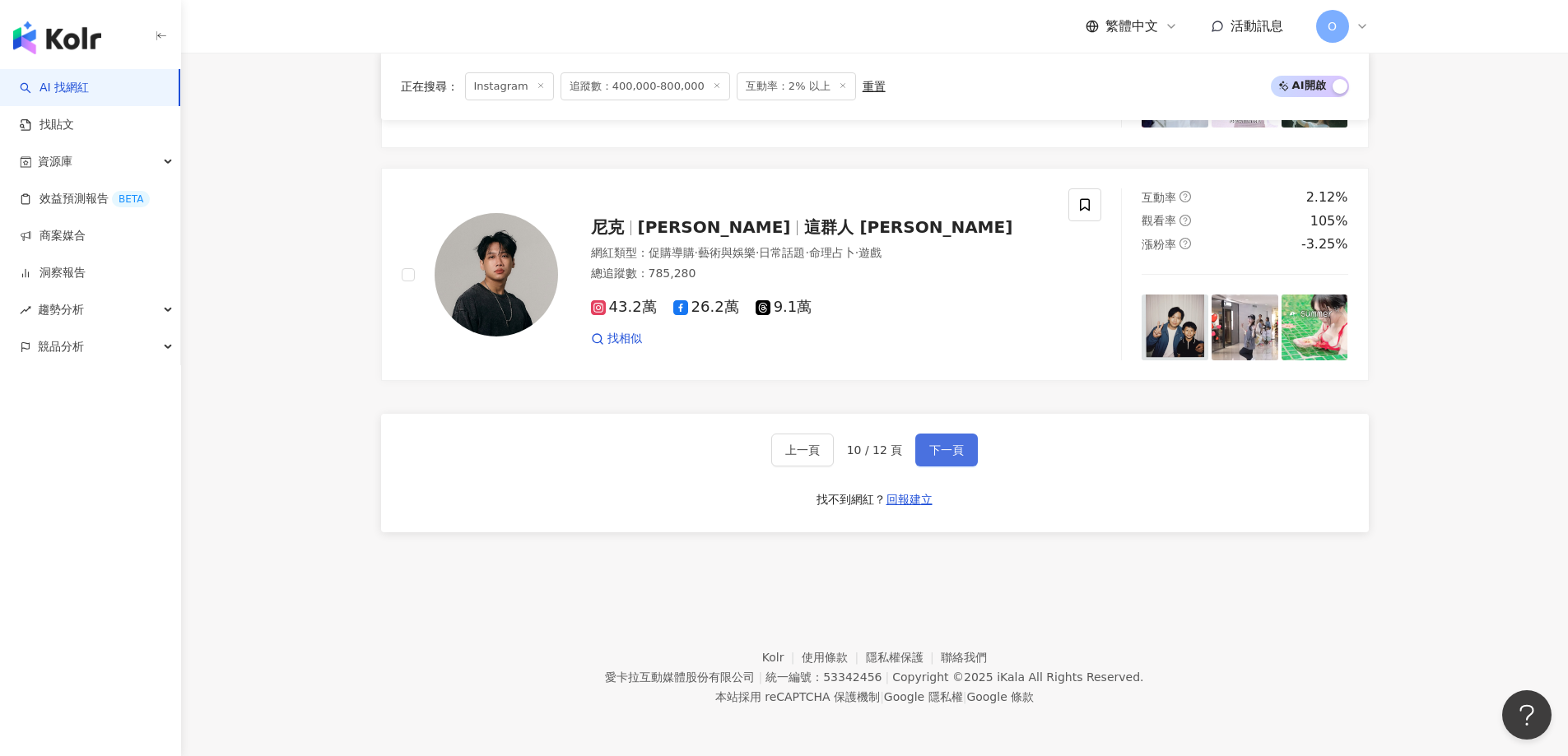
click at [943, 447] on span "下一頁" at bounding box center [946, 450] width 34 height 13
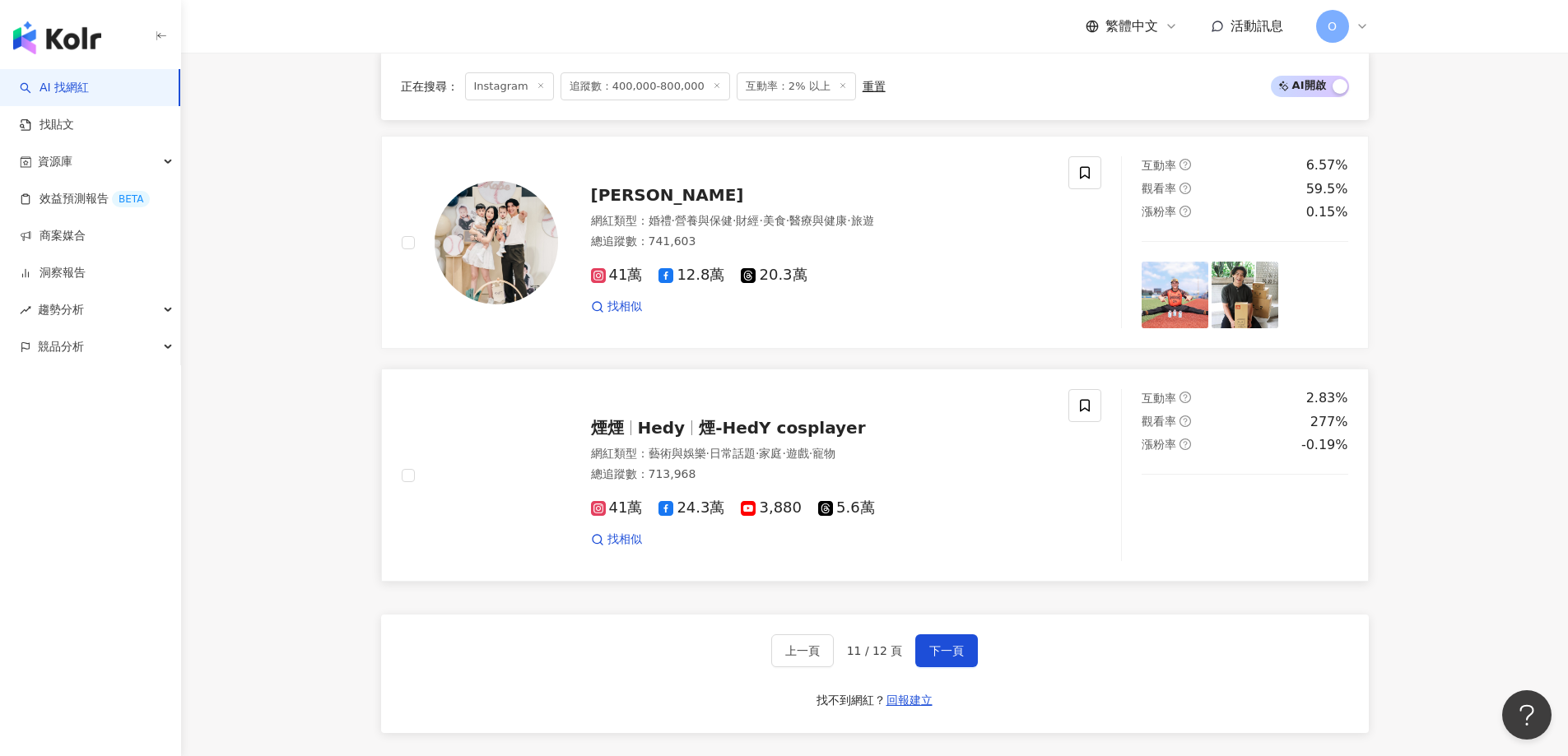
scroll to position [2765, 0]
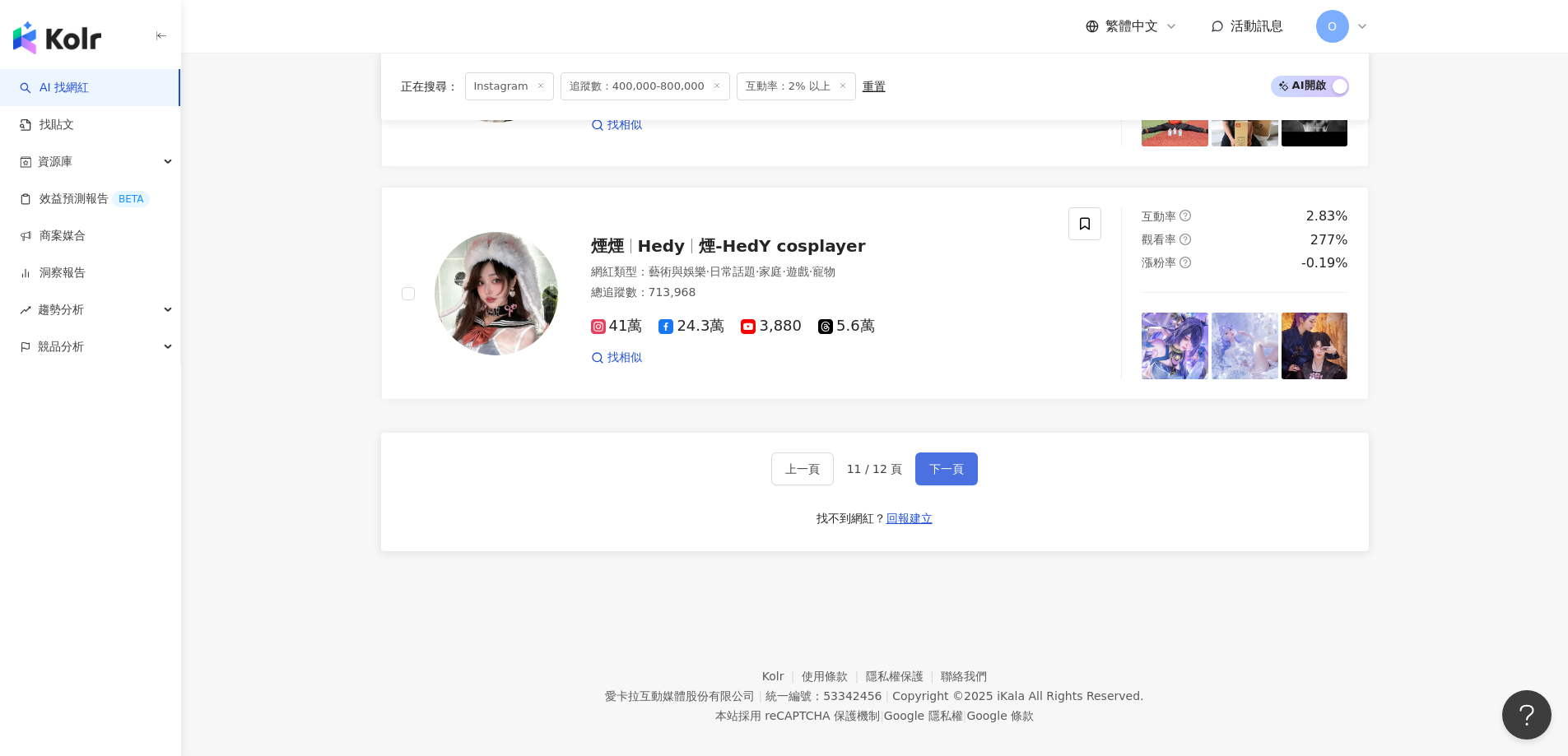
click at [929, 463] on span "下一頁" at bounding box center [946, 469] width 34 height 13
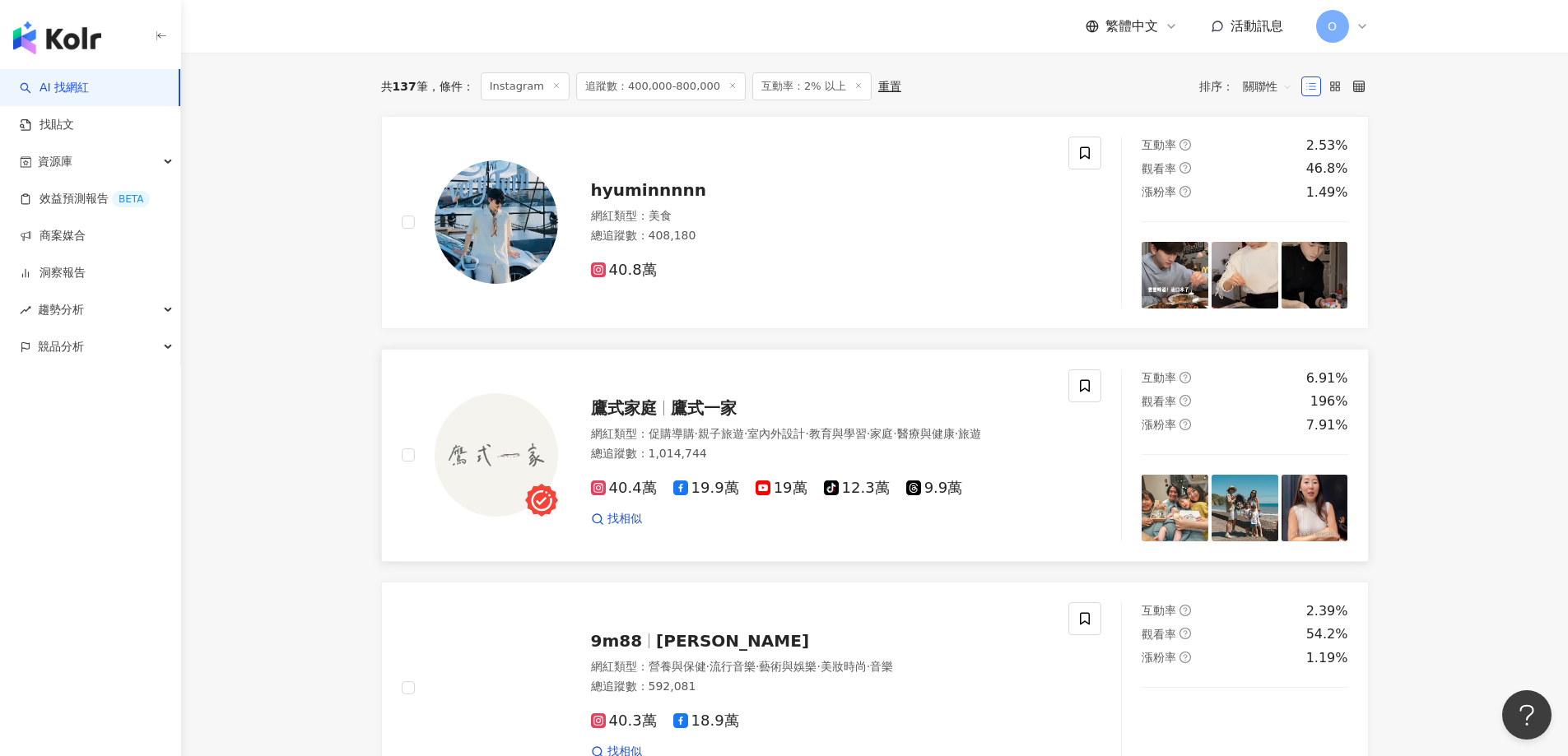
scroll to position [576, 0]
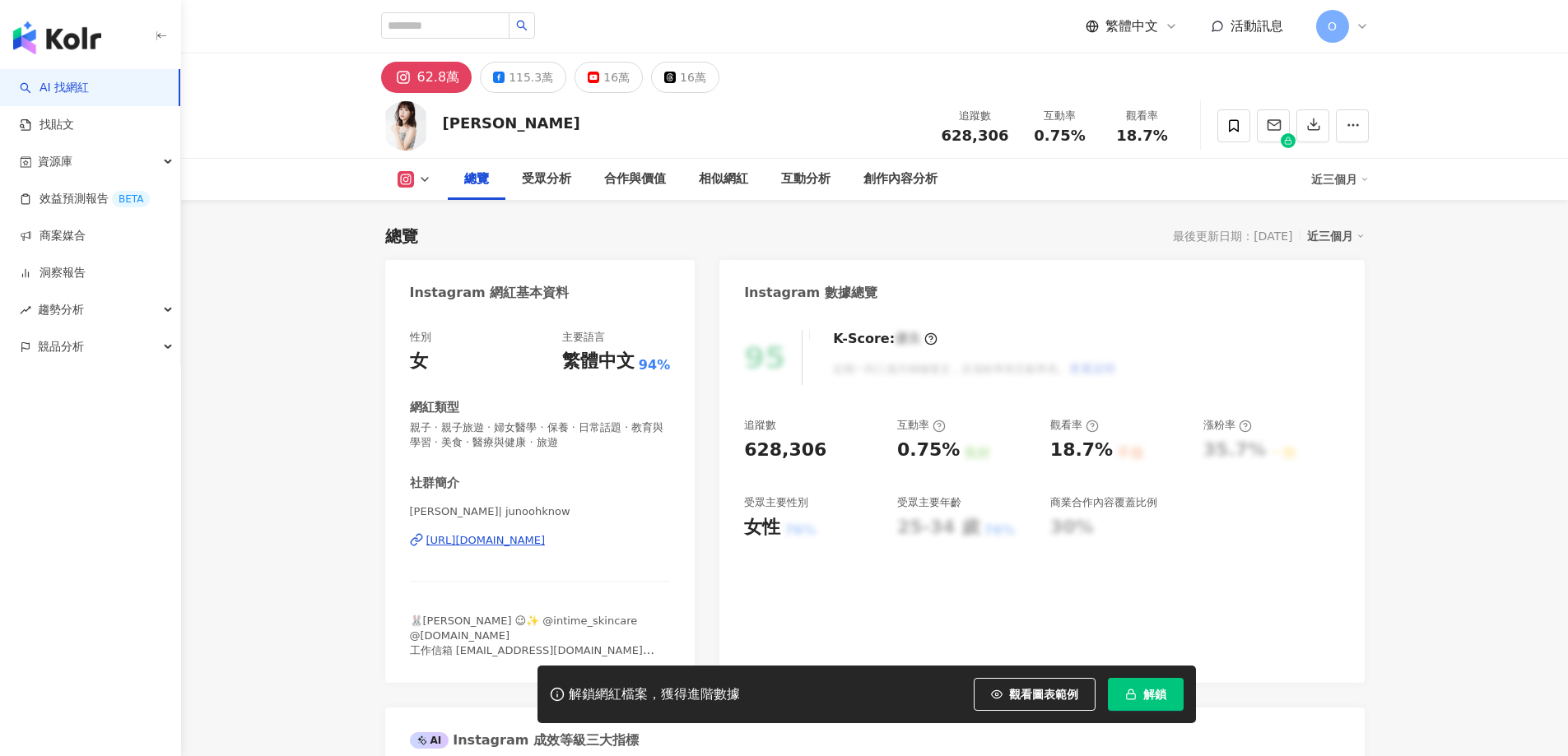
scroll to position [83, 0]
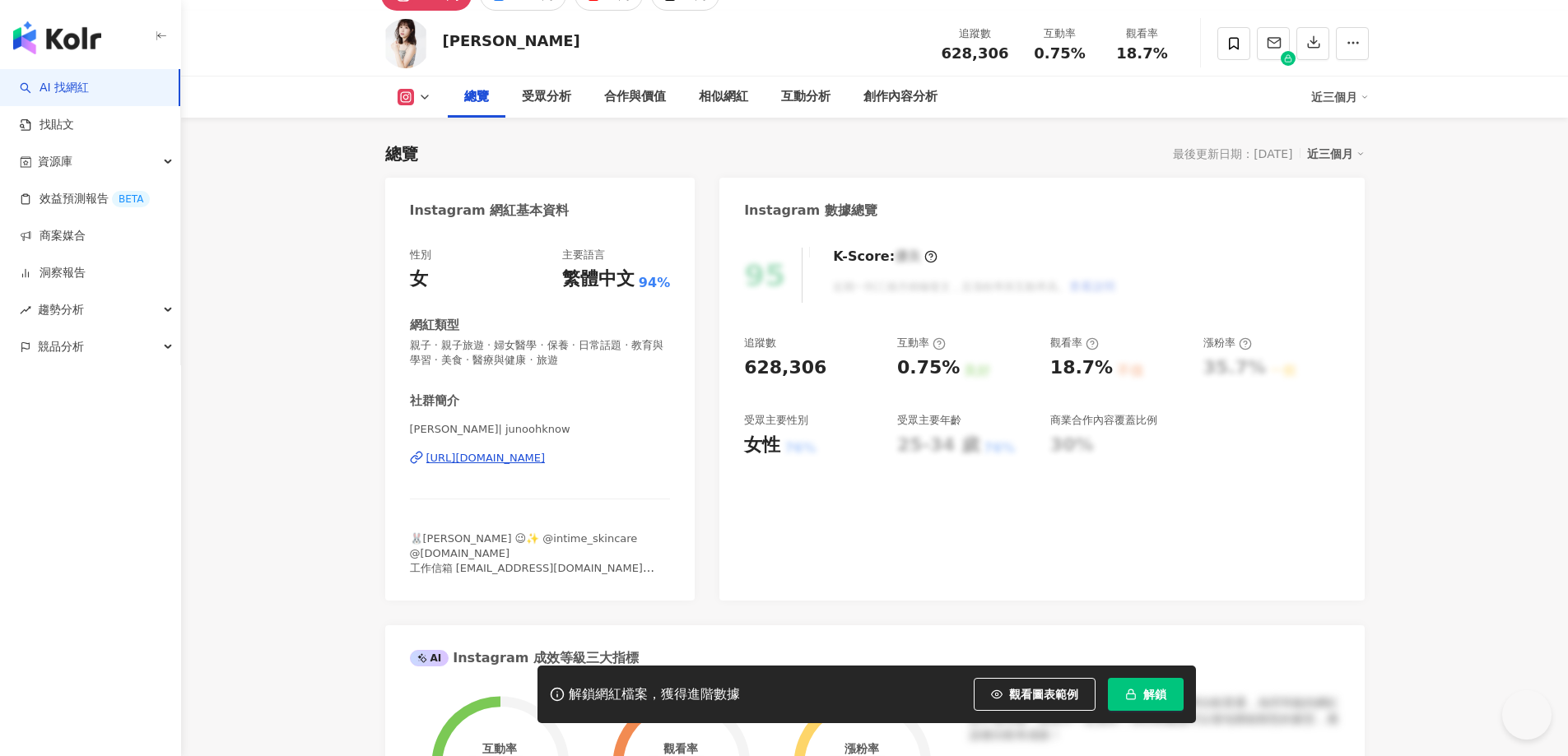
click at [474, 459] on div "https://www.instagram.com/junoohknow/" at bounding box center [486, 459] width 120 height 15
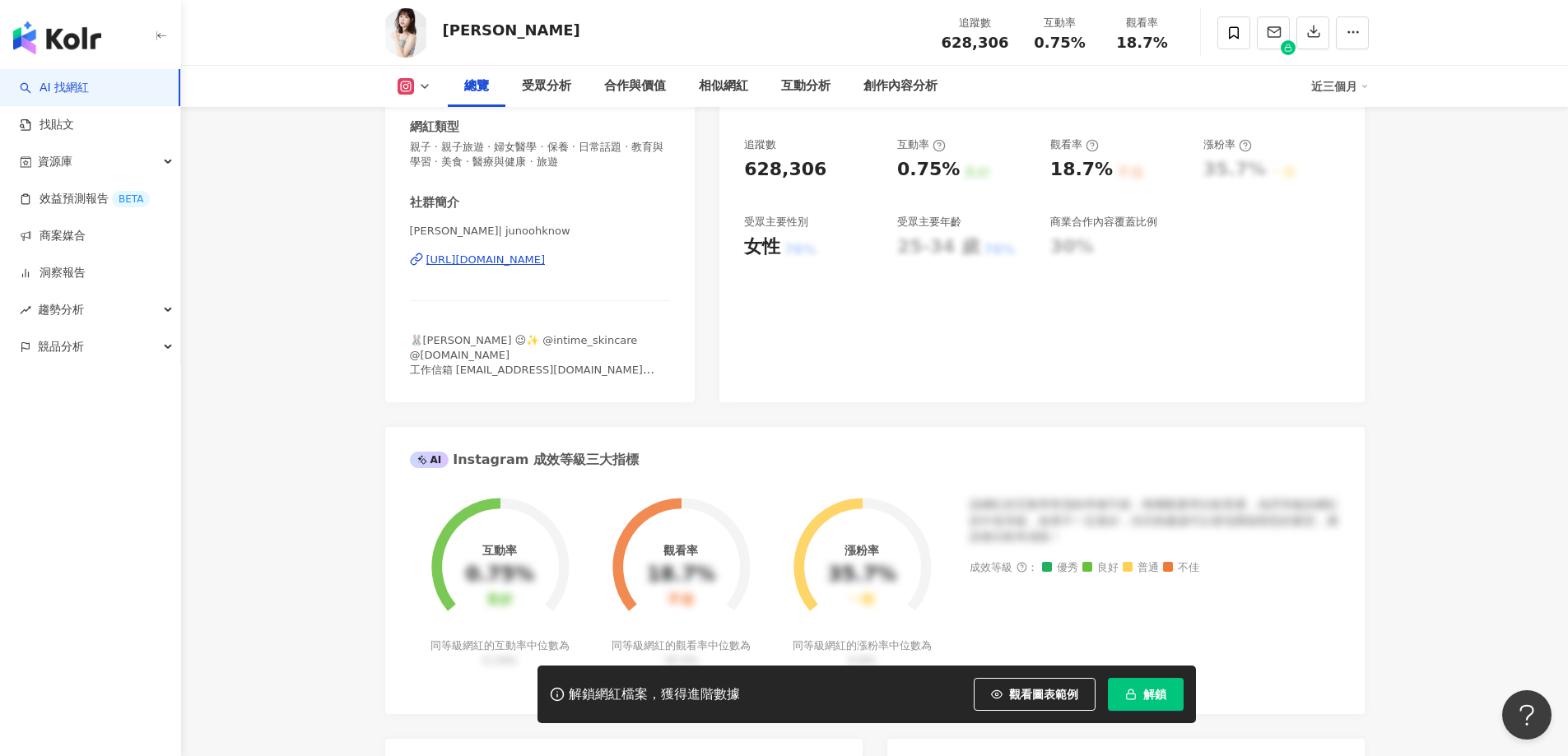
scroll to position [164, 0]
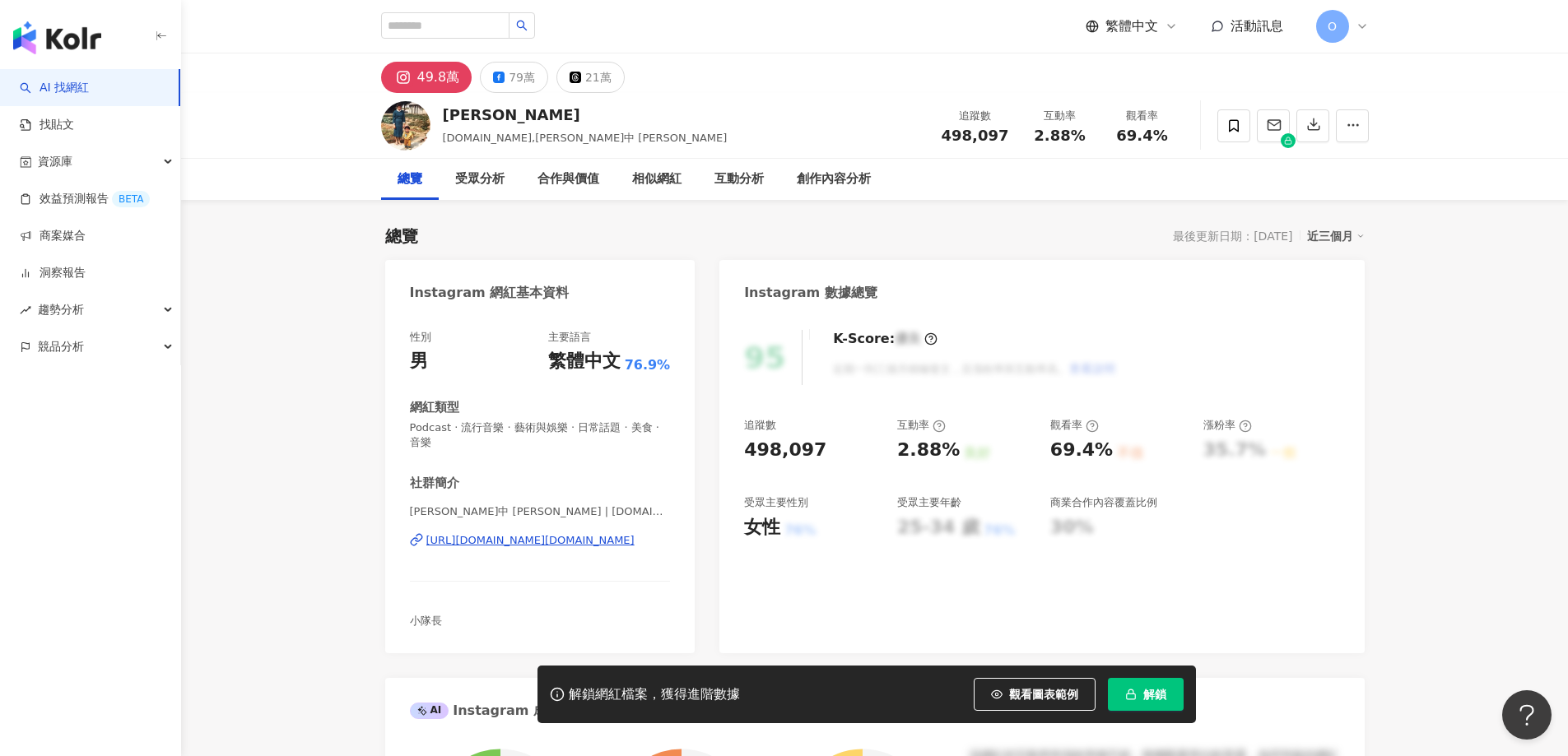
click at [475, 539] on div "https://www.instagram.com/captain.lu/" at bounding box center [530, 541] width 208 height 15
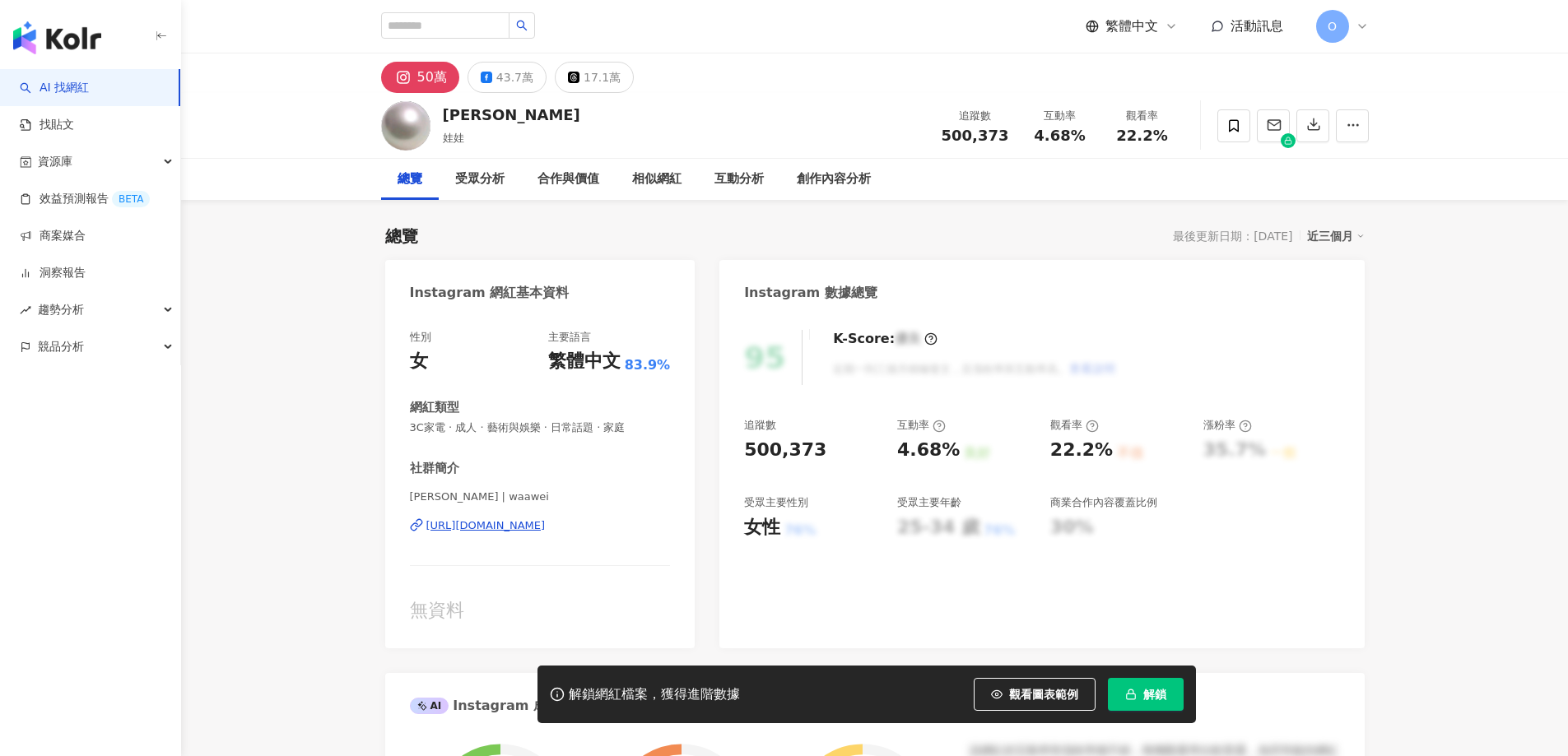
click at [546, 524] on div "https://www.instagram.com/waawei/" at bounding box center [486, 526] width 120 height 15
